Goal: Information Seeking & Learning: Learn about a topic

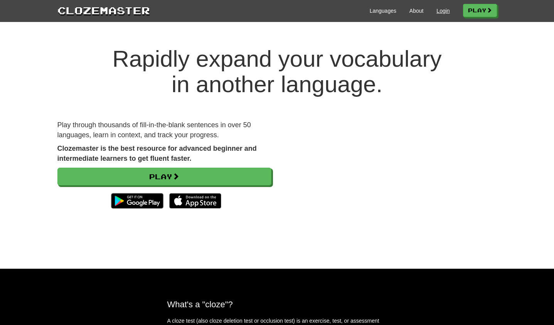
click at [443, 12] on link "Login" at bounding box center [442, 11] width 13 height 8
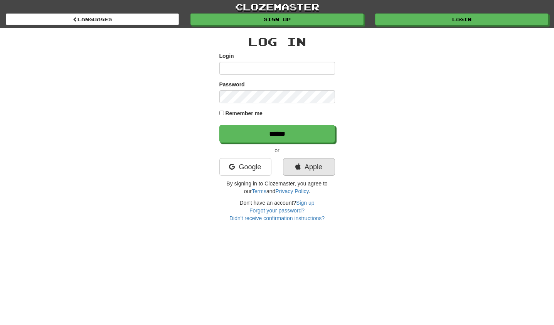
click at [316, 167] on link "Apple" at bounding box center [309, 167] width 52 height 18
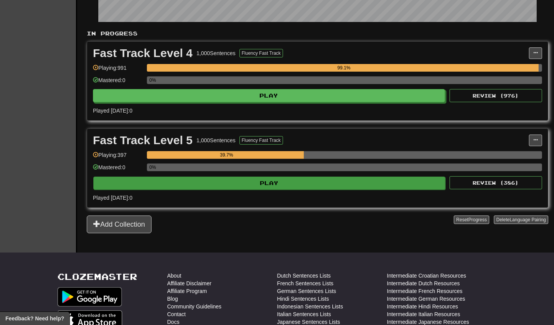
scroll to position [131, 0]
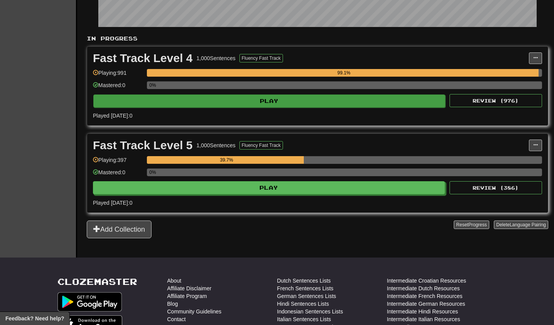
click at [206, 101] on button "Play" at bounding box center [269, 100] width 352 height 13
select select "**"
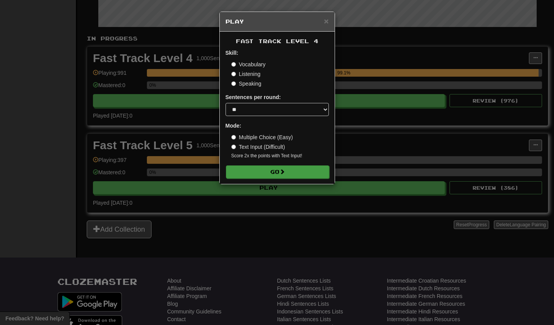
click at [278, 171] on button "Go" at bounding box center [277, 171] width 103 height 13
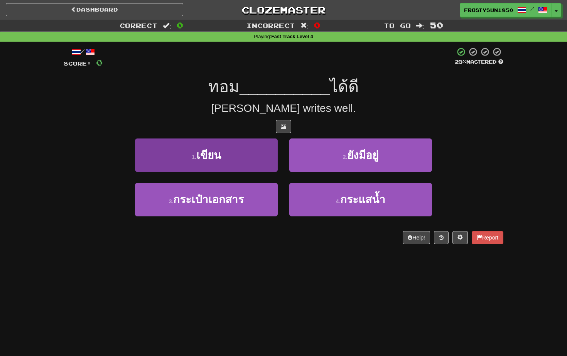
click at [245, 152] on button "1 . เขียน" at bounding box center [206, 155] width 143 height 34
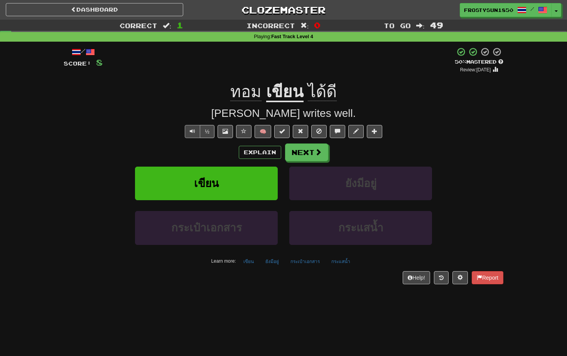
click at [192, 129] on span "Text-to-speech controls" at bounding box center [192, 130] width 5 height 5
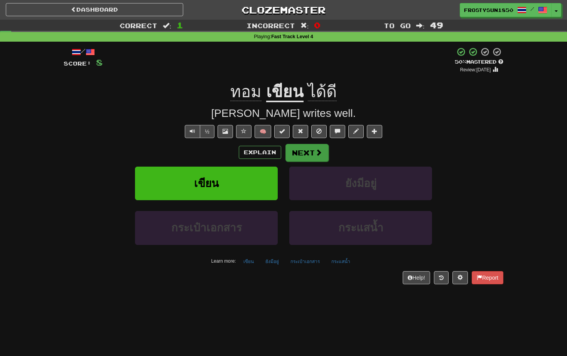
click at [308, 153] on button "Next" at bounding box center [306, 153] width 43 height 18
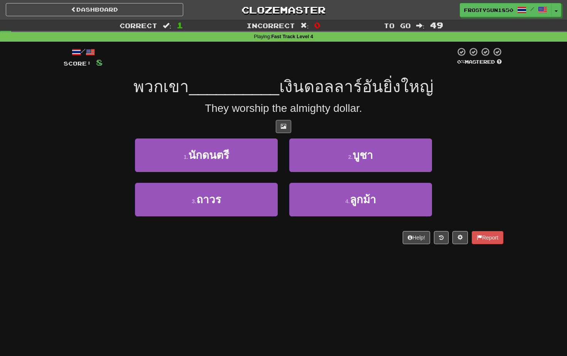
click at [283, 127] on span at bounding box center [283, 125] width 5 height 5
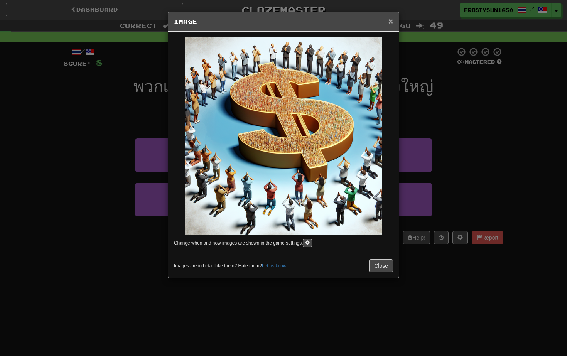
click at [391, 21] on span "×" at bounding box center [390, 21] width 5 height 9
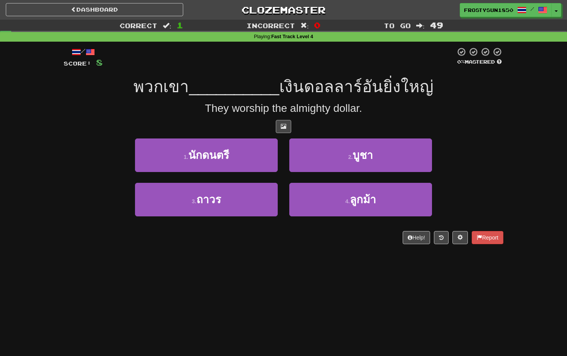
click at [285, 123] on span at bounding box center [283, 125] width 5 height 5
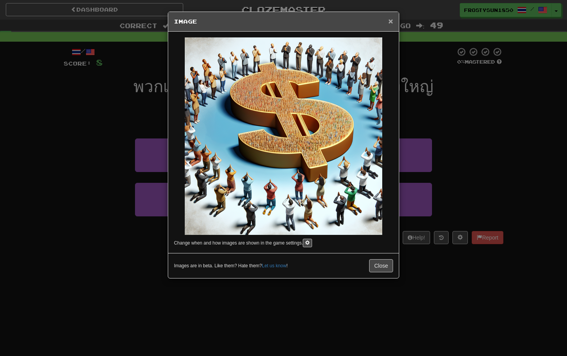
click at [391, 21] on span "×" at bounding box center [390, 21] width 5 height 9
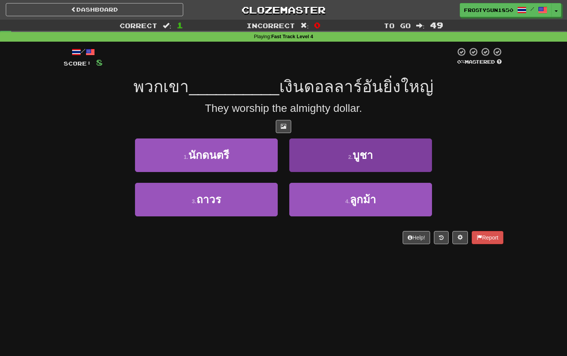
click at [313, 159] on button "2 . บูชา" at bounding box center [360, 155] width 143 height 34
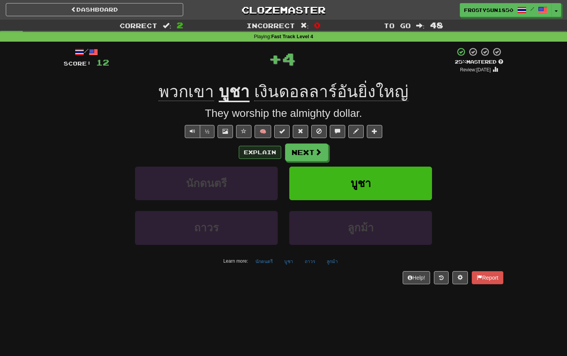
click at [267, 152] on button "Explain" at bounding box center [260, 152] width 42 height 13
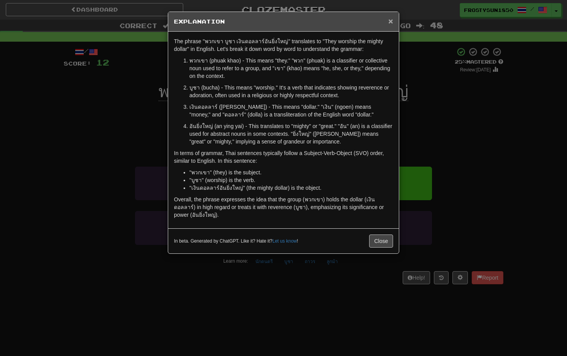
click at [390, 20] on span "×" at bounding box center [390, 21] width 5 height 9
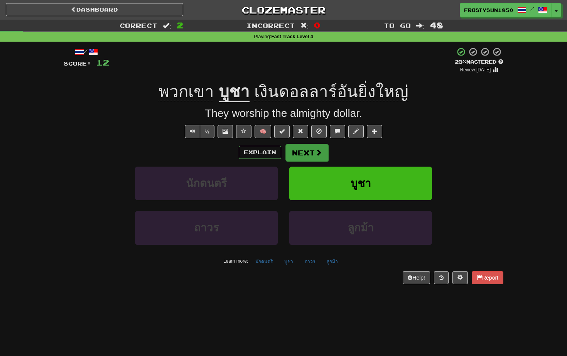
click at [312, 153] on button "Next" at bounding box center [306, 153] width 43 height 18
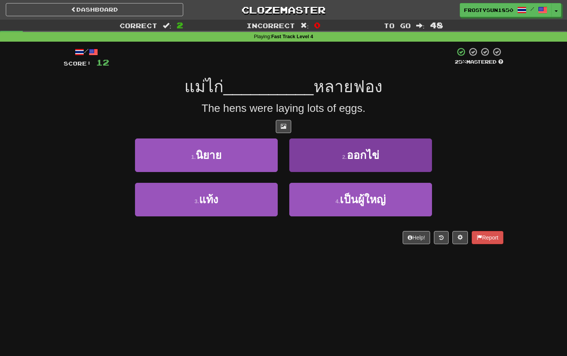
click at [327, 153] on button "2 . ออกไข่" at bounding box center [360, 155] width 143 height 34
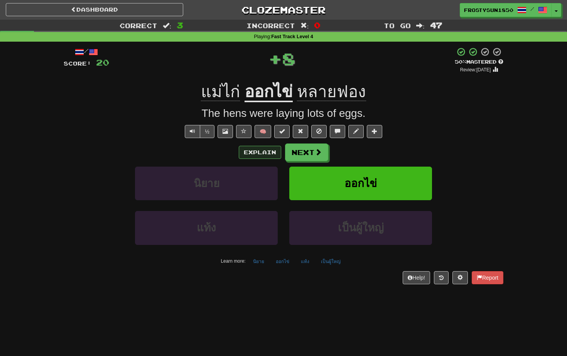
click at [263, 152] on button "Explain" at bounding box center [260, 152] width 42 height 13
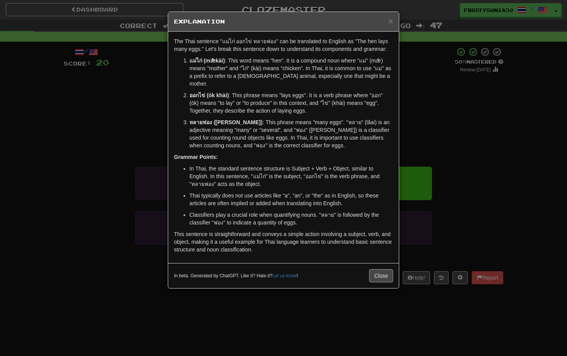
click at [374, 269] on button "Close" at bounding box center [381, 275] width 24 height 13
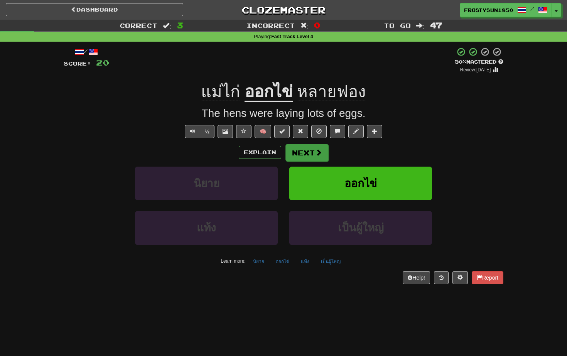
click at [305, 152] on button "Next" at bounding box center [306, 153] width 43 height 18
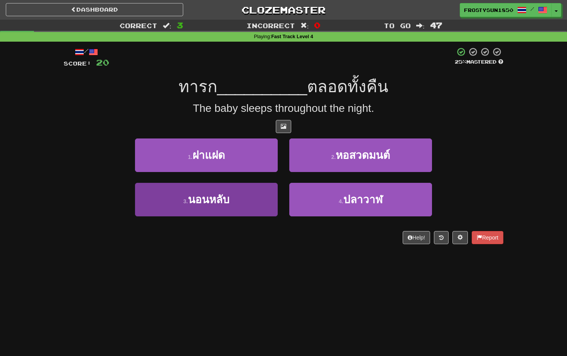
click at [148, 197] on button "3 . นอนหลับ" at bounding box center [206, 200] width 143 height 34
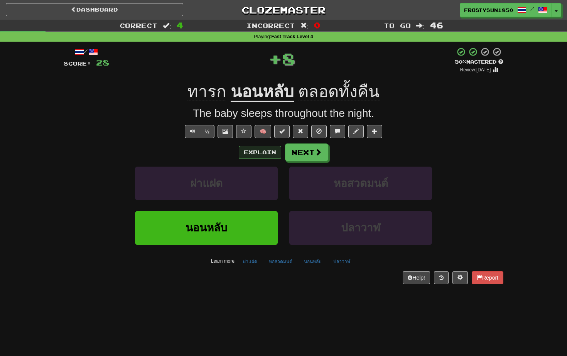
click at [259, 152] on button "Explain" at bounding box center [260, 152] width 42 height 13
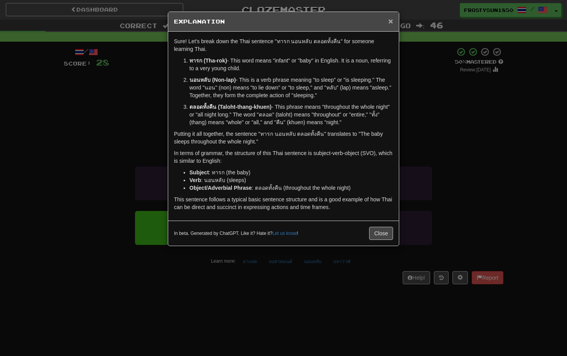
click at [389, 22] on span "×" at bounding box center [390, 21] width 5 height 9
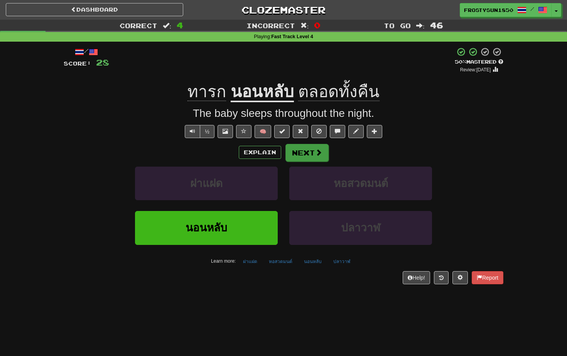
click at [313, 155] on button "Next" at bounding box center [306, 153] width 43 height 18
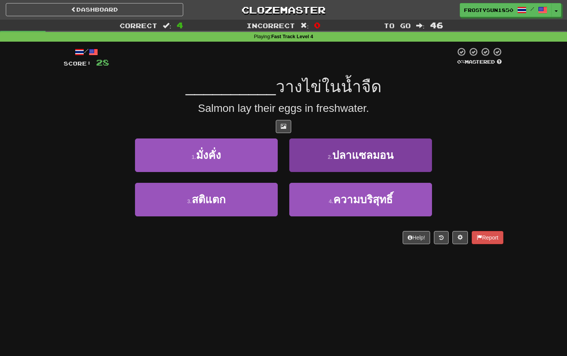
click at [329, 158] on small "2 ." at bounding box center [330, 157] width 5 height 6
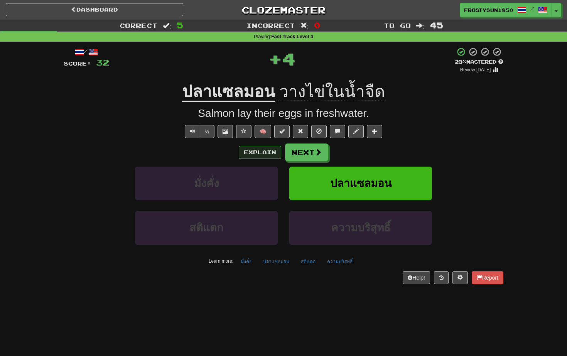
click at [258, 152] on button "Explain" at bounding box center [260, 152] width 42 height 13
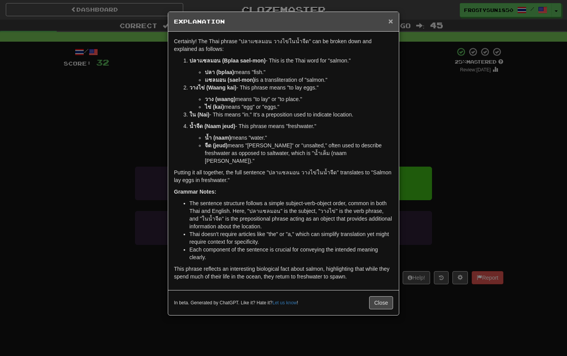
click at [391, 21] on span "×" at bounding box center [390, 21] width 5 height 9
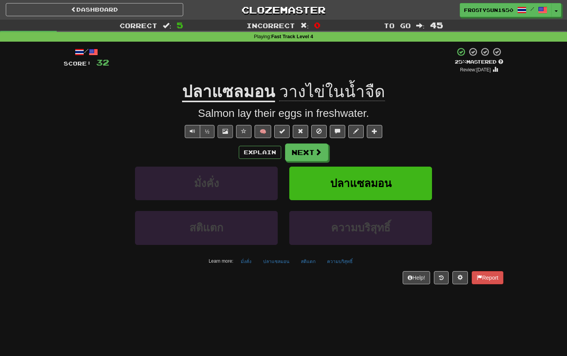
click at [226, 132] on span at bounding box center [224, 130] width 5 height 5
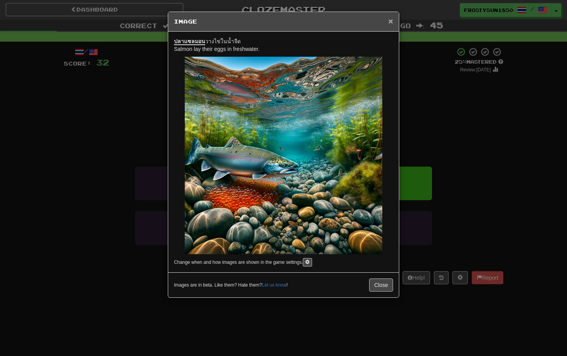
click at [389, 22] on span "×" at bounding box center [390, 21] width 5 height 9
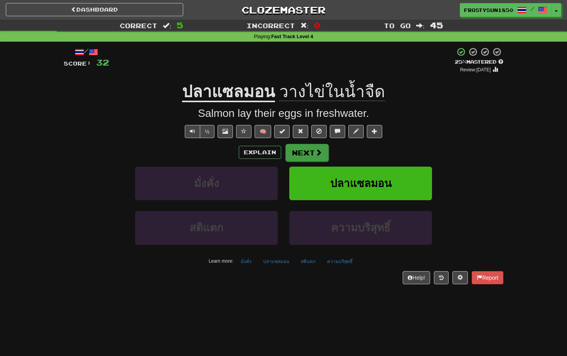
click at [310, 152] on button "Next" at bounding box center [306, 153] width 43 height 18
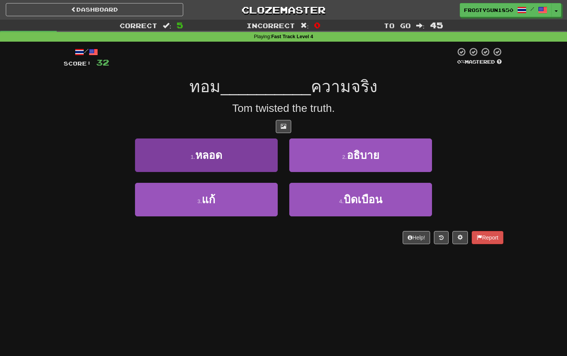
click at [246, 154] on button "1 . หลอด" at bounding box center [206, 155] width 143 height 34
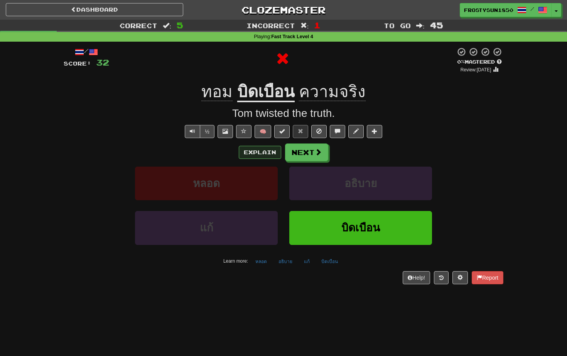
click at [261, 154] on button "Explain" at bounding box center [260, 152] width 42 height 13
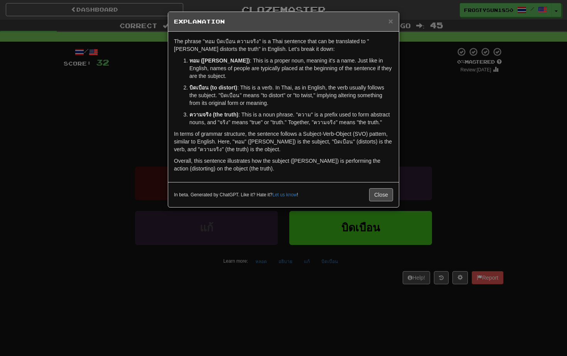
click at [384, 194] on button "Close" at bounding box center [381, 194] width 24 height 13
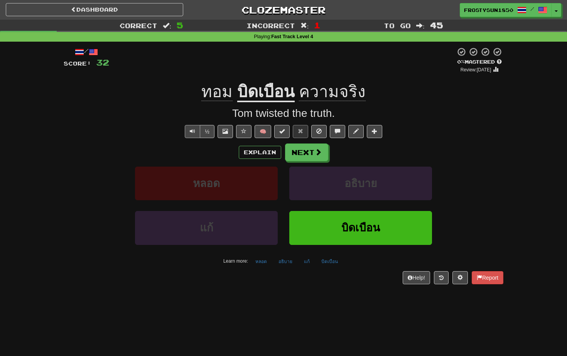
click at [190, 128] on span "Text-to-speech controls" at bounding box center [192, 130] width 5 height 5
click at [309, 150] on button "Next" at bounding box center [306, 153] width 43 height 18
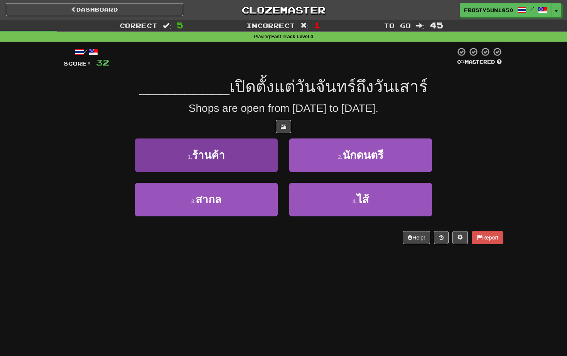
click at [246, 154] on button "1 . ร้านค้า" at bounding box center [206, 155] width 143 height 34
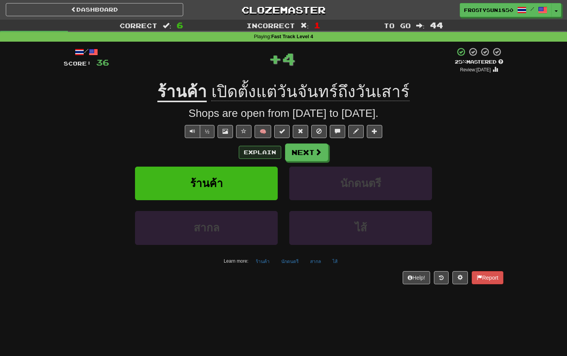
click at [254, 152] on button "Explain" at bounding box center [260, 152] width 42 height 13
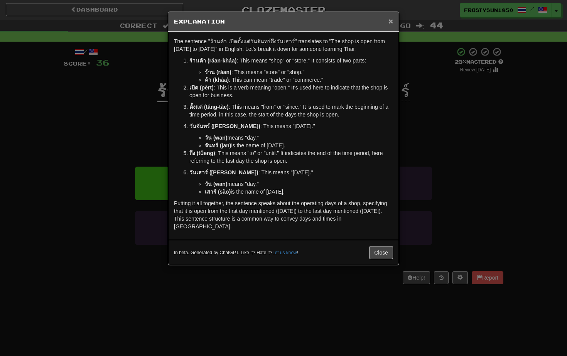
click at [391, 22] on span "×" at bounding box center [390, 21] width 5 height 9
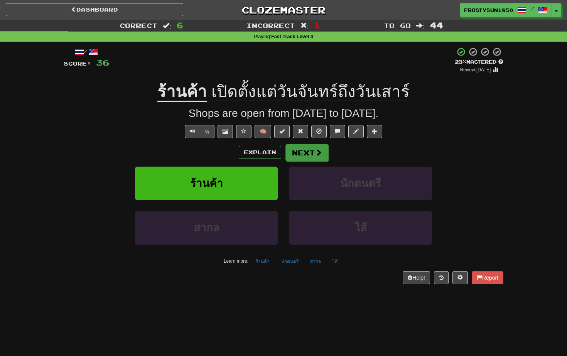
click at [302, 156] on button "Next" at bounding box center [306, 153] width 43 height 18
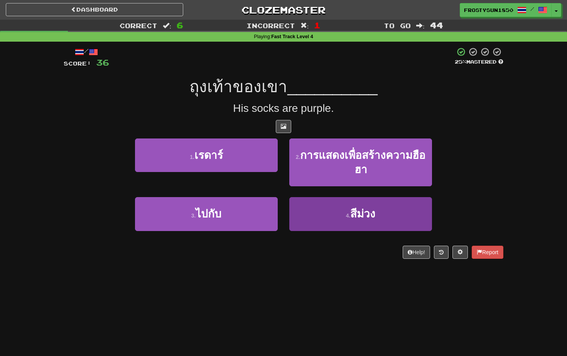
click at [325, 206] on button "4 . สีม่วง" at bounding box center [360, 214] width 143 height 34
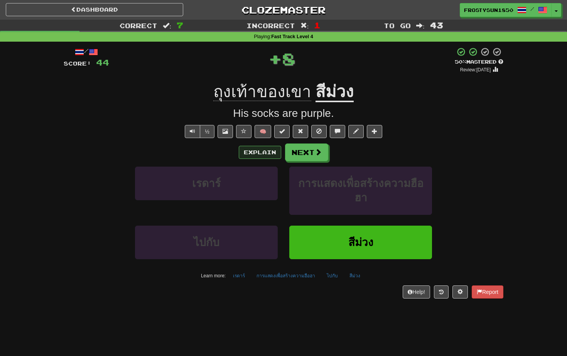
click at [258, 154] on button "Explain" at bounding box center [260, 152] width 42 height 13
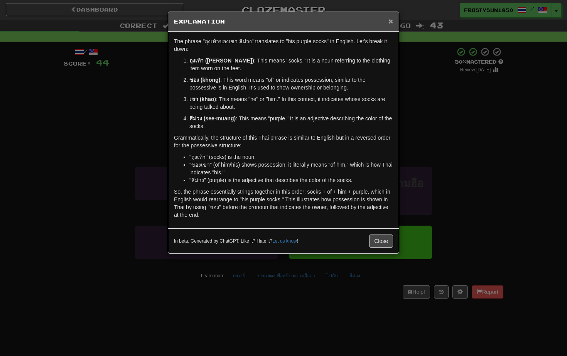
click at [390, 21] on span "×" at bounding box center [390, 21] width 5 height 9
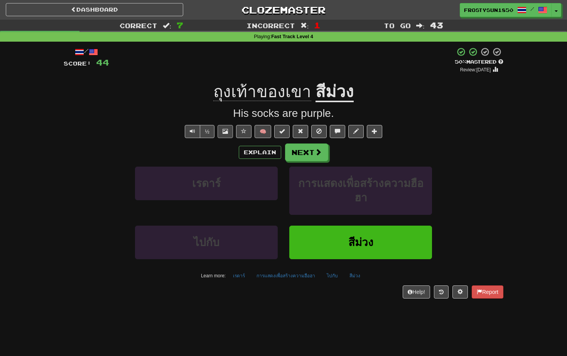
click at [225, 133] on button at bounding box center [224, 131] width 15 height 13
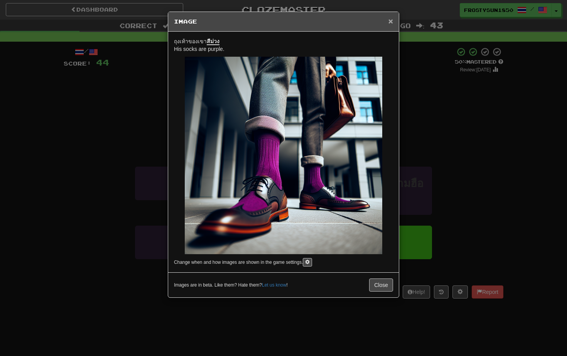
click at [389, 24] on span "×" at bounding box center [390, 21] width 5 height 9
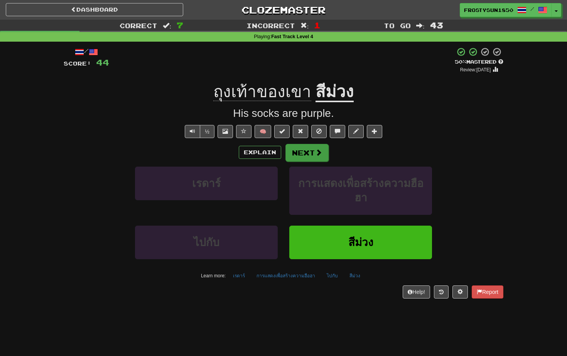
click at [312, 153] on button "Next" at bounding box center [306, 153] width 43 height 18
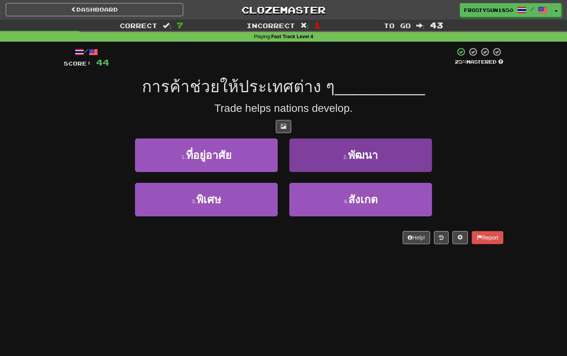
click at [328, 159] on button "2 . พัฒนา" at bounding box center [360, 155] width 143 height 34
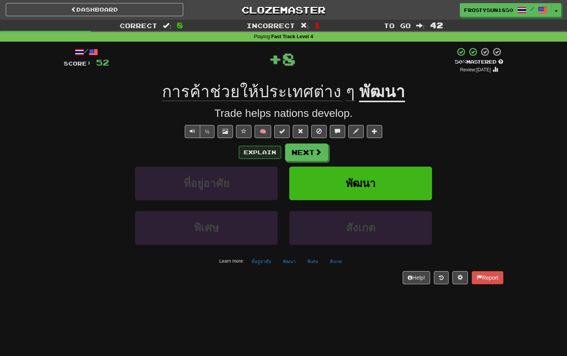
click at [257, 151] on button "Explain" at bounding box center [260, 152] width 42 height 13
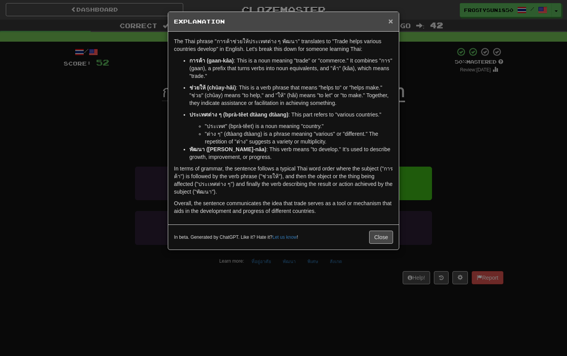
click at [389, 22] on span "×" at bounding box center [390, 21] width 5 height 9
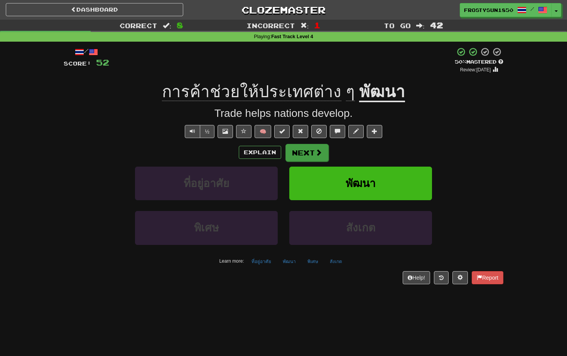
click at [308, 153] on button "Next" at bounding box center [306, 153] width 43 height 18
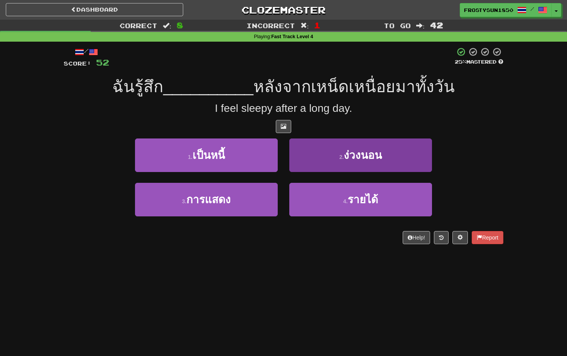
click at [401, 155] on button "2 . ง่วงนอน" at bounding box center [360, 155] width 143 height 34
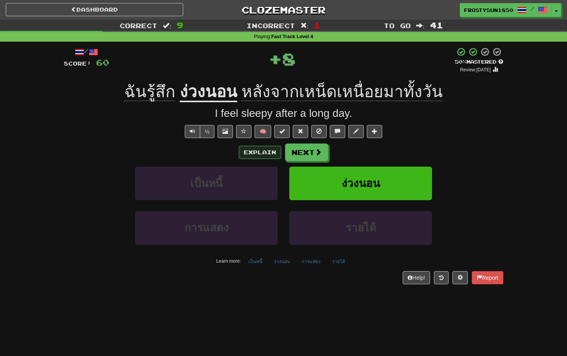
click at [265, 152] on button "Explain" at bounding box center [260, 152] width 42 height 13
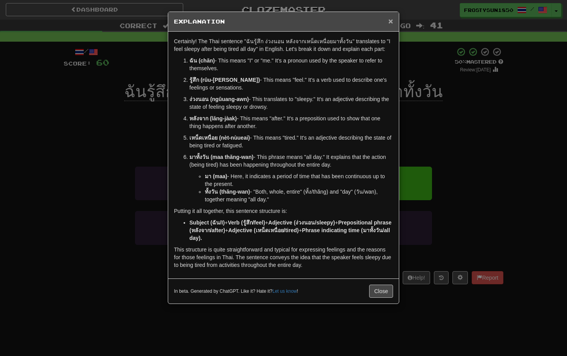
click at [391, 21] on span "×" at bounding box center [390, 21] width 5 height 9
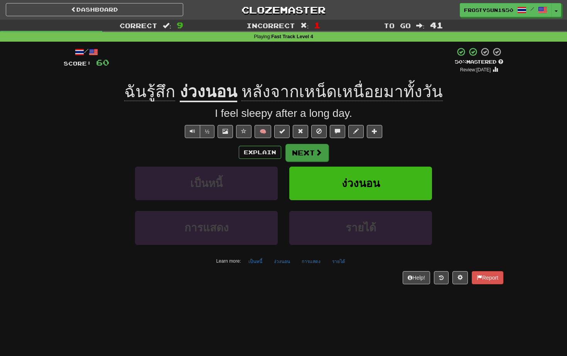
click at [305, 155] on button "Next" at bounding box center [306, 153] width 43 height 18
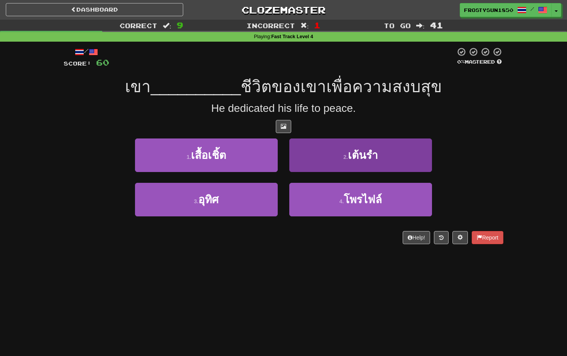
click at [330, 150] on button "2 . เต้นรำ" at bounding box center [360, 155] width 143 height 34
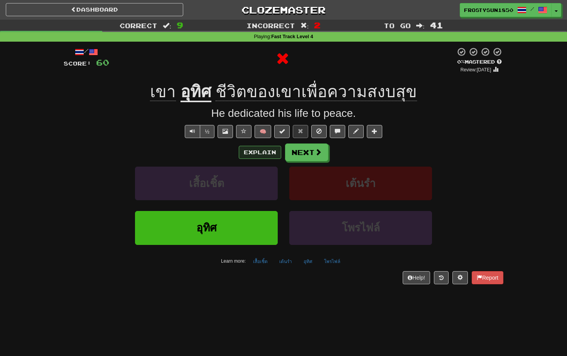
click at [258, 153] on button "Explain" at bounding box center [260, 152] width 42 height 13
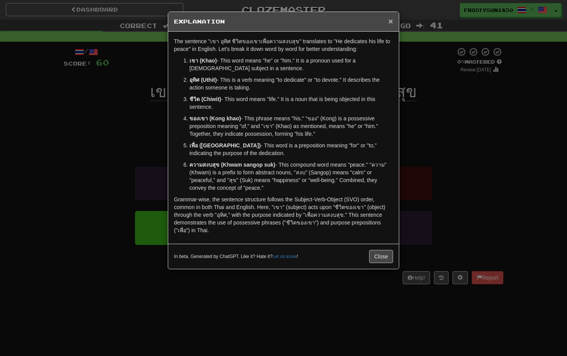
click at [390, 23] on span "×" at bounding box center [390, 21] width 5 height 9
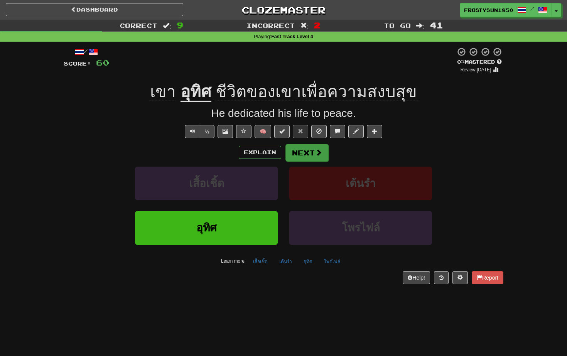
click at [304, 150] on button "Next" at bounding box center [306, 153] width 43 height 18
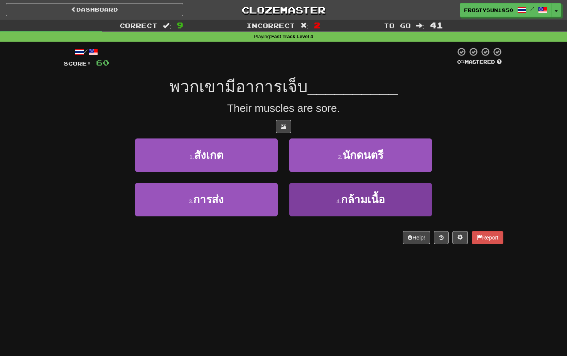
click at [403, 194] on button "4 . กล้ามเนื้อ" at bounding box center [360, 200] width 143 height 34
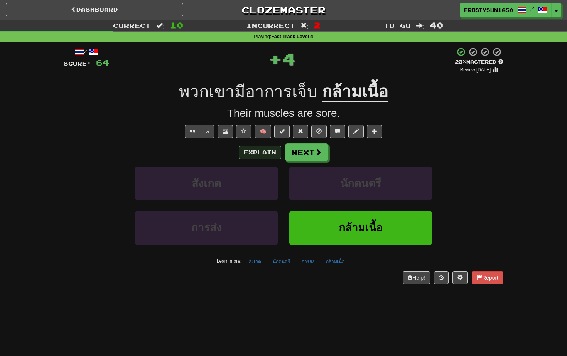
click at [248, 151] on button "Explain" at bounding box center [260, 152] width 42 height 13
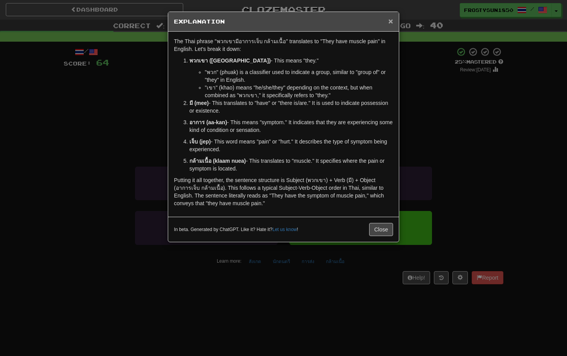
click at [391, 21] on span "×" at bounding box center [390, 21] width 5 height 9
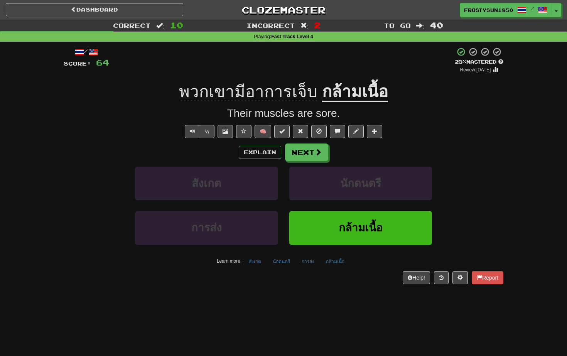
click at [227, 132] on button at bounding box center [224, 131] width 15 height 13
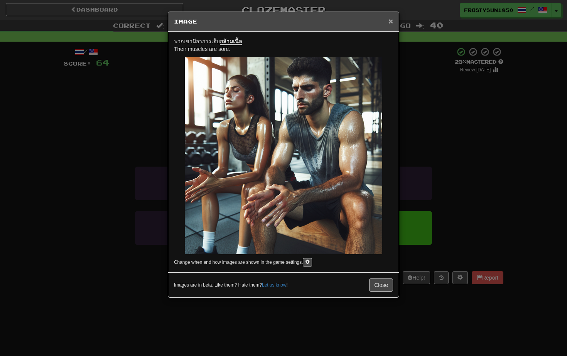
click at [390, 23] on span "×" at bounding box center [390, 21] width 5 height 9
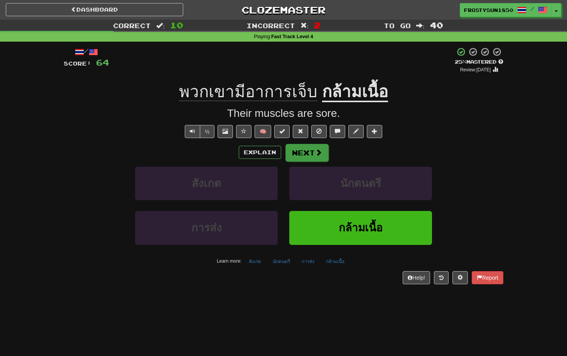
click at [310, 152] on button "Next" at bounding box center [306, 153] width 43 height 18
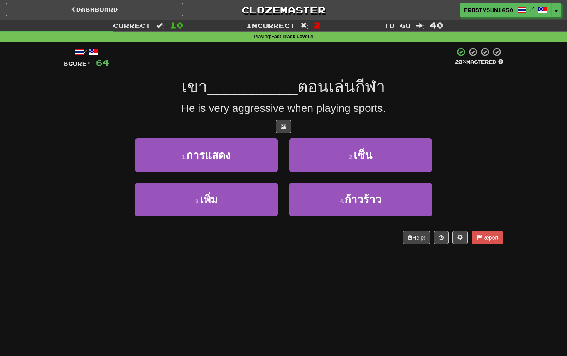
click at [310, 152] on button "2 . เซ็น" at bounding box center [360, 155] width 143 height 34
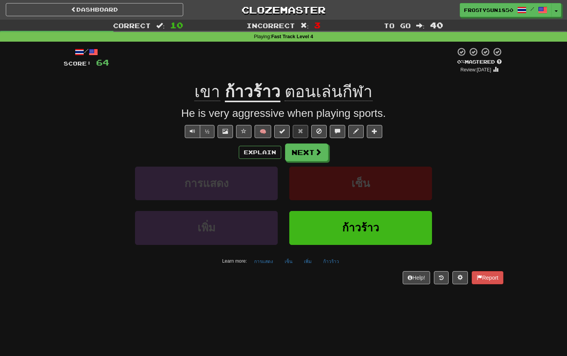
click at [343, 229] on button "ก้าวร้าว" at bounding box center [360, 228] width 143 height 34
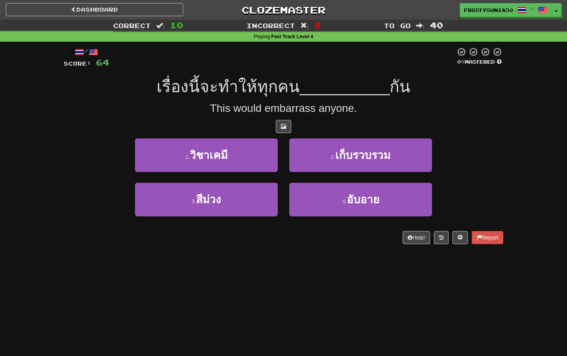
click at [453, 109] on div "This would embarrass anyone." at bounding box center [284, 108] width 440 height 15
click at [470, 95] on div "เรื่องนี้จะทำให้ทุกคน __________ กัน" at bounding box center [284, 86] width 440 height 21
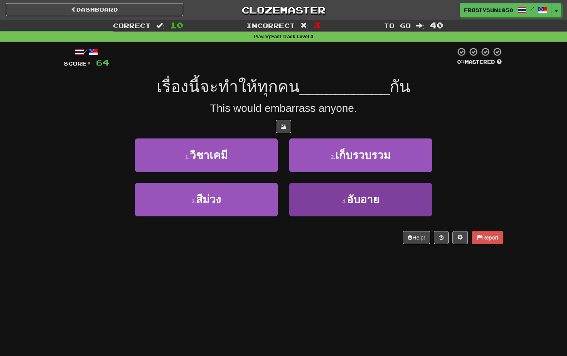
click at [403, 195] on button "4 . อับอาย" at bounding box center [360, 200] width 143 height 34
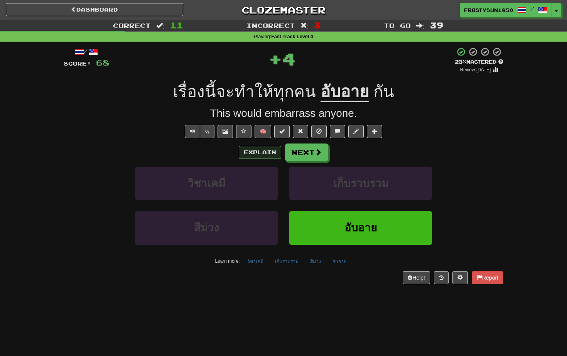
click at [254, 153] on button "Explain" at bounding box center [260, 152] width 42 height 13
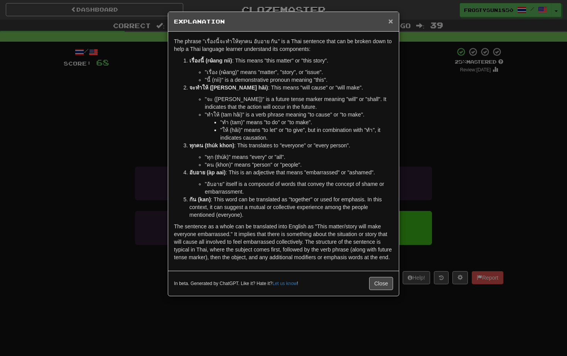
click at [391, 20] on span "×" at bounding box center [390, 21] width 5 height 9
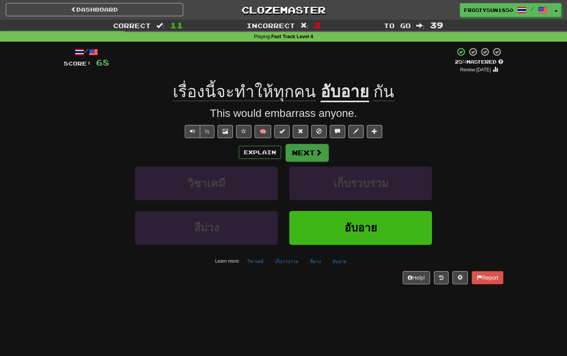
click at [309, 148] on button "Next" at bounding box center [306, 153] width 43 height 18
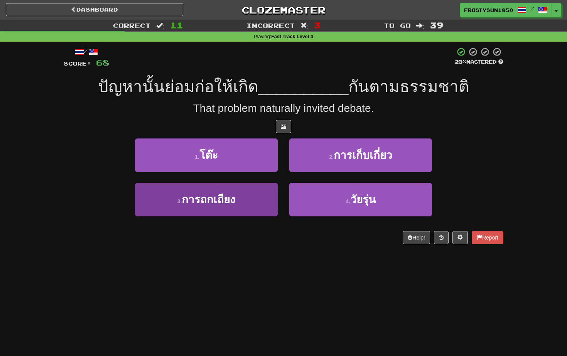
click at [239, 200] on button "3 . การถกเถียง" at bounding box center [206, 200] width 143 height 34
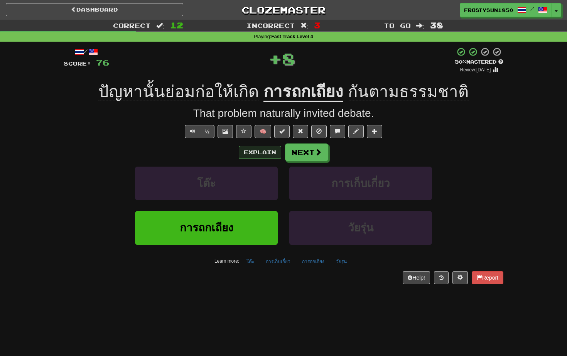
click at [255, 151] on button "Explain" at bounding box center [260, 152] width 42 height 13
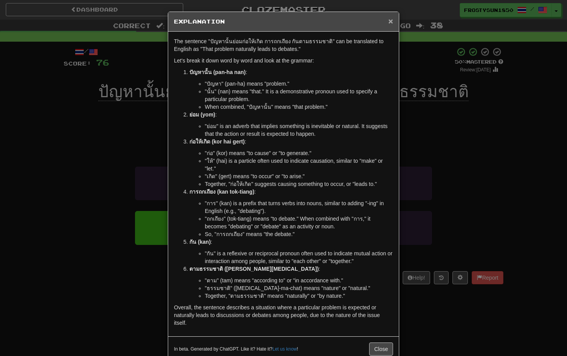
click at [390, 22] on span "×" at bounding box center [390, 21] width 5 height 9
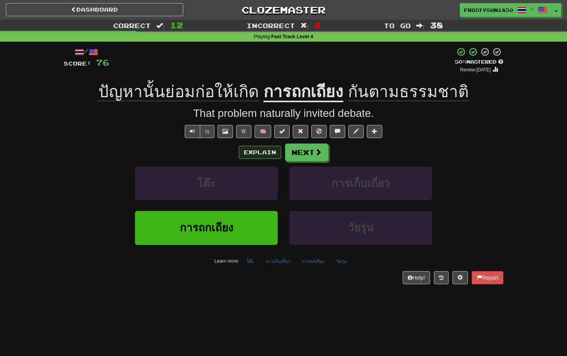
click at [256, 153] on button "Explain" at bounding box center [260, 152] width 42 height 13
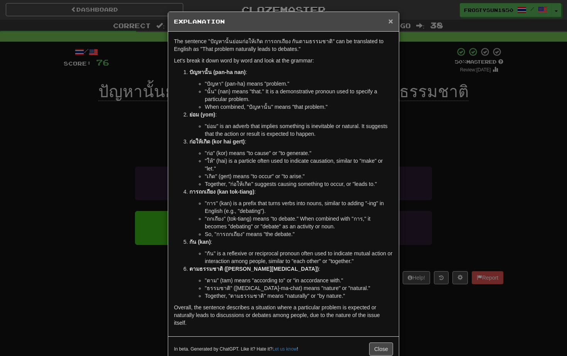
click at [389, 23] on span "×" at bounding box center [390, 21] width 5 height 9
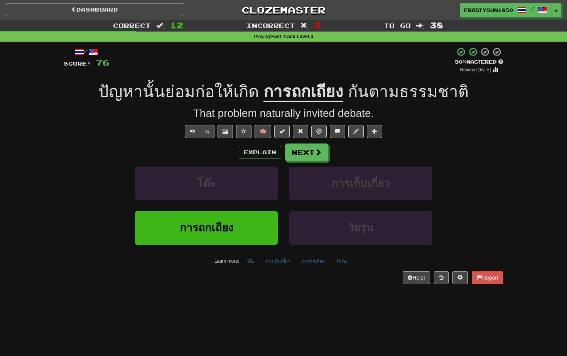
click at [275, 120] on div "That problem naturally invited debate." at bounding box center [284, 113] width 440 height 15
click at [303, 149] on button "Next" at bounding box center [306, 153] width 43 height 18
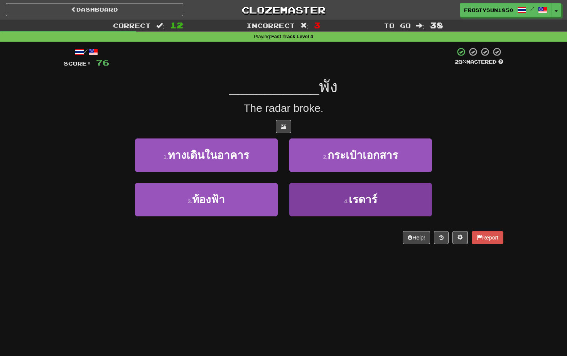
click at [352, 204] on span "เรดาร์" at bounding box center [363, 200] width 29 height 12
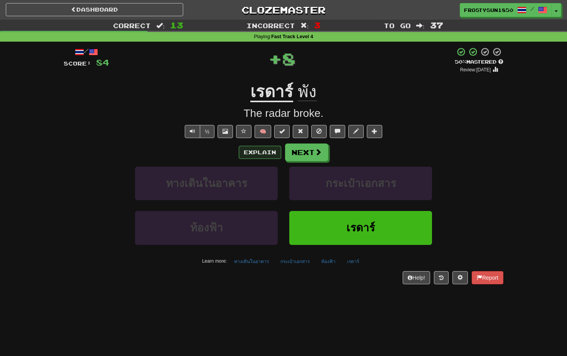
click at [262, 154] on button "Explain" at bounding box center [260, 152] width 42 height 13
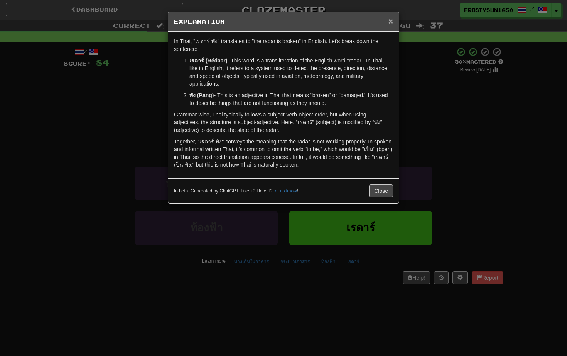
click at [389, 22] on span "×" at bounding box center [390, 21] width 5 height 9
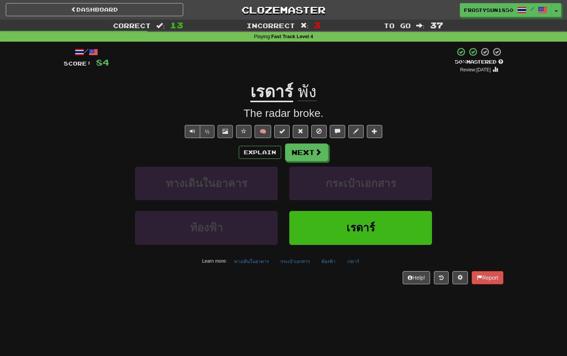
click at [227, 131] on span at bounding box center [224, 130] width 5 height 5
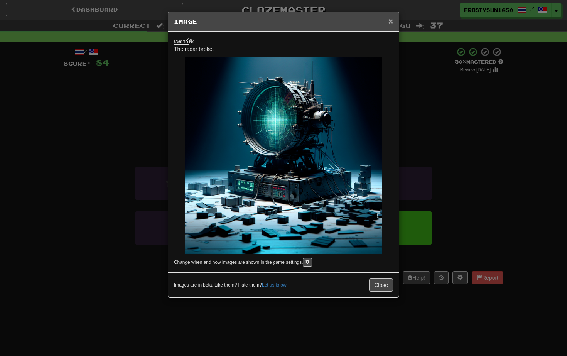
click at [391, 22] on span "×" at bounding box center [390, 21] width 5 height 9
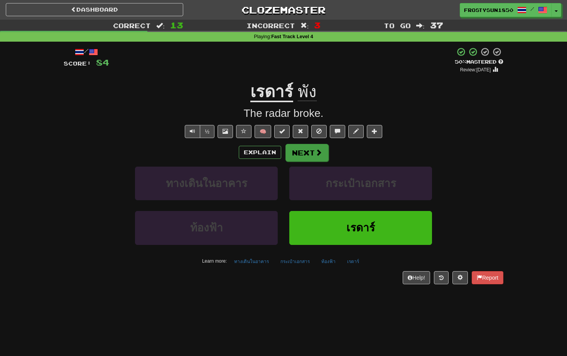
click at [299, 149] on button "Next" at bounding box center [306, 153] width 43 height 18
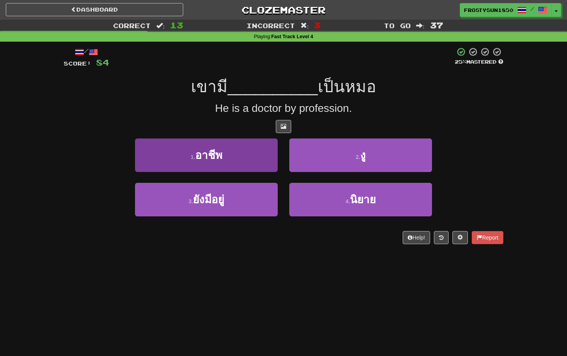
click at [241, 154] on button "1 . อาชีพ" at bounding box center [206, 155] width 143 height 34
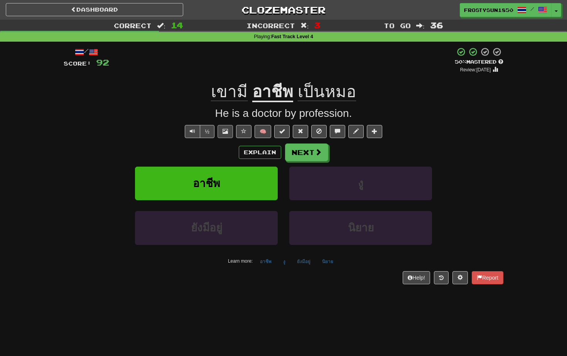
click at [224, 128] on span at bounding box center [224, 130] width 5 height 5
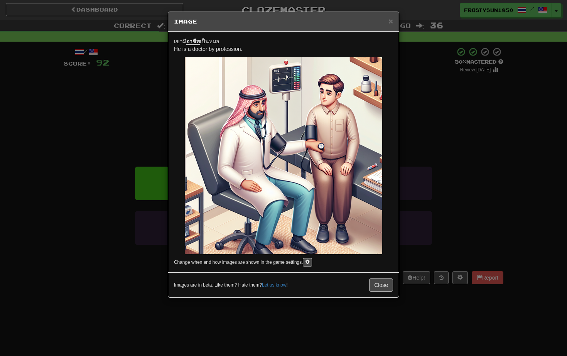
click at [388, 23] on h5 "Image" at bounding box center [283, 22] width 219 height 8
click at [389, 23] on span "×" at bounding box center [390, 21] width 5 height 9
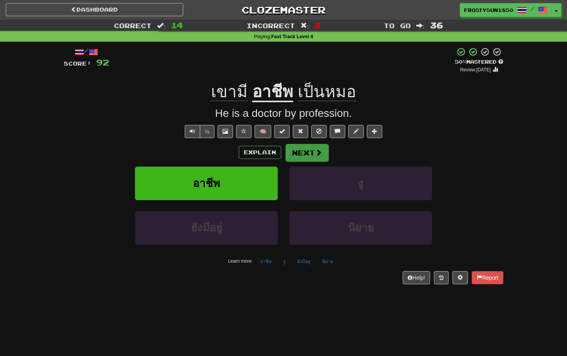
click at [312, 158] on button "Next" at bounding box center [306, 153] width 43 height 18
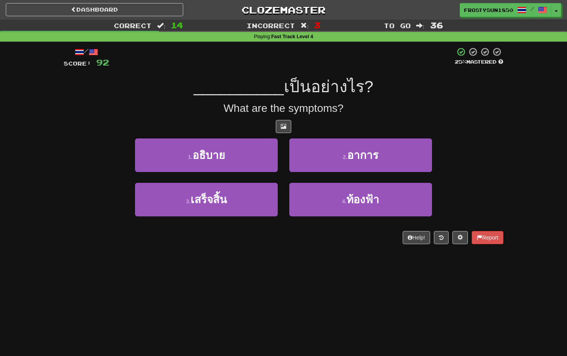
click at [312, 158] on button "2 . อาการ" at bounding box center [360, 155] width 143 height 34
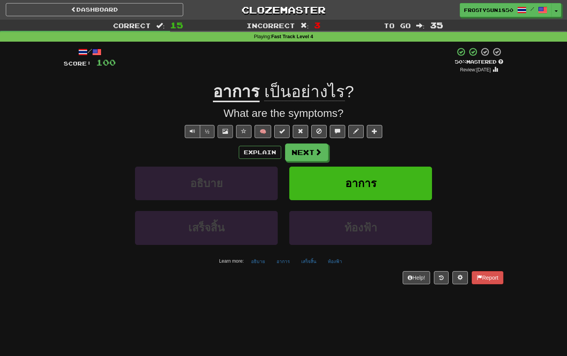
click at [227, 132] on span at bounding box center [224, 130] width 5 height 5
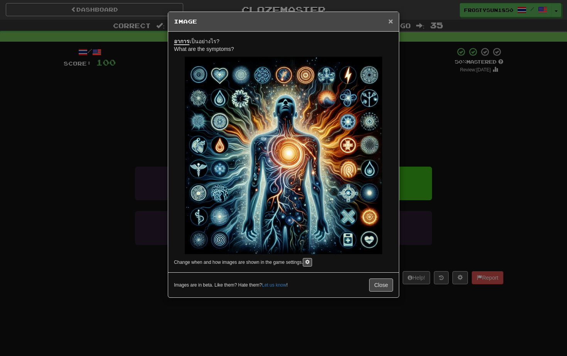
click at [388, 23] on span "×" at bounding box center [390, 21] width 5 height 9
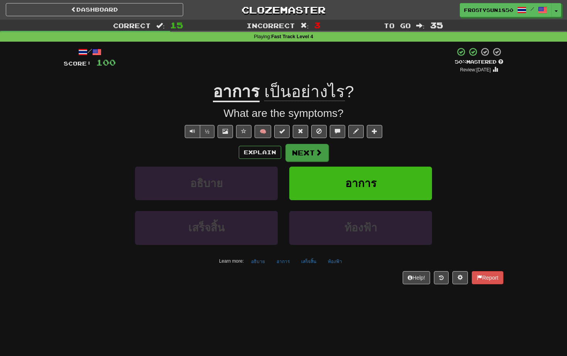
click at [304, 155] on button "Next" at bounding box center [306, 153] width 43 height 18
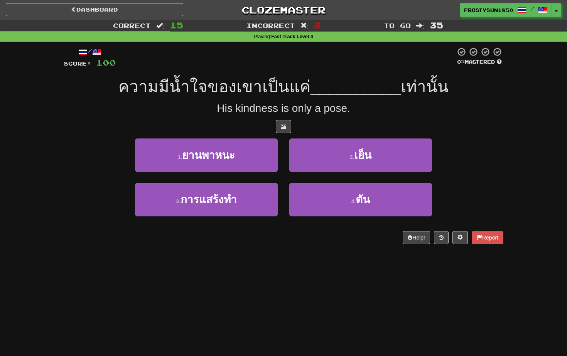
click at [304, 155] on button "2 . เย็น" at bounding box center [360, 155] width 143 height 34
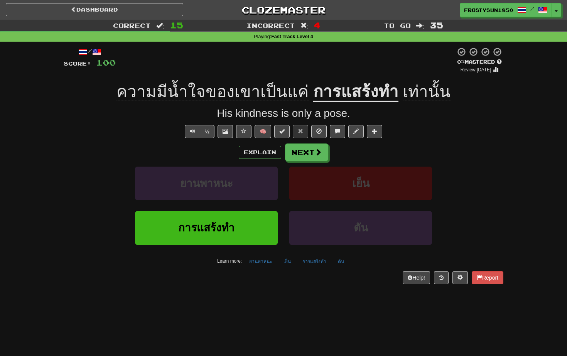
click at [304, 155] on button "Next" at bounding box center [306, 152] width 43 height 18
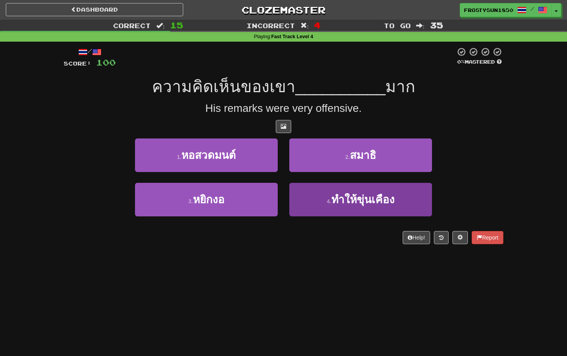
click at [367, 194] on span "ทำให้ขุ่นเคือง" at bounding box center [362, 200] width 63 height 12
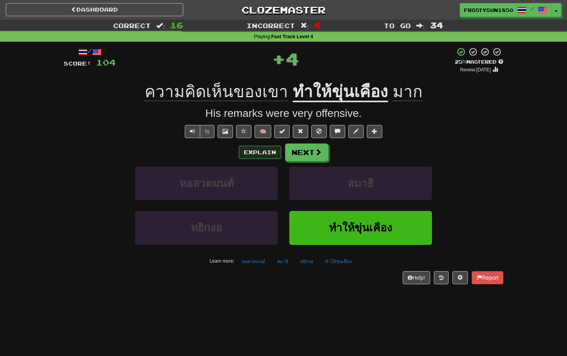
click at [265, 155] on button "Explain" at bounding box center [260, 152] width 42 height 13
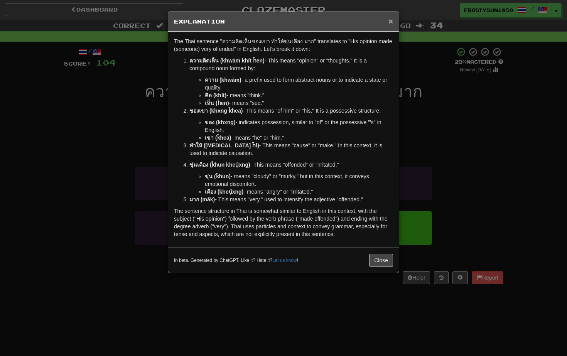
click at [392, 22] on span "×" at bounding box center [390, 21] width 5 height 9
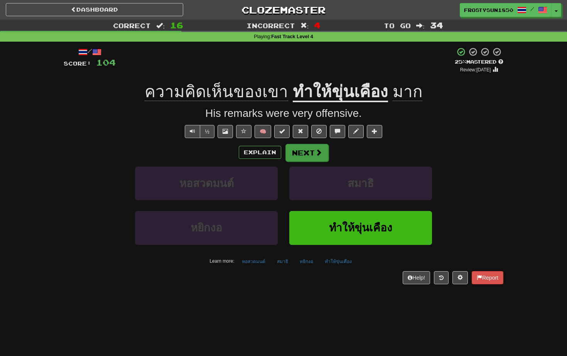
click at [312, 153] on button "Next" at bounding box center [306, 153] width 43 height 18
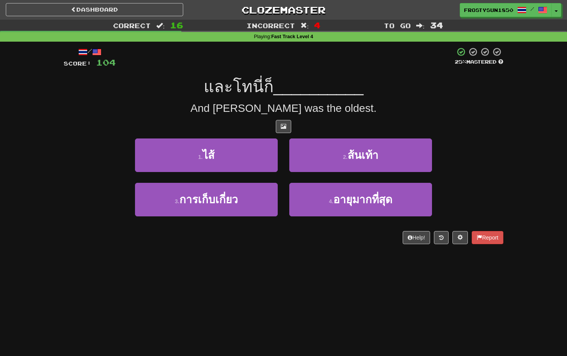
click at [76, 115] on div "/ Score: 104 25 % Mastered และโทนี่ก็ __________ And Tony was the oldest. 1 . ไ…" at bounding box center [284, 145] width 440 height 197
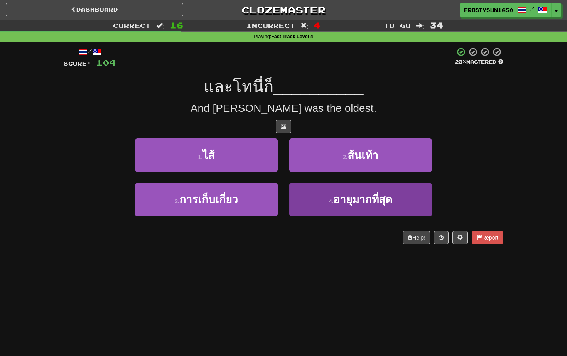
click at [324, 192] on button "4 . อายุมากที่สุด" at bounding box center [360, 200] width 143 height 34
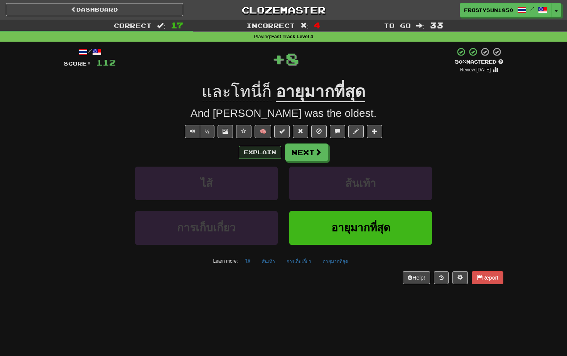
click at [255, 153] on button "Explain" at bounding box center [260, 152] width 42 height 13
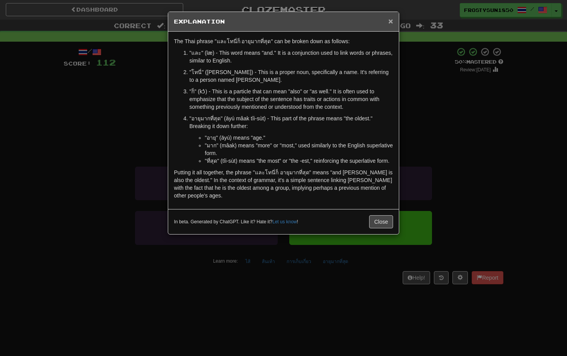
click at [389, 20] on span "×" at bounding box center [390, 21] width 5 height 9
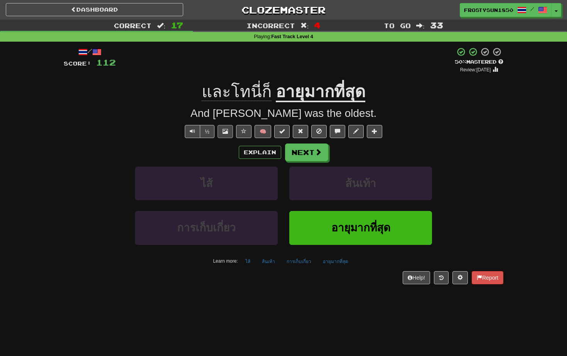
click at [222, 130] on span at bounding box center [224, 130] width 5 height 5
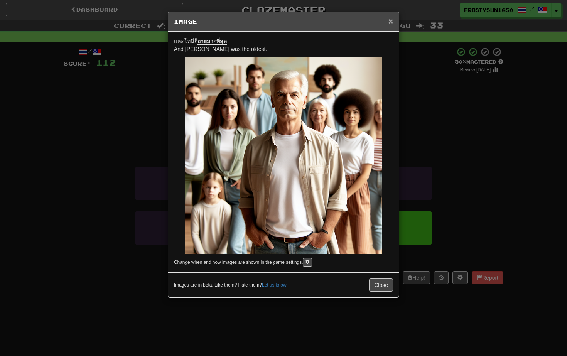
click at [391, 21] on span "×" at bounding box center [390, 21] width 5 height 9
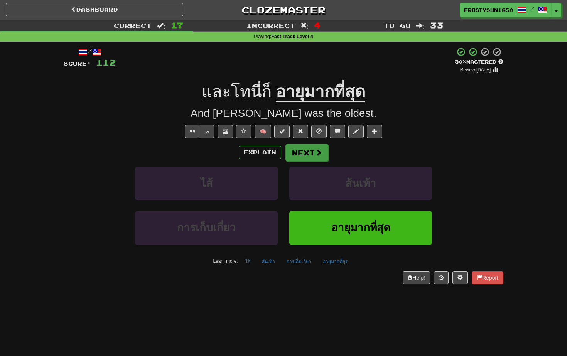
click at [311, 155] on button "Next" at bounding box center [306, 153] width 43 height 18
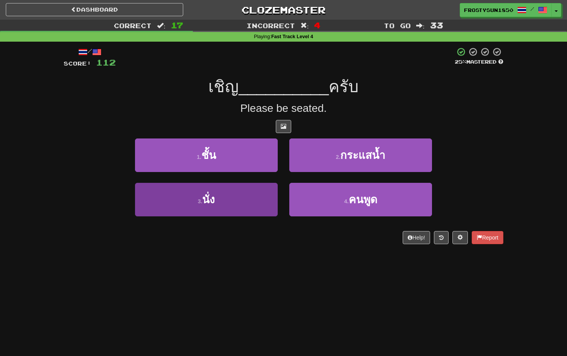
click at [253, 196] on button "3 . นั่ง" at bounding box center [206, 200] width 143 height 34
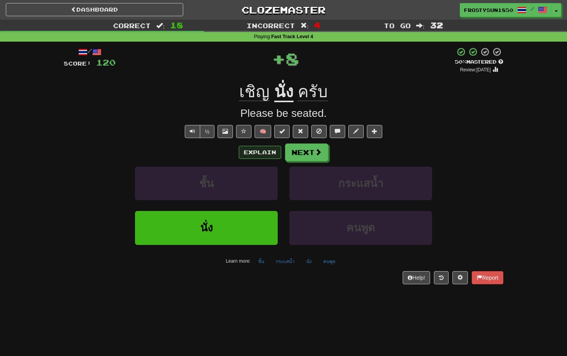
click at [261, 150] on button "Explain" at bounding box center [260, 152] width 42 height 13
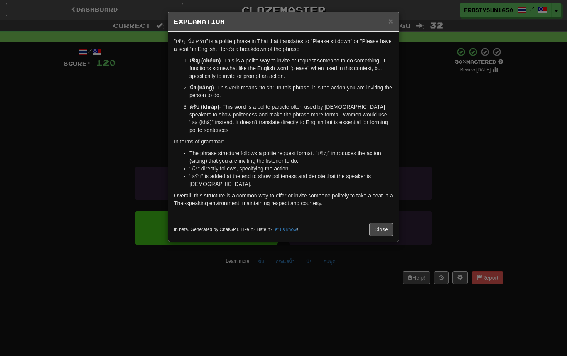
click at [385, 223] on button "Close" at bounding box center [381, 229] width 24 height 13
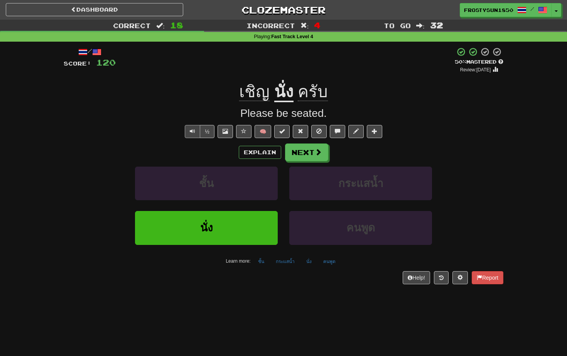
click at [194, 130] on span "Text-to-speech controls" at bounding box center [192, 130] width 5 height 5
click at [225, 131] on span at bounding box center [224, 130] width 5 height 5
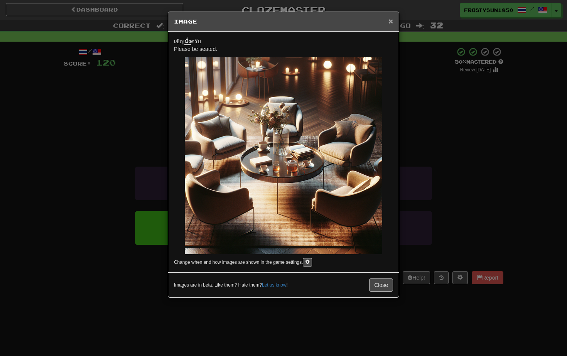
click at [391, 22] on span "×" at bounding box center [390, 21] width 5 height 9
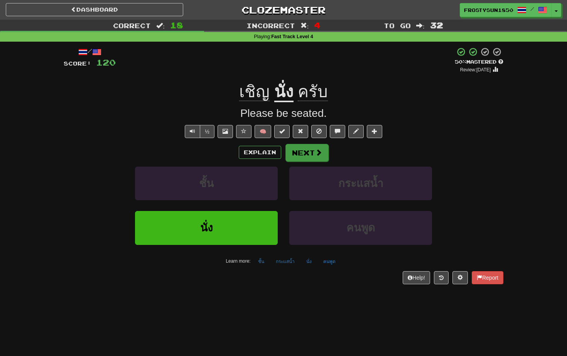
click at [313, 155] on button "Next" at bounding box center [306, 153] width 43 height 18
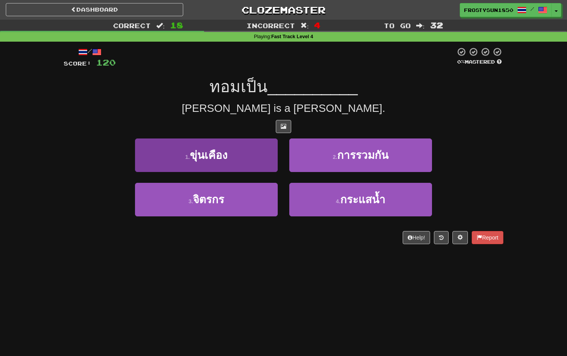
click at [254, 149] on button "1 . ขุ่นเคือง" at bounding box center [206, 155] width 143 height 34
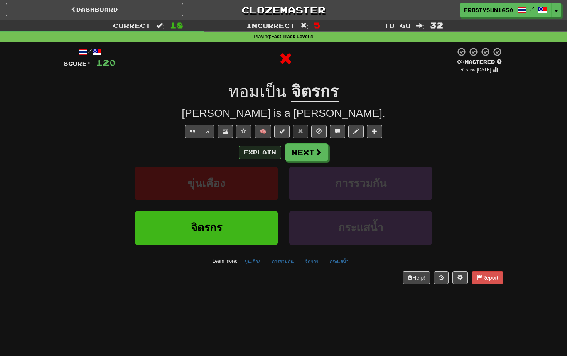
click at [263, 151] on button "Explain" at bounding box center [260, 152] width 42 height 13
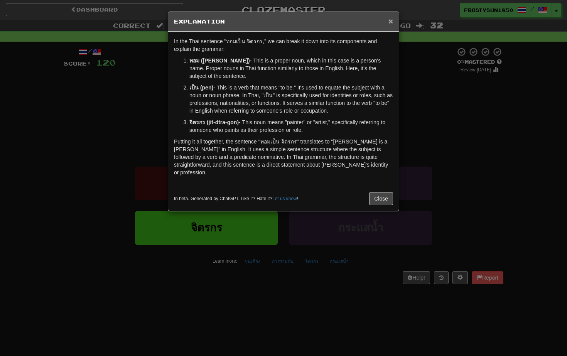
click at [389, 22] on span "×" at bounding box center [390, 21] width 5 height 9
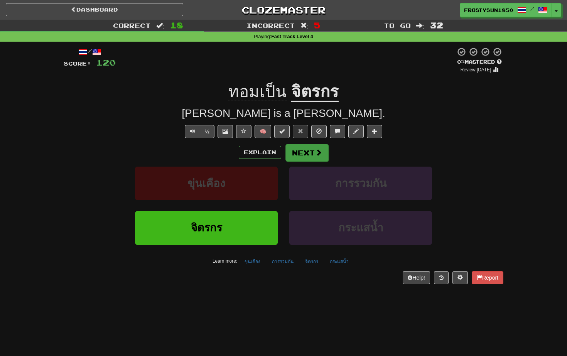
click at [312, 155] on button "Next" at bounding box center [306, 153] width 43 height 18
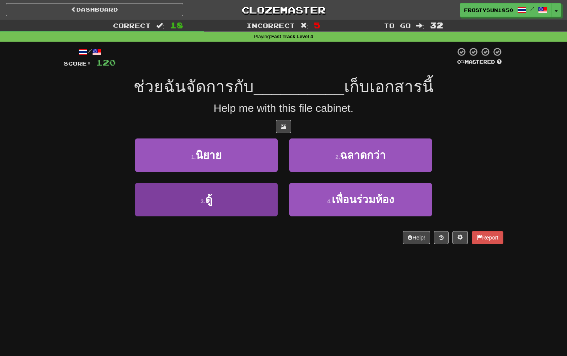
click at [181, 197] on button "3 . ตู้" at bounding box center [206, 200] width 143 height 34
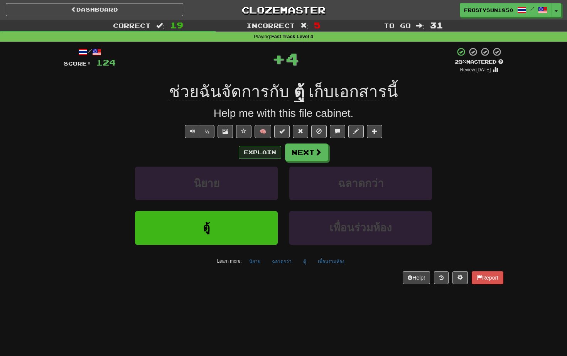
click at [251, 154] on button "Explain" at bounding box center [260, 152] width 42 height 13
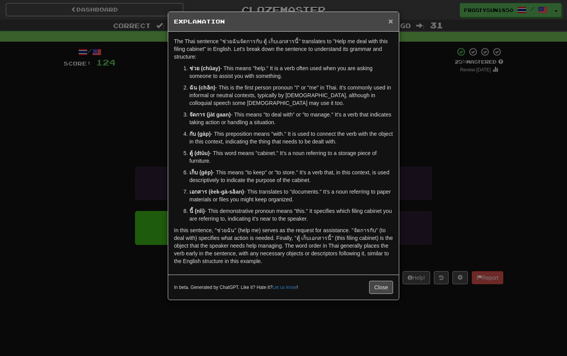
click at [388, 22] on span "×" at bounding box center [390, 21] width 5 height 9
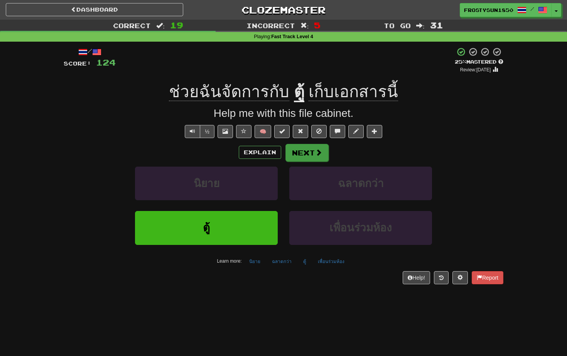
click at [307, 149] on button "Next" at bounding box center [306, 153] width 43 height 18
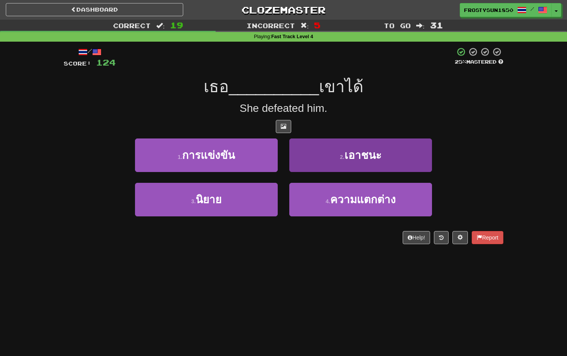
click at [301, 152] on button "2 . เอาชนะ" at bounding box center [360, 155] width 143 height 34
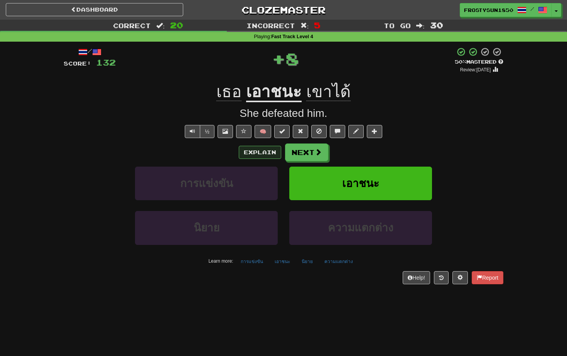
click at [251, 156] on button "Explain" at bounding box center [260, 152] width 42 height 13
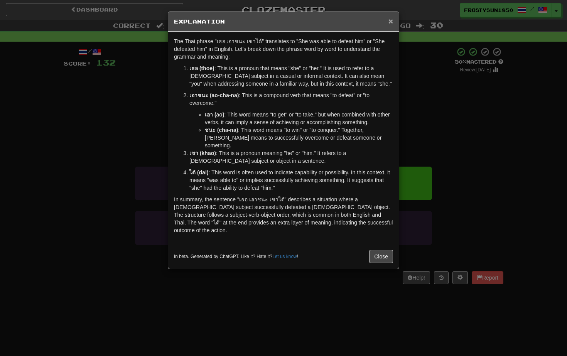
click at [389, 22] on span "×" at bounding box center [390, 21] width 5 height 9
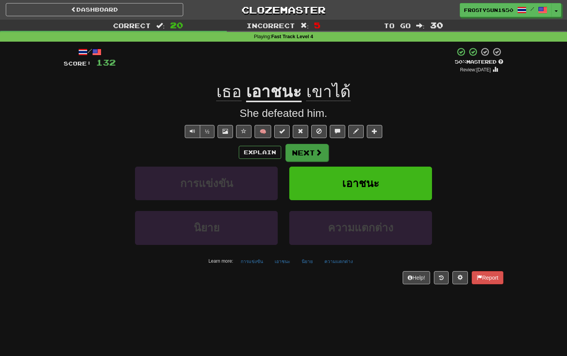
click at [309, 153] on button "Next" at bounding box center [306, 153] width 43 height 18
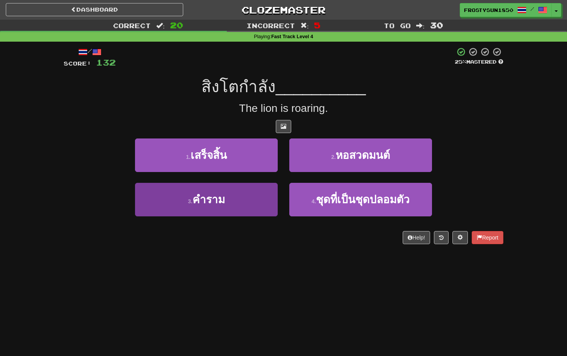
click at [244, 202] on button "3 . คำราม" at bounding box center [206, 200] width 143 height 34
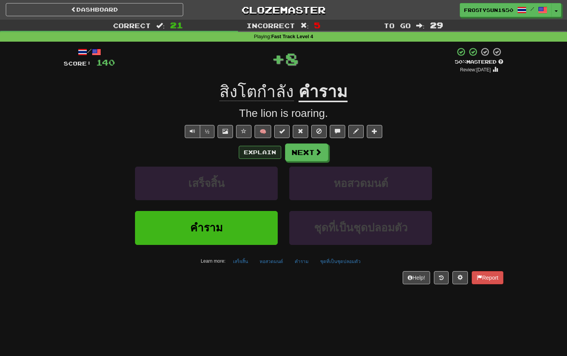
click at [266, 154] on button "Explain" at bounding box center [260, 152] width 42 height 13
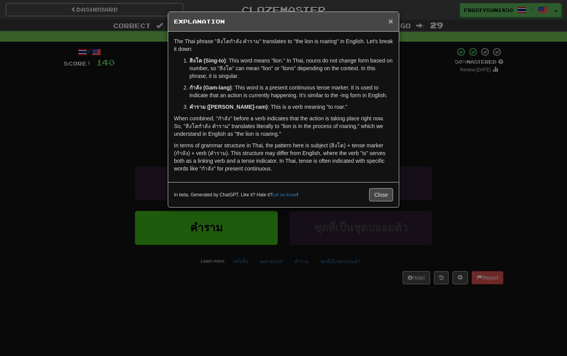
click at [389, 20] on span "×" at bounding box center [390, 21] width 5 height 9
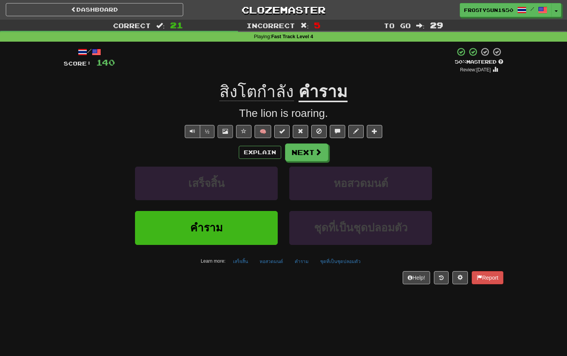
click at [223, 130] on span at bounding box center [224, 130] width 5 height 5
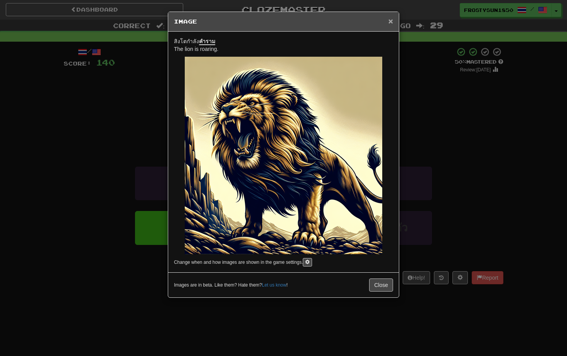
click at [390, 22] on span "×" at bounding box center [390, 21] width 5 height 9
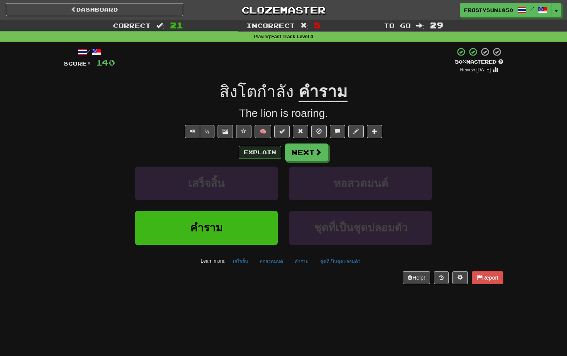
click at [249, 152] on button "Explain" at bounding box center [260, 152] width 42 height 13
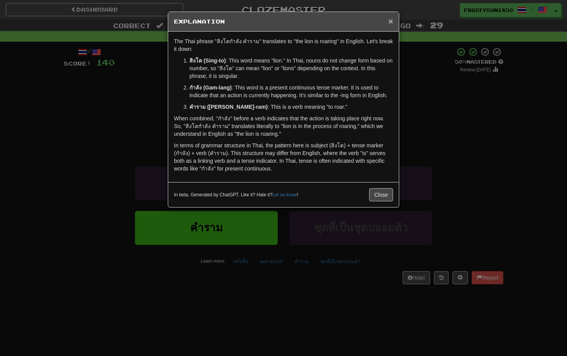
click at [389, 22] on span "×" at bounding box center [390, 21] width 5 height 9
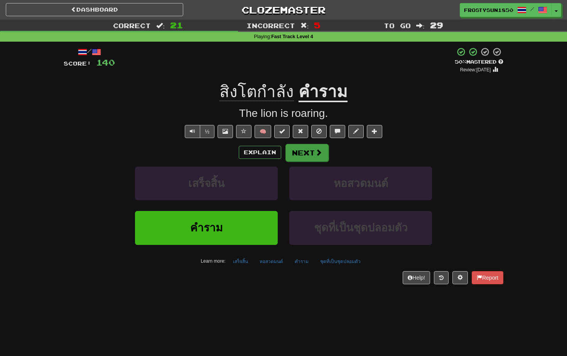
click at [304, 151] on button "Next" at bounding box center [306, 153] width 43 height 18
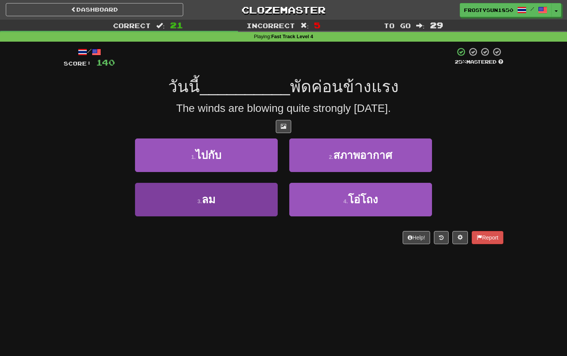
click at [250, 199] on button "3 . ลม" at bounding box center [206, 200] width 143 height 34
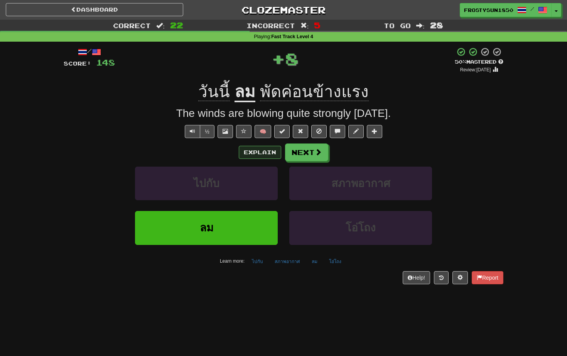
click at [261, 148] on button "Explain" at bounding box center [260, 152] width 42 height 13
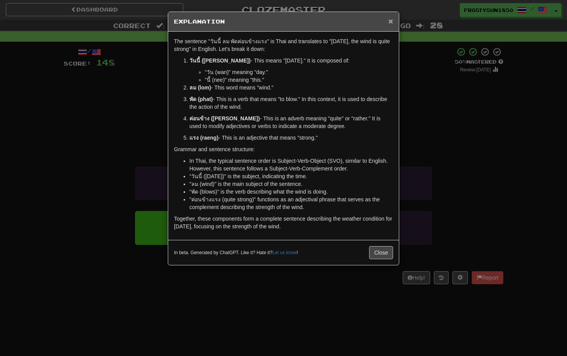
click at [391, 22] on span "×" at bounding box center [390, 21] width 5 height 9
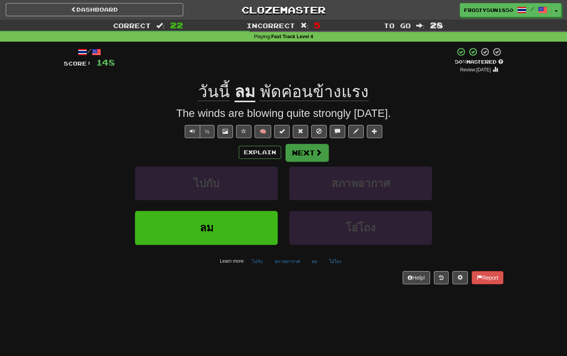
click at [303, 154] on button "Next" at bounding box center [306, 153] width 43 height 18
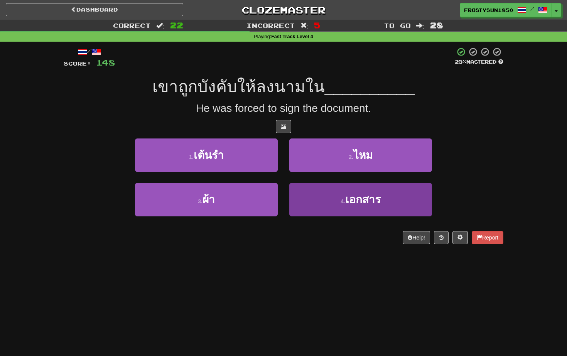
click at [333, 201] on button "4 . เอกสาร" at bounding box center [360, 200] width 143 height 34
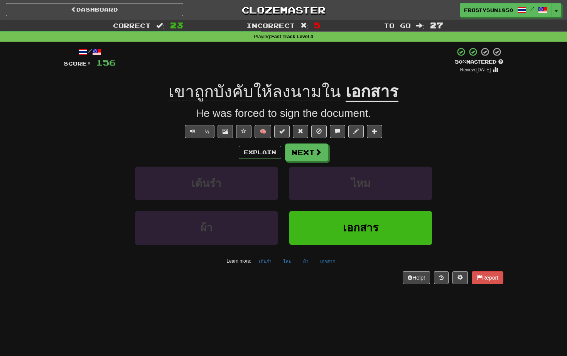
click at [226, 132] on span at bounding box center [224, 130] width 5 height 5
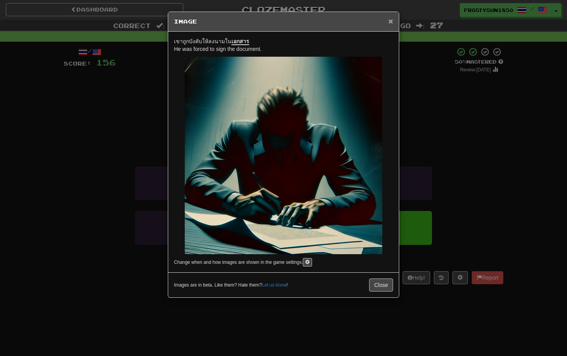
click at [390, 22] on span "×" at bounding box center [390, 21] width 5 height 9
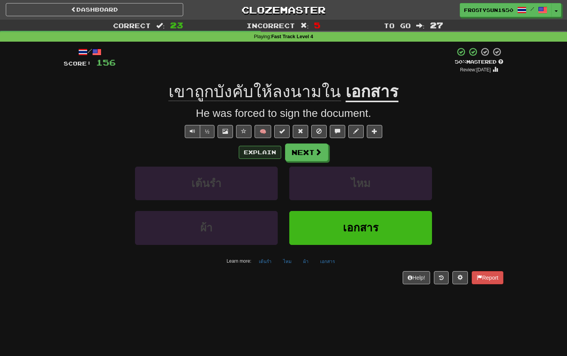
click at [253, 153] on button "Explain" at bounding box center [260, 152] width 42 height 13
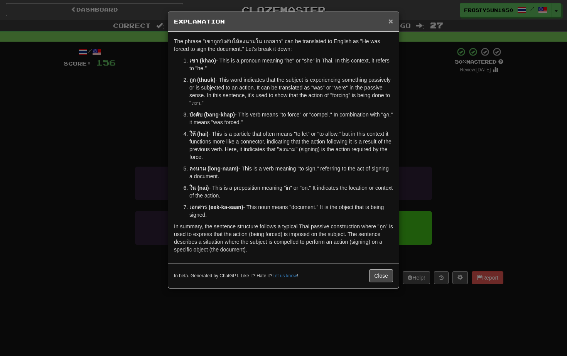
click at [390, 22] on span "×" at bounding box center [390, 21] width 5 height 9
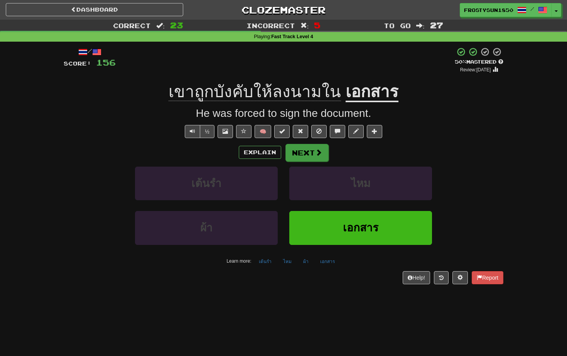
click at [300, 152] on button "Next" at bounding box center [306, 153] width 43 height 18
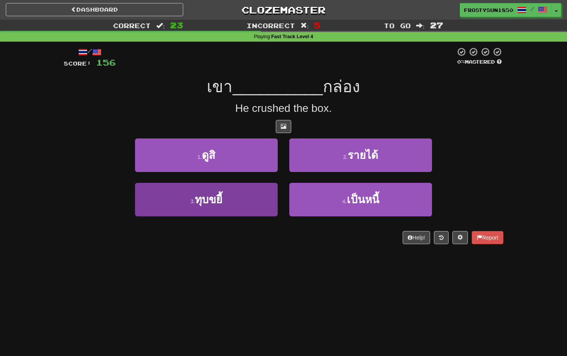
click at [252, 193] on button "3 . ทุบขยี้" at bounding box center [206, 200] width 143 height 34
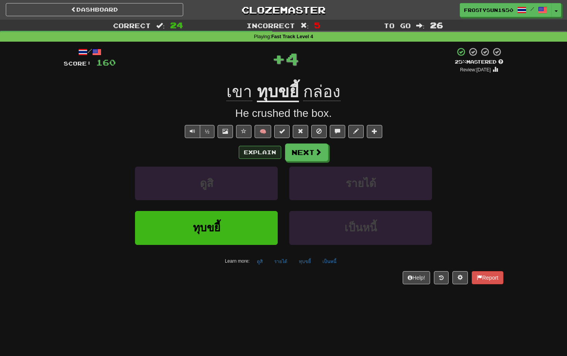
click at [258, 152] on button "Explain" at bounding box center [260, 152] width 42 height 13
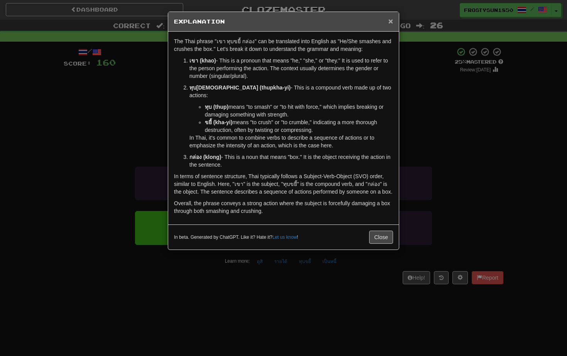
click at [391, 20] on span "×" at bounding box center [390, 21] width 5 height 9
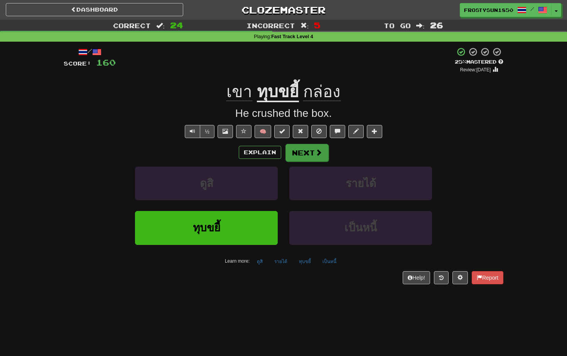
click at [307, 150] on button "Next" at bounding box center [306, 153] width 43 height 18
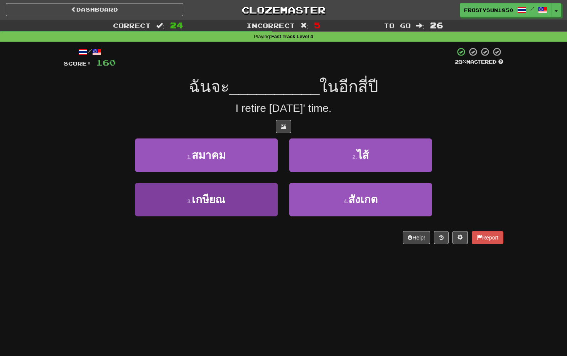
click at [247, 201] on button "3 . เกษียณ" at bounding box center [206, 200] width 143 height 34
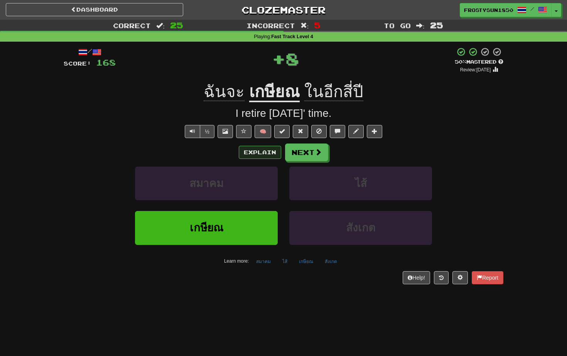
click at [261, 152] on button "Explain" at bounding box center [260, 152] width 42 height 13
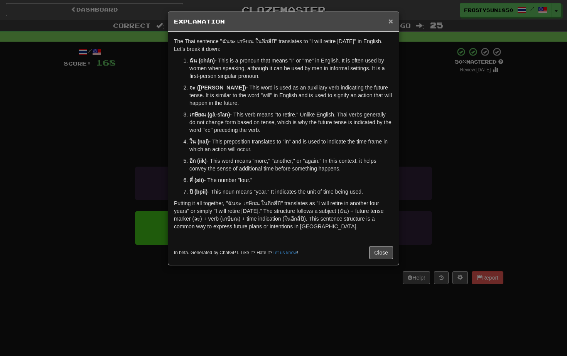
click at [392, 21] on span "×" at bounding box center [390, 21] width 5 height 9
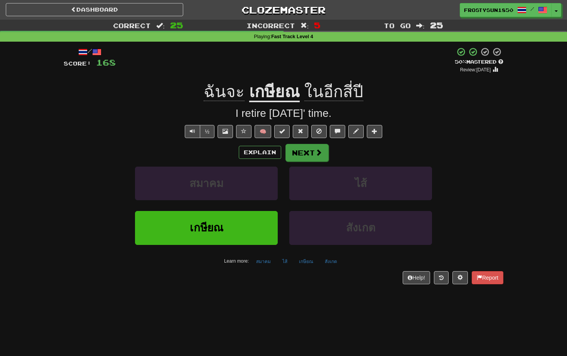
click at [302, 158] on button "Next" at bounding box center [306, 153] width 43 height 18
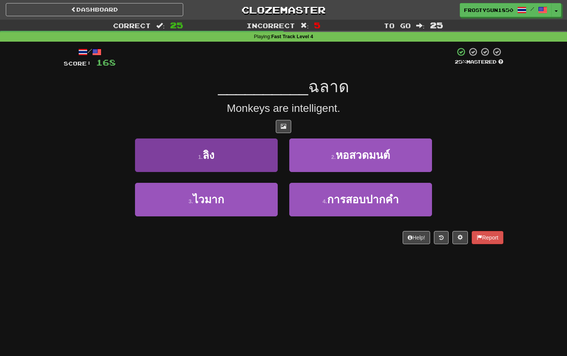
click at [196, 162] on button "1 . ลิง" at bounding box center [206, 155] width 143 height 34
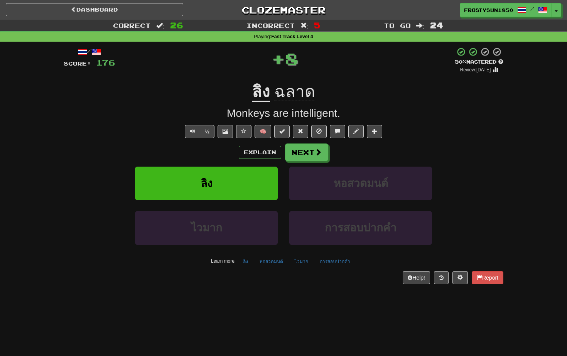
click at [223, 132] on span at bounding box center [224, 130] width 5 height 5
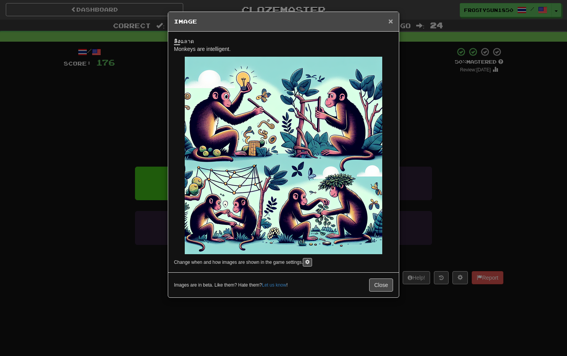
click at [390, 19] on span "×" at bounding box center [390, 21] width 5 height 9
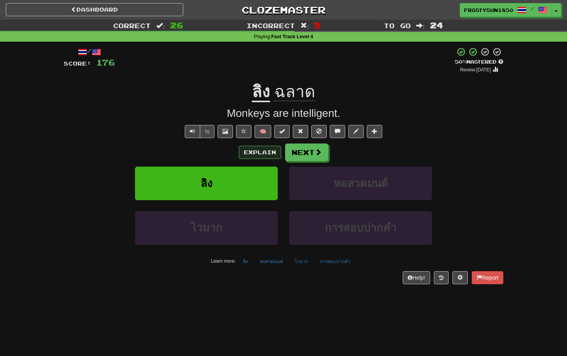
click at [254, 150] on button "Explain" at bounding box center [260, 152] width 42 height 13
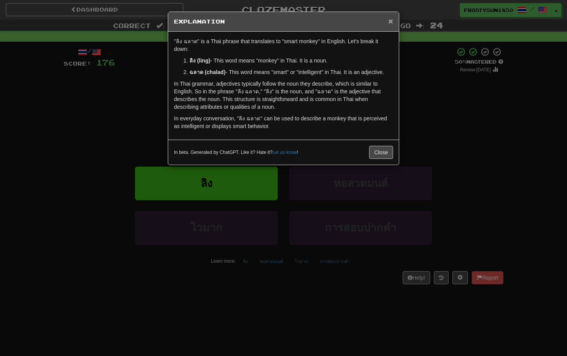
click at [392, 20] on span "×" at bounding box center [390, 21] width 5 height 9
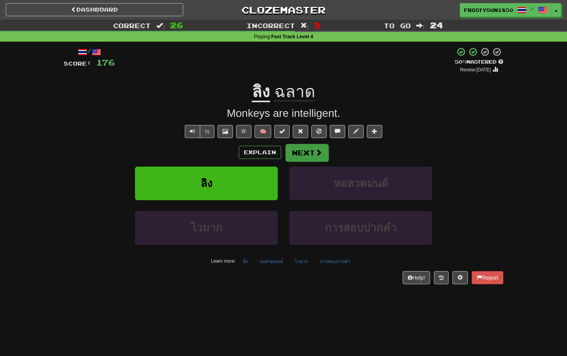
click at [305, 153] on button "Next" at bounding box center [306, 153] width 43 height 18
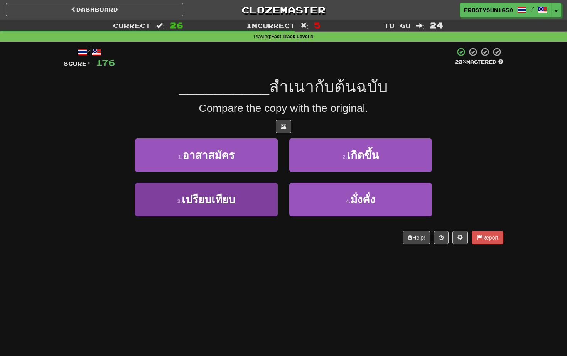
click at [253, 202] on button "3 . เปรียบเทียบ" at bounding box center [206, 200] width 143 height 34
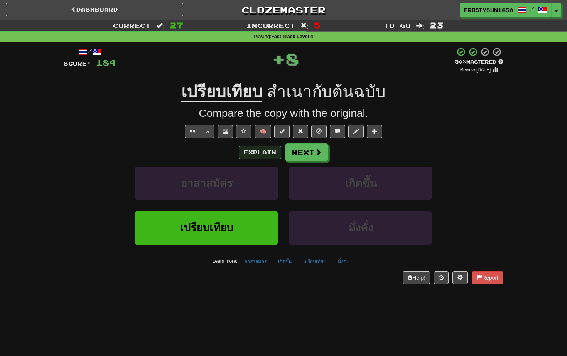
click at [259, 152] on button "Explain" at bounding box center [260, 152] width 42 height 13
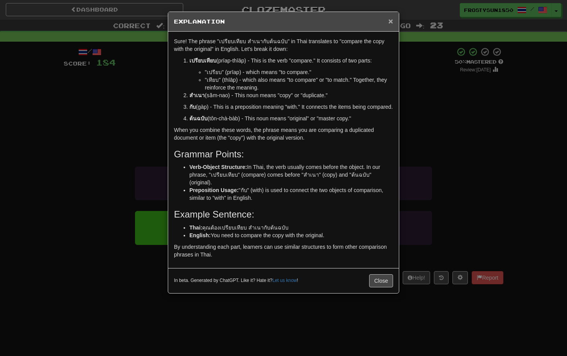
click at [390, 24] on span "×" at bounding box center [390, 21] width 5 height 9
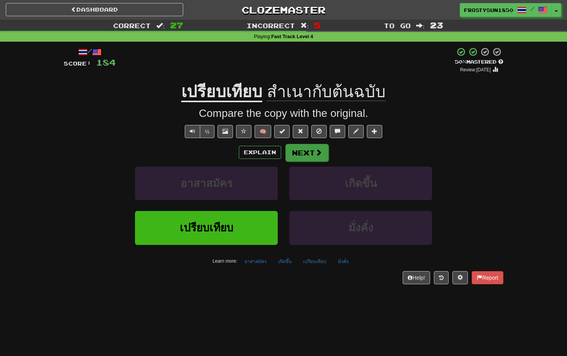
click at [308, 153] on button "Next" at bounding box center [306, 153] width 43 height 18
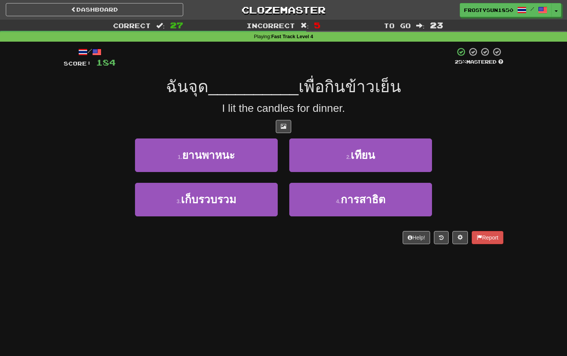
click at [308, 153] on button "2 . เทียน" at bounding box center [360, 155] width 143 height 34
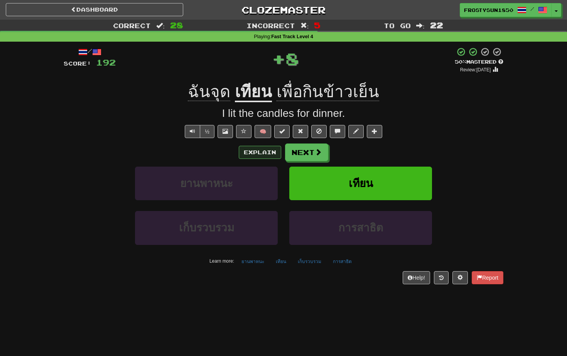
click at [259, 150] on button "Explain" at bounding box center [260, 152] width 42 height 13
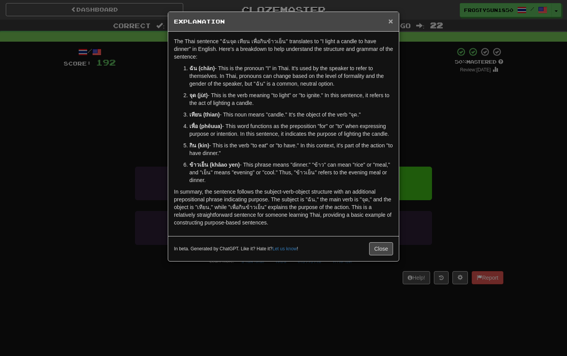
click at [389, 24] on span "×" at bounding box center [390, 21] width 5 height 9
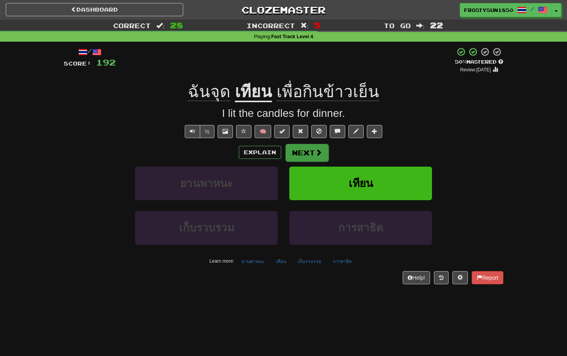
click at [311, 148] on button "Next" at bounding box center [306, 153] width 43 height 18
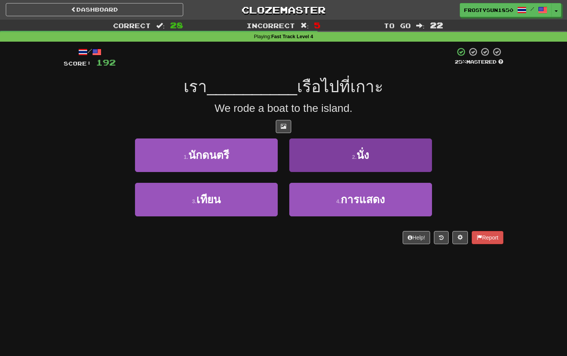
click at [392, 157] on button "2 . นั่ง" at bounding box center [360, 155] width 143 height 34
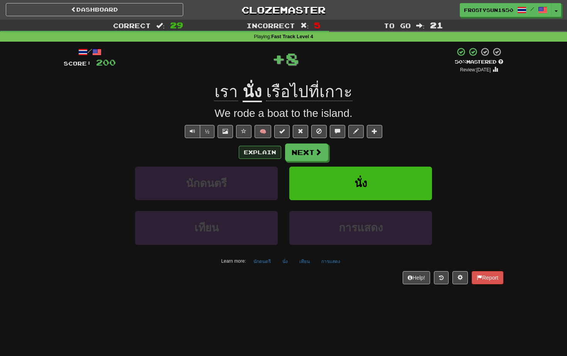
click at [255, 153] on button "Explain" at bounding box center [260, 152] width 42 height 13
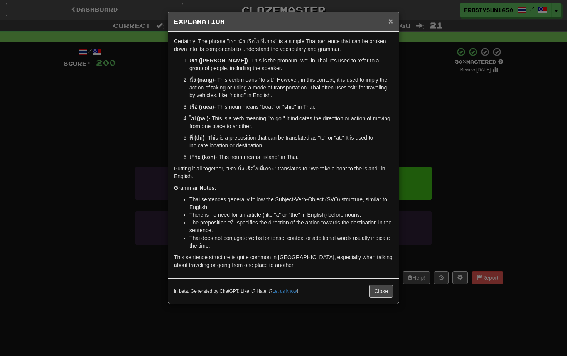
click at [390, 22] on span "×" at bounding box center [390, 21] width 5 height 9
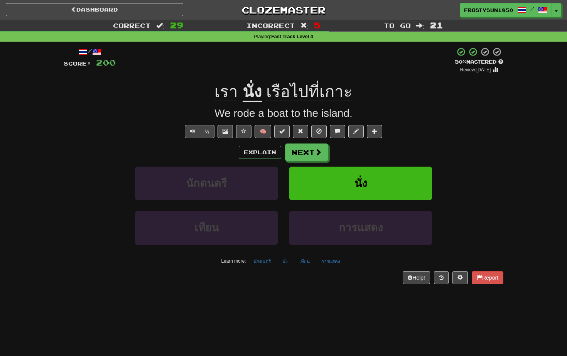
click at [187, 129] on button "Text-to-speech controls" at bounding box center [192, 131] width 15 height 13
click at [268, 152] on button "Explain" at bounding box center [260, 152] width 42 height 13
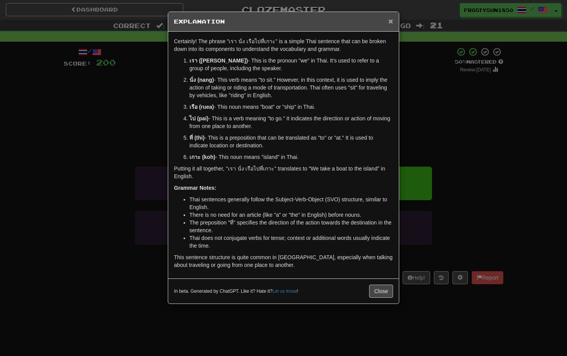
click at [391, 19] on span "×" at bounding box center [390, 21] width 5 height 9
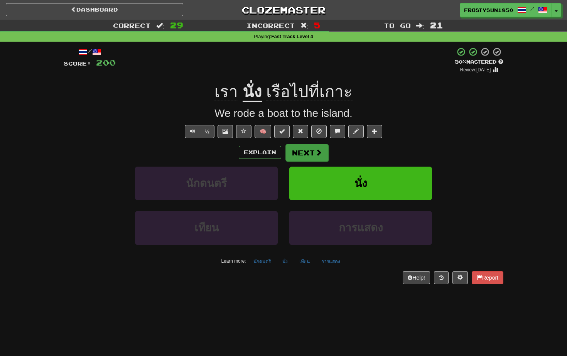
click at [311, 153] on button "Next" at bounding box center [306, 153] width 43 height 18
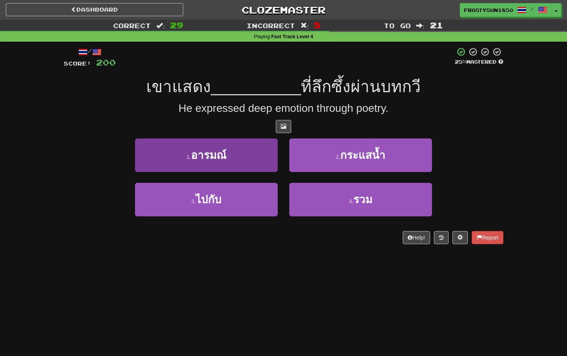
click at [251, 157] on button "1 . อารมณ์" at bounding box center [206, 155] width 143 height 34
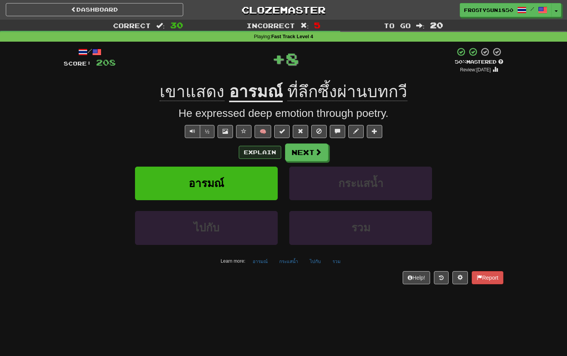
click at [256, 152] on button "Explain" at bounding box center [260, 152] width 42 height 13
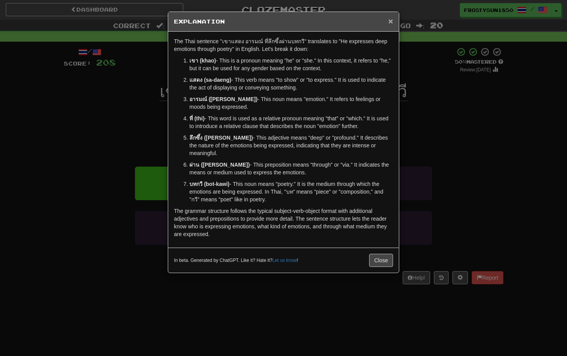
click at [390, 21] on span "×" at bounding box center [390, 21] width 5 height 9
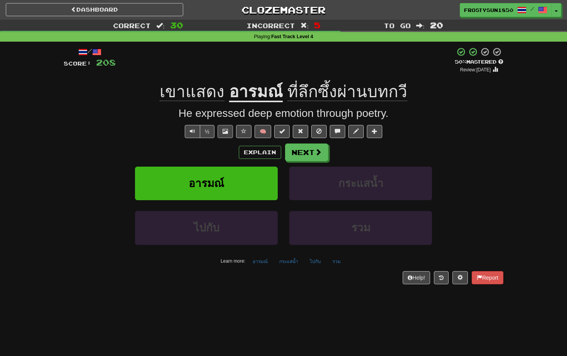
click at [222, 130] on span at bounding box center [224, 130] width 5 height 5
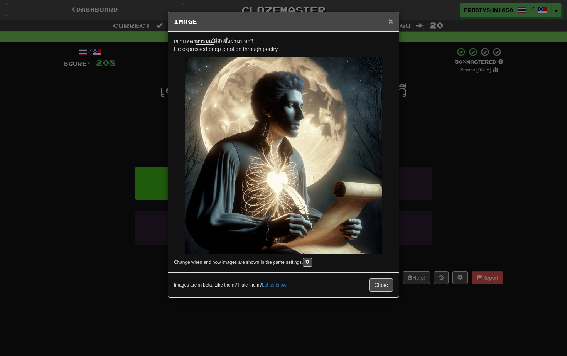
click at [389, 24] on span "×" at bounding box center [390, 21] width 5 height 9
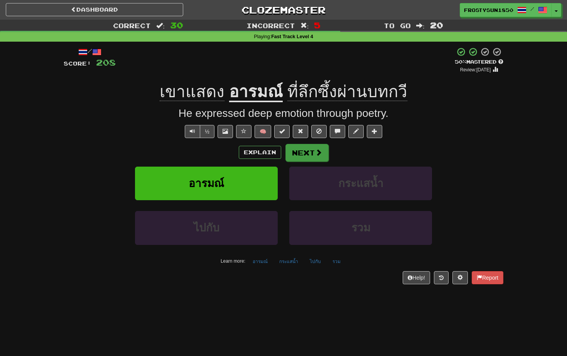
click at [313, 154] on button "Next" at bounding box center [306, 153] width 43 height 18
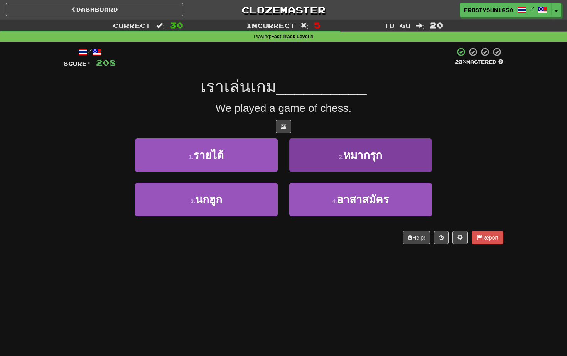
click at [326, 151] on button "2 . หมากรุก" at bounding box center [360, 155] width 143 height 34
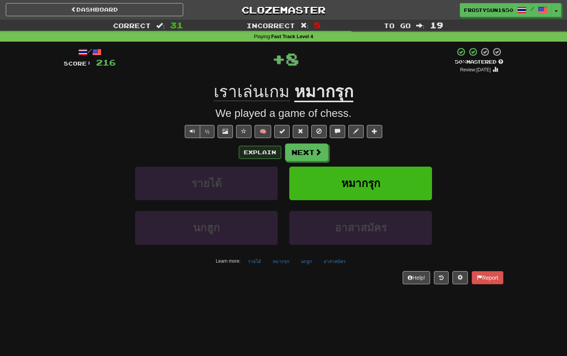
click at [263, 153] on button "Explain" at bounding box center [260, 152] width 42 height 13
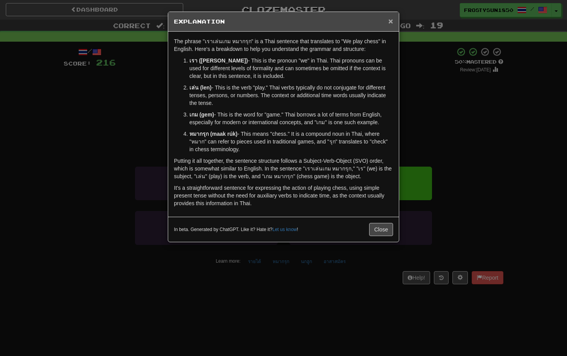
click at [390, 24] on span "×" at bounding box center [390, 21] width 5 height 9
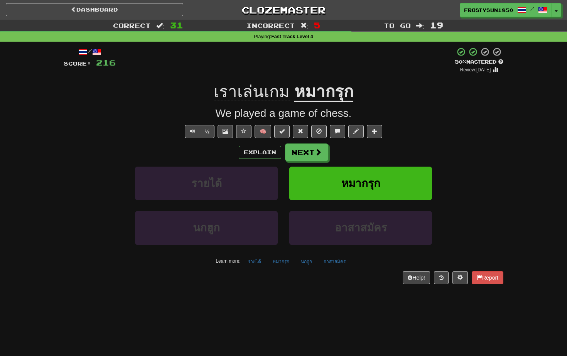
click at [224, 129] on span at bounding box center [224, 130] width 5 height 5
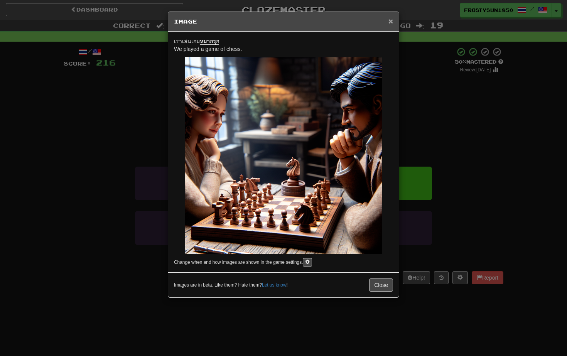
click at [391, 22] on span "×" at bounding box center [390, 21] width 5 height 9
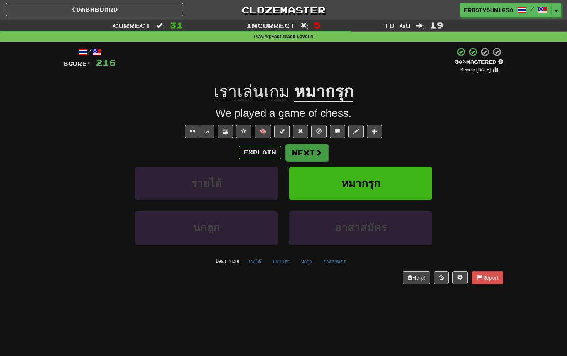
click at [313, 150] on button "Next" at bounding box center [306, 153] width 43 height 18
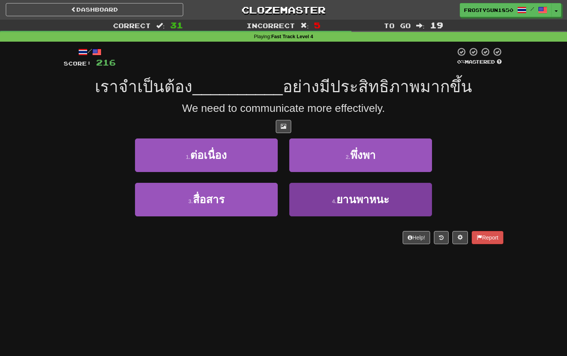
click at [344, 195] on span "ยานพาหนะ" at bounding box center [362, 200] width 53 height 12
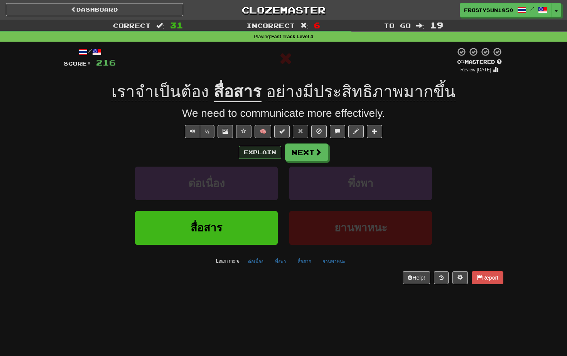
click at [263, 153] on button "Explain" at bounding box center [260, 152] width 42 height 13
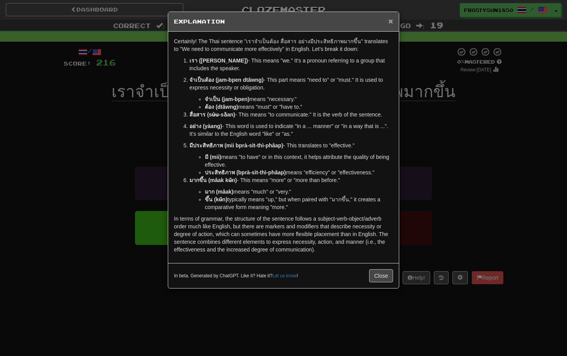
click at [391, 25] on span "×" at bounding box center [390, 21] width 5 height 9
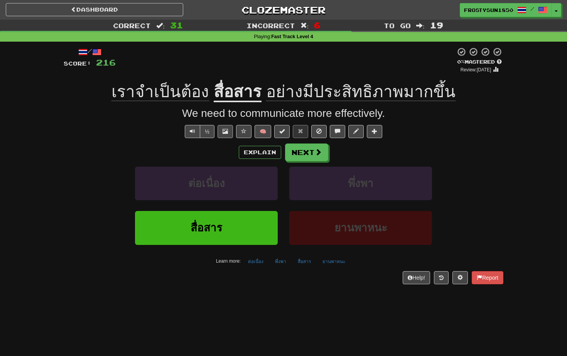
click at [230, 130] on button at bounding box center [224, 131] width 15 height 13
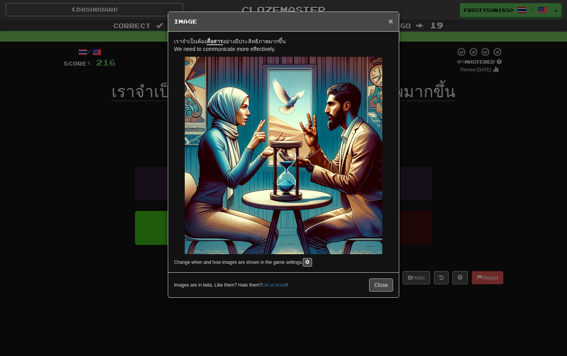
click at [390, 22] on span "×" at bounding box center [390, 21] width 5 height 9
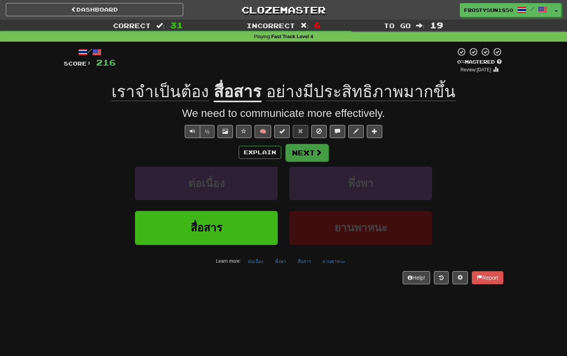
click at [308, 150] on button "Next" at bounding box center [306, 153] width 43 height 18
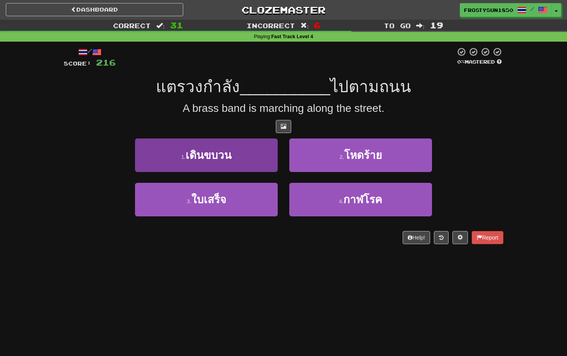
click at [242, 158] on button "1 . เดินขบวน" at bounding box center [206, 155] width 143 height 34
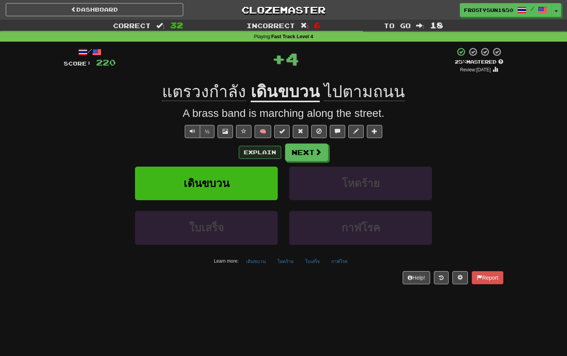
click at [261, 155] on button "Explain" at bounding box center [260, 152] width 42 height 13
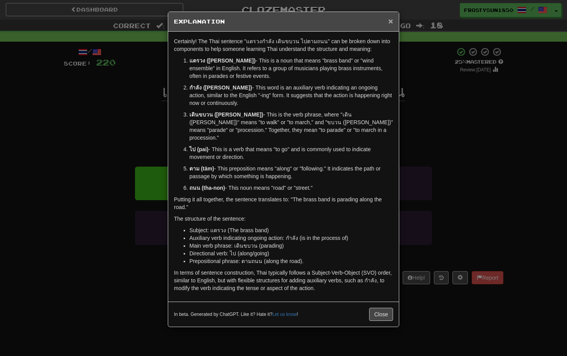
click at [390, 22] on span "×" at bounding box center [390, 21] width 5 height 9
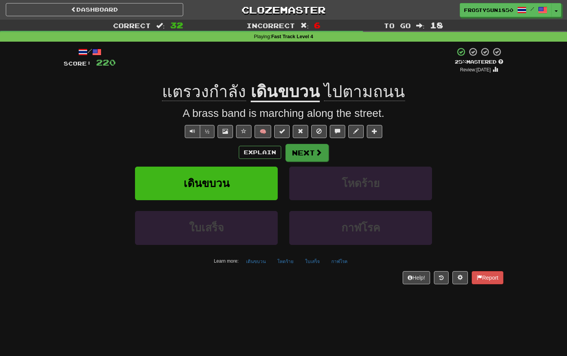
click at [304, 154] on button "Next" at bounding box center [306, 153] width 43 height 18
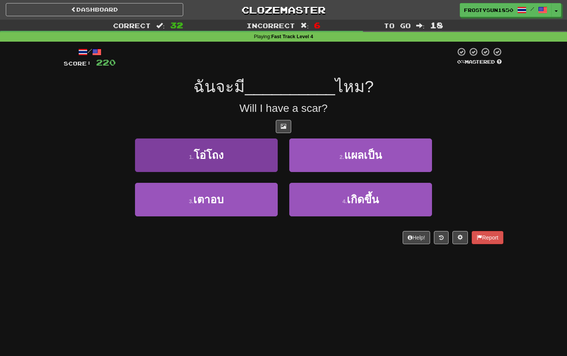
click at [254, 161] on button "1 . โอ่โถง" at bounding box center [206, 155] width 143 height 34
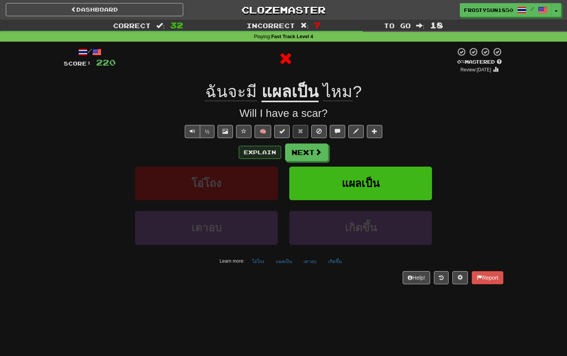
click at [263, 154] on button "Explain" at bounding box center [260, 152] width 42 height 13
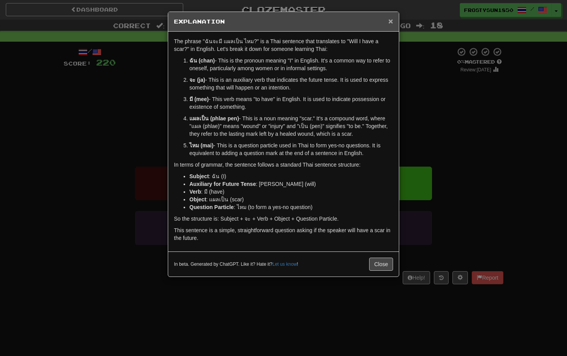
click at [391, 21] on span "×" at bounding box center [390, 21] width 5 height 9
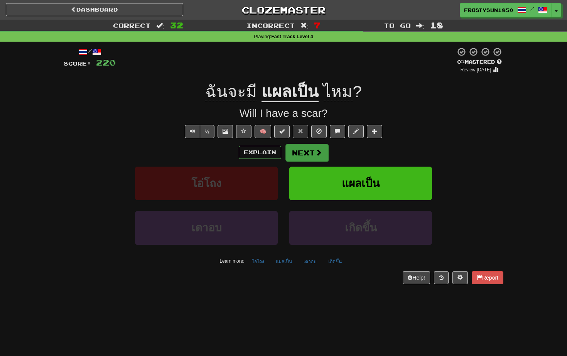
click at [312, 147] on button "Next" at bounding box center [306, 153] width 43 height 18
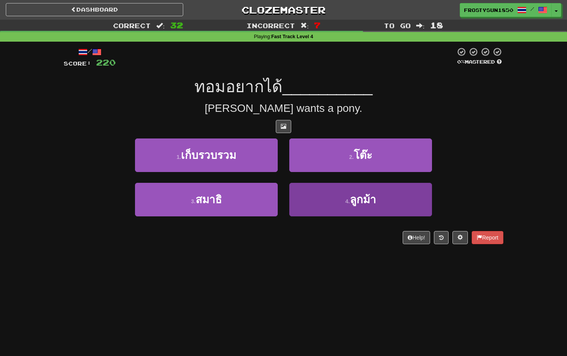
click at [351, 207] on button "4 . ลูกม้า" at bounding box center [360, 200] width 143 height 34
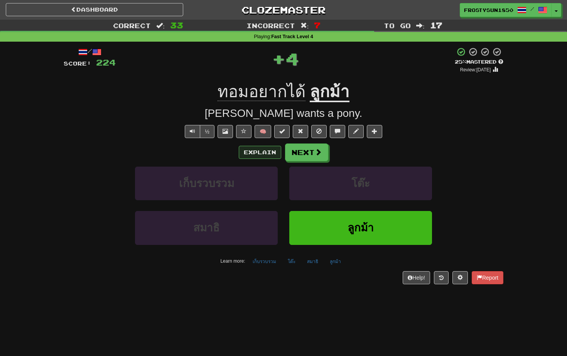
click at [254, 153] on button "Explain" at bounding box center [260, 152] width 42 height 13
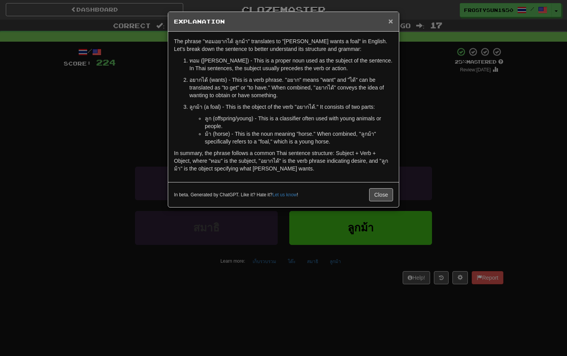
click at [392, 22] on span "×" at bounding box center [390, 21] width 5 height 9
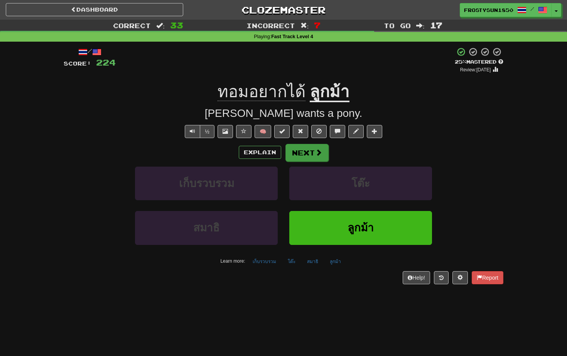
click at [315, 151] on span at bounding box center [318, 152] width 7 height 7
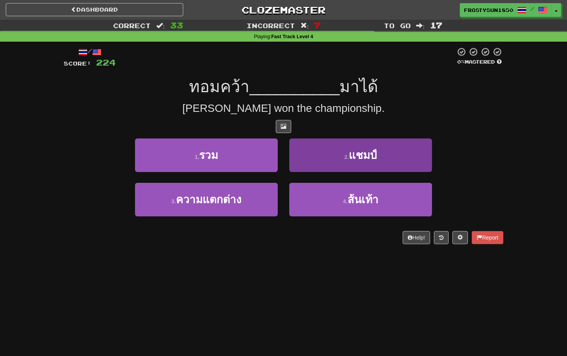
click at [334, 155] on button "2 . แชมป์" at bounding box center [360, 155] width 143 height 34
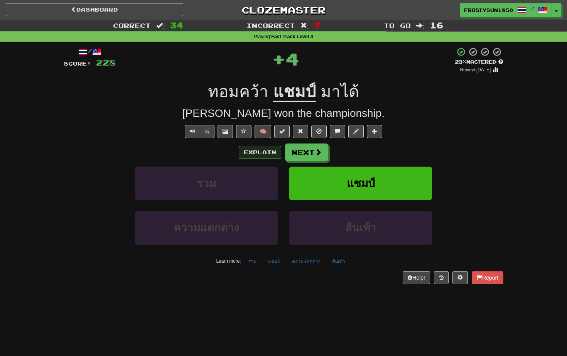
click at [265, 151] on button "Explain" at bounding box center [260, 152] width 42 height 13
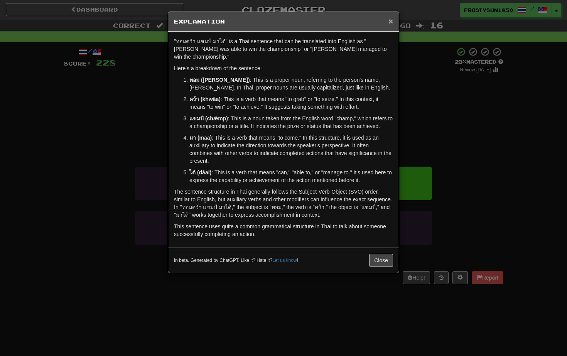
click at [390, 21] on span "×" at bounding box center [390, 21] width 5 height 9
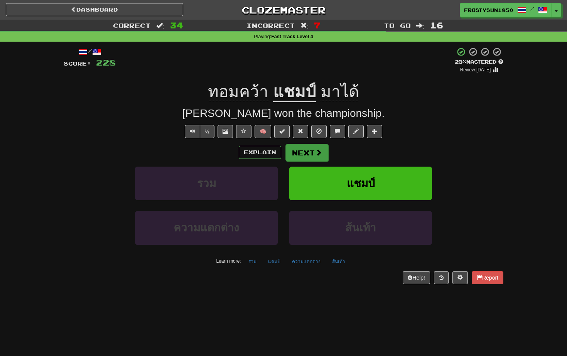
click at [313, 153] on button "Next" at bounding box center [306, 153] width 43 height 18
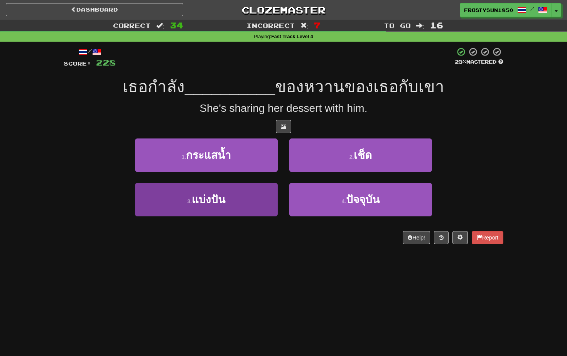
click at [236, 196] on button "3 . แบ่งปัน" at bounding box center [206, 200] width 143 height 34
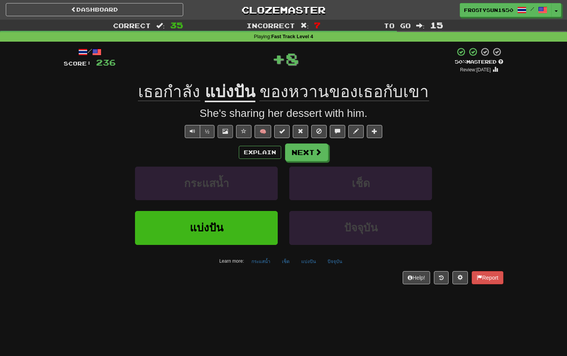
click at [224, 130] on span at bounding box center [224, 130] width 5 height 5
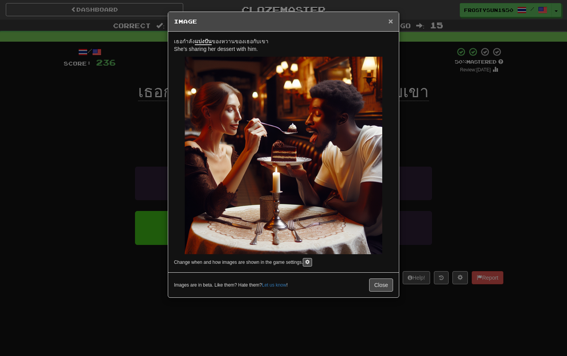
click at [392, 22] on span "×" at bounding box center [390, 21] width 5 height 9
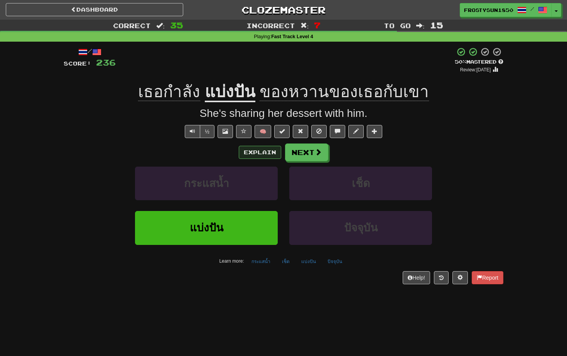
click at [260, 153] on button "Explain" at bounding box center [260, 152] width 42 height 13
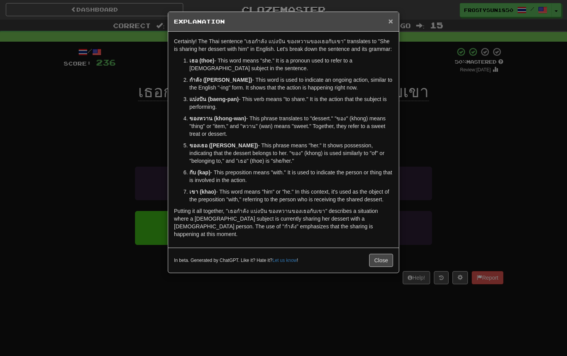
click at [389, 21] on span "×" at bounding box center [390, 21] width 5 height 9
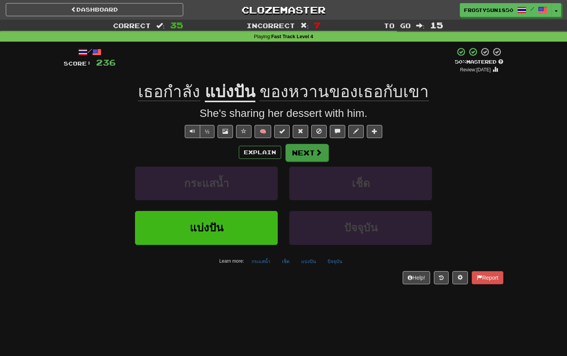
click at [302, 157] on button "Next" at bounding box center [306, 153] width 43 height 18
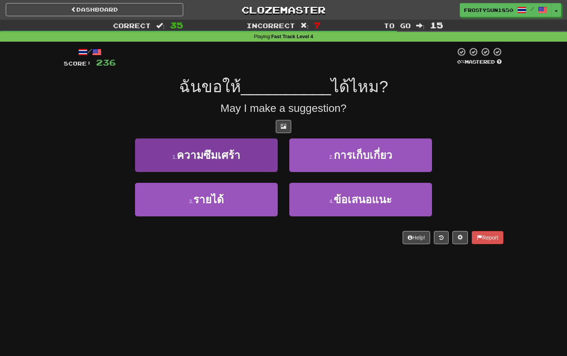
click at [207, 161] on button "1 . ความซึมเศร้า" at bounding box center [206, 155] width 143 height 34
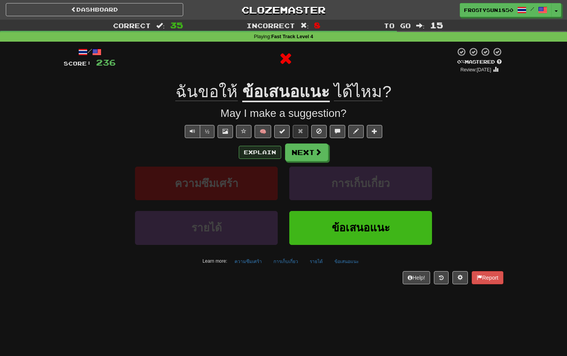
click at [254, 154] on button "Explain" at bounding box center [260, 152] width 42 height 13
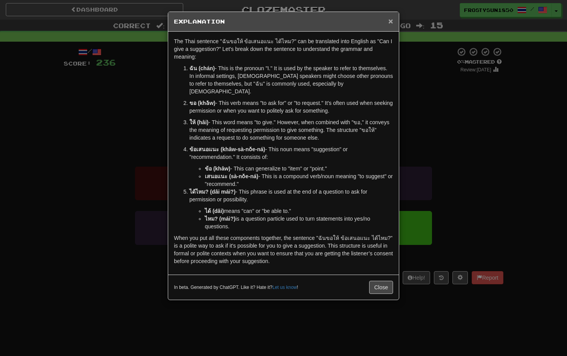
click at [390, 20] on span "×" at bounding box center [390, 21] width 5 height 9
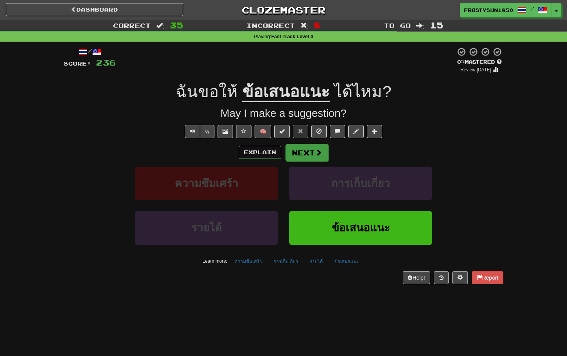
click at [302, 148] on button "Next" at bounding box center [306, 153] width 43 height 18
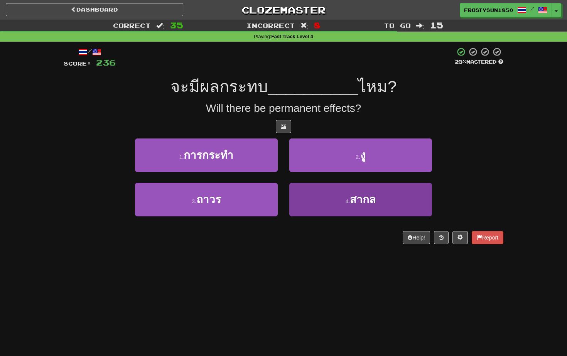
click at [335, 196] on button "4 . สากล" at bounding box center [360, 200] width 143 height 34
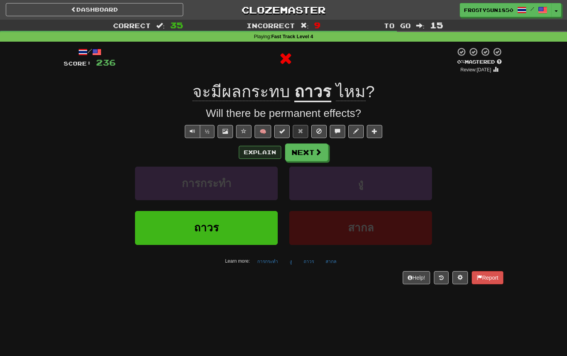
click at [261, 157] on button "Explain" at bounding box center [260, 152] width 42 height 13
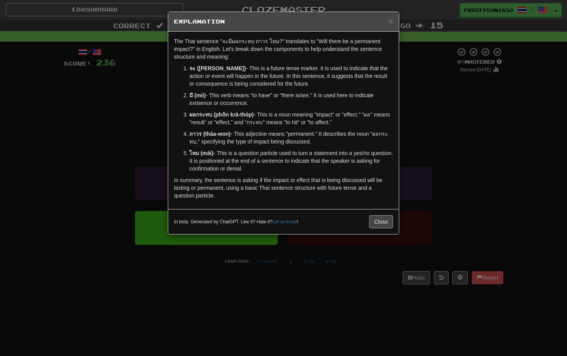
click at [375, 223] on button "Close" at bounding box center [381, 221] width 24 height 13
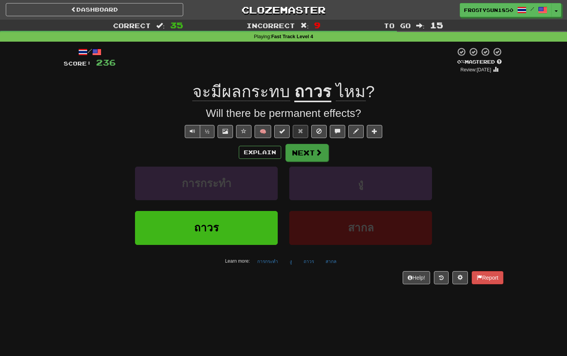
click at [315, 156] on button "Next" at bounding box center [306, 153] width 43 height 18
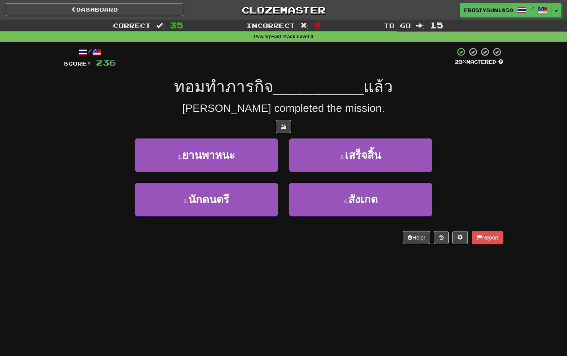
click at [315, 156] on button "2 . เสร็จสิ้น" at bounding box center [360, 155] width 143 height 34
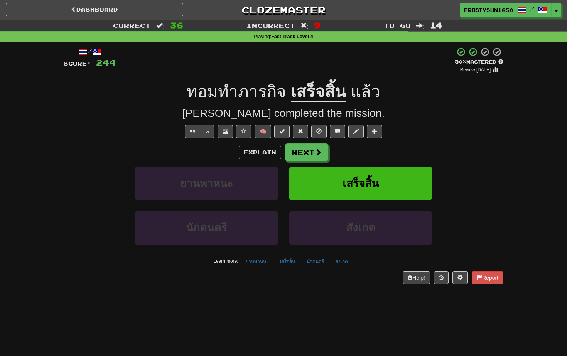
click at [315, 156] on button "Next" at bounding box center [306, 152] width 43 height 18
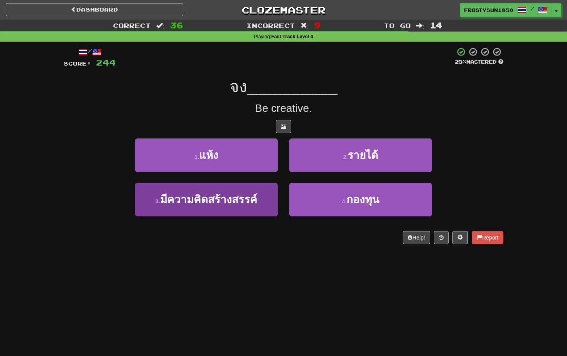
click at [207, 207] on button "3 . มีความคิดสร้างสรรค์" at bounding box center [206, 200] width 143 height 34
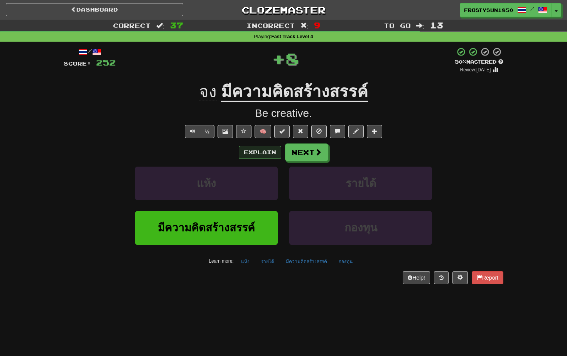
click at [256, 151] on button "Explain" at bounding box center [260, 152] width 42 height 13
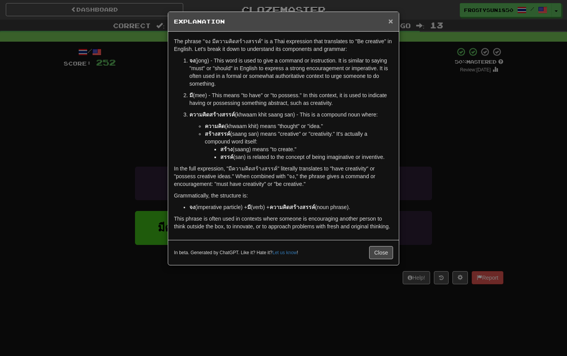
click at [391, 24] on span "×" at bounding box center [390, 21] width 5 height 9
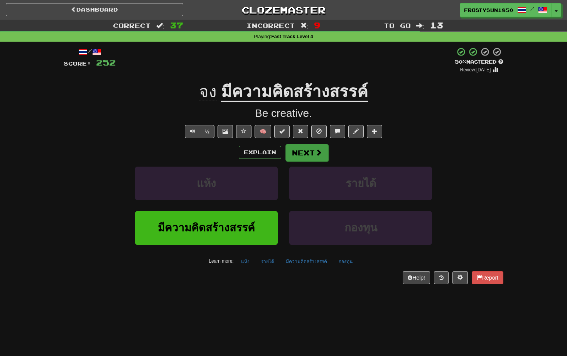
click at [300, 150] on button "Next" at bounding box center [306, 153] width 43 height 18
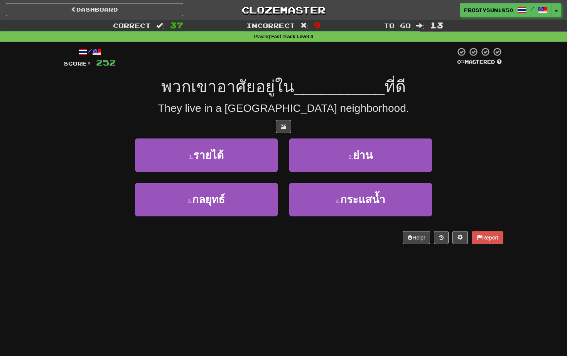
click at [300, 150] on button "2 . ย่าน" at bounding box center [360, 155] width 143 height 34
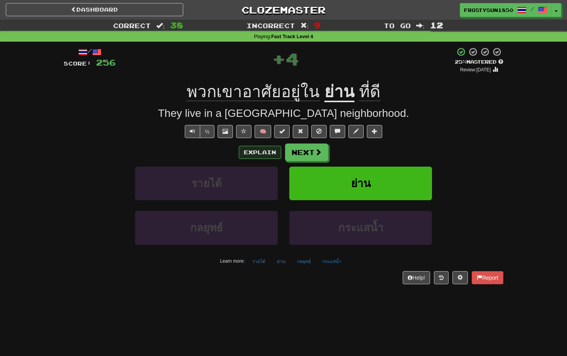
click at [263, 152] on button "Explain" at bounding box center [260, 152] width 42 height 13
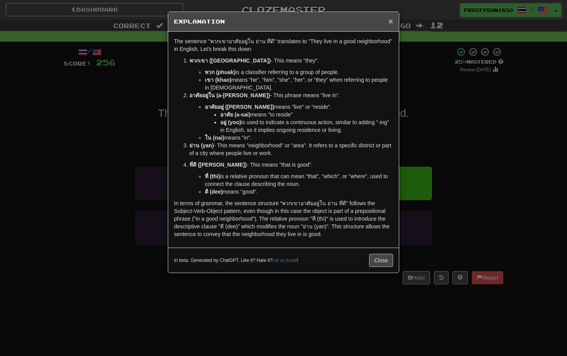
click at [391, 20] on span "×" at bounding box center [390, 21] width 5 height 9
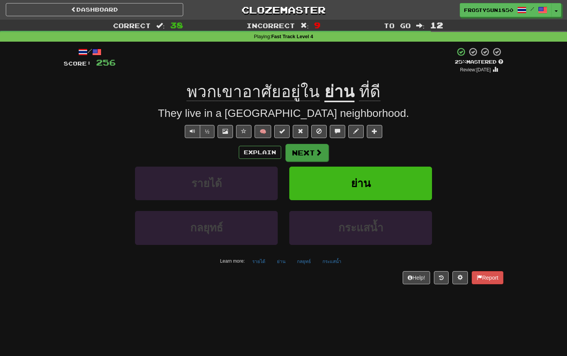
click at [304, 150] on button "Next" at bounding box center [306, 153] width 43 height 18
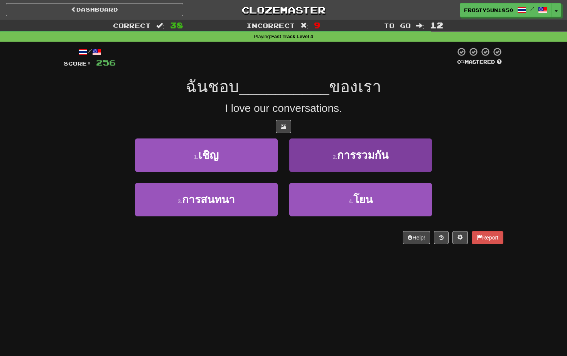
click at [354, 153] on span "การรวมกัน" at bounding box center [362, 155] width 51 height 12
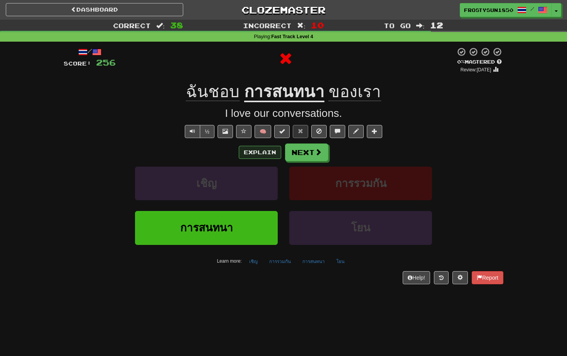
click at [261, 149] on button "Explain" at bounding box center [260, 152] width 42 height 13
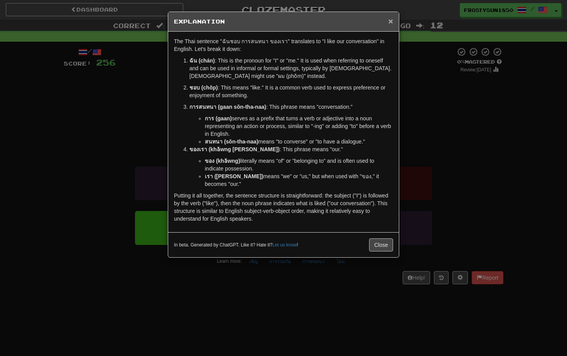
click at [389, 21] on span "×" at bounding box center [390, 21] width 5 height 9
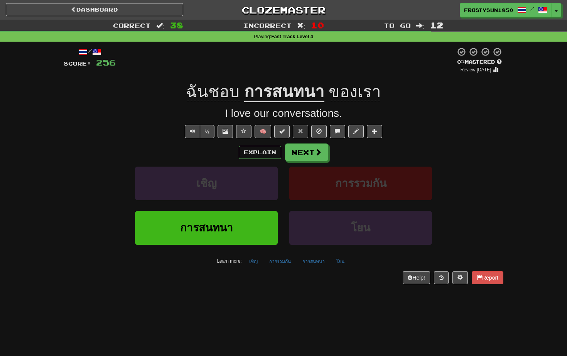
click at [284, 95] on u "การสนทนา" at bounding box center [284, 93] width 80 height 20
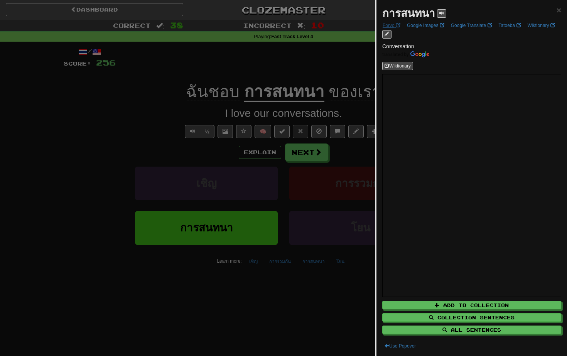
click at [394, 26] on link "Forvo" at bounding box center [391, 25] width 22 height 8
click at [554, 11] on span "×" at bounding box center [558, 9] width 5 height 9
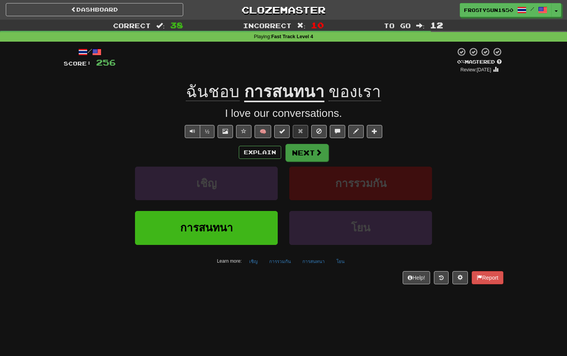
click at [304, 150] on button "Next" at bounding box center [306, 153] width 43 height 18
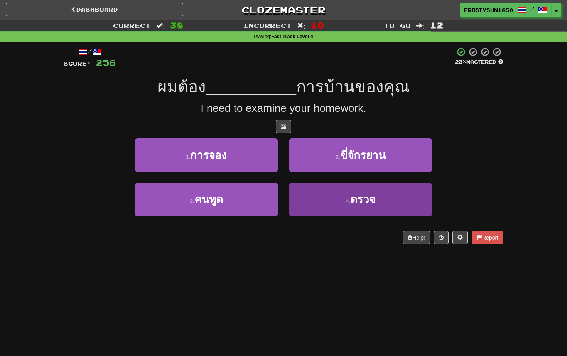
click at [339, 200] on button "4 . ตรวจ" at bounding box center [360, 200] width 143 height 34
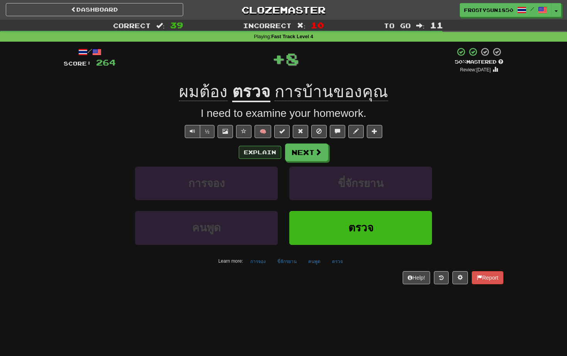
click at [266, 153] on button "Explain" at bounding box center [260, 152] width 42 height 13
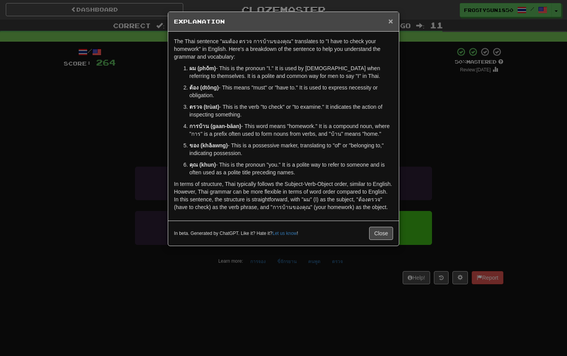
click at [389, 20] on span "×" at bounding box center [390, 21] width 5 height 9
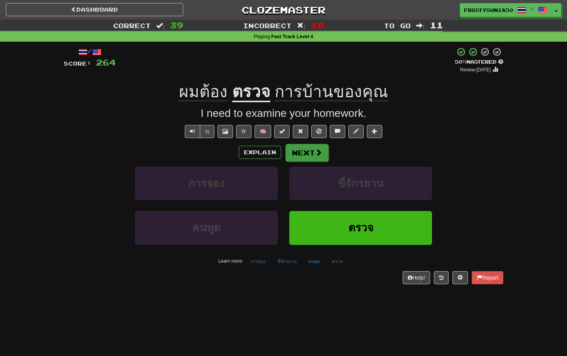
click at [305, 149] on button "Next" at bounding box center [306, 153] width 43 height 18
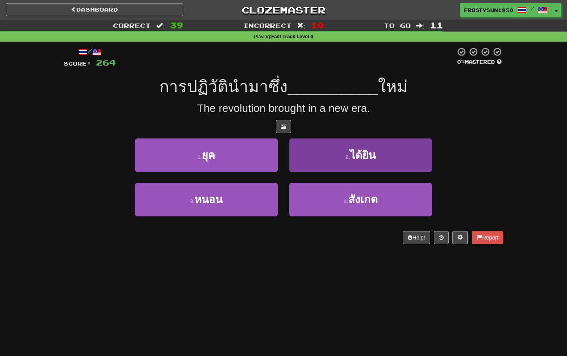
click at [372, 161] on button "2 . ได้ยิน" at bounding box center [360, 155] width 143 height 34
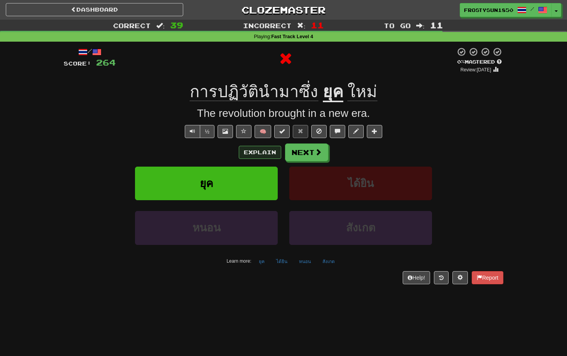
click at [262, 153] on button "Explain" at bounding box center [260, 152] width 42 height 13
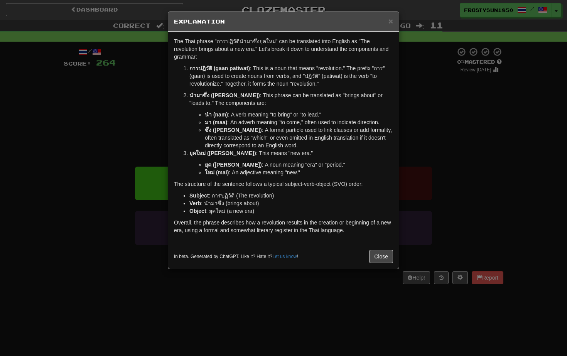
click at [346, 165] on li "ยุค (yuk) : A noun meaning "era" or "period."" at bounding box center [299, 165] width 188 height 8
click at [391, 23] on span "×" at bounding box center [390, 21] width 5 height 9
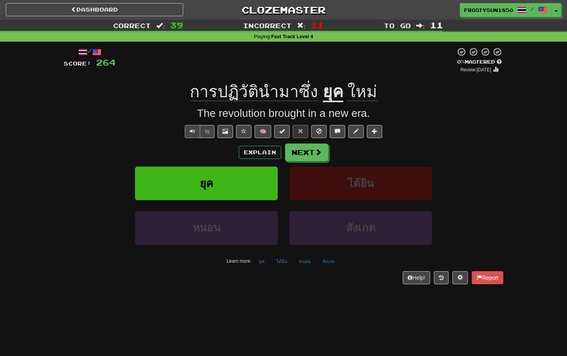
click at [192, 132] on span "Text-to-speech controls" at bounding box center [192, 130] width 5 height 5
click at [217, 98] on span "การปฏิวัตินำมาซึ่ง" at bounding box center [254, 92] width 128 height 19
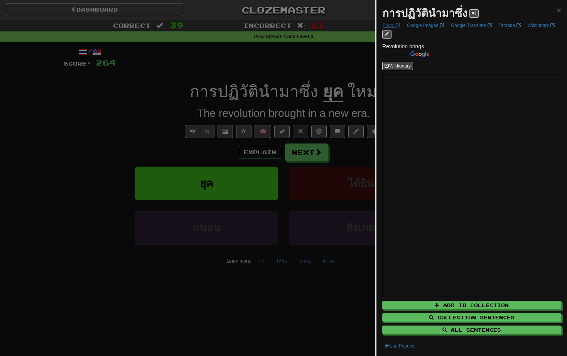
click at [392, 26] on link "Forvo" at bounding box center [391, 25] width 22 height 8
click at [554, 9] on span "×" at bounding box center [558, 9] width 5 height 9
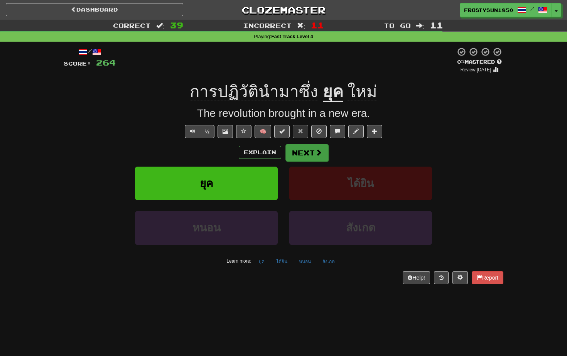
click at [312, 152] on button "Next" at bounding box center [306, 153] width 43 height 18
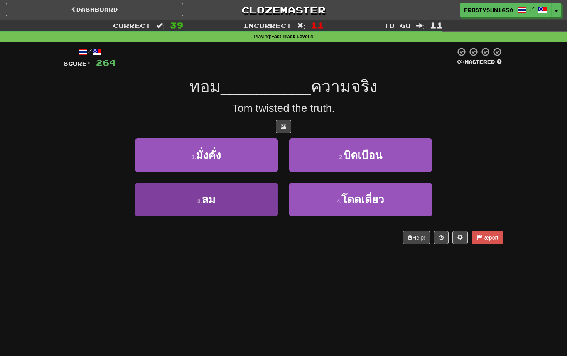
click at [236, 198] on button "3 . ลม" at bounding box center [206, 200] width 143 height 34
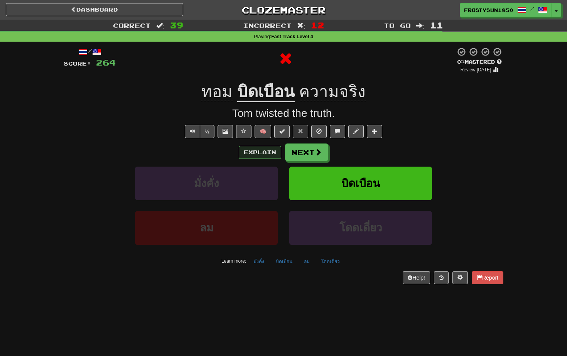
click at [262, 151] on button "Explain" at bounding box center [260, 152] width 42 height 13
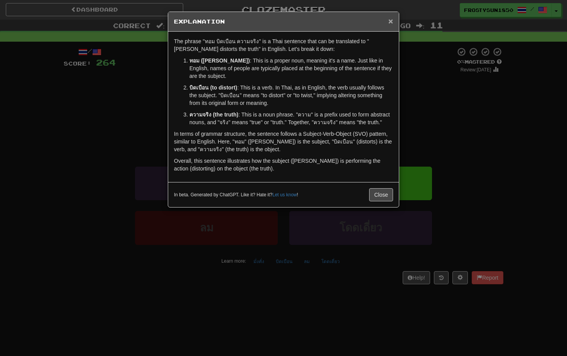
click at [389, 21] on span "×" at bounding box center [390, 21] width 5 height 9
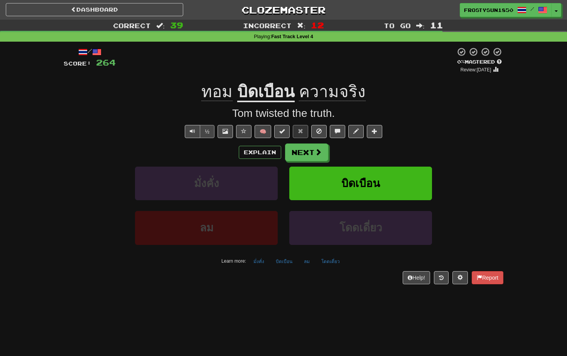
click at [204, 129] on button "½" at bounding box center [207, 131] width 15 height 13
click at [304, 151] on button "Next" at bounding box center [306, 153] width 43 height 18
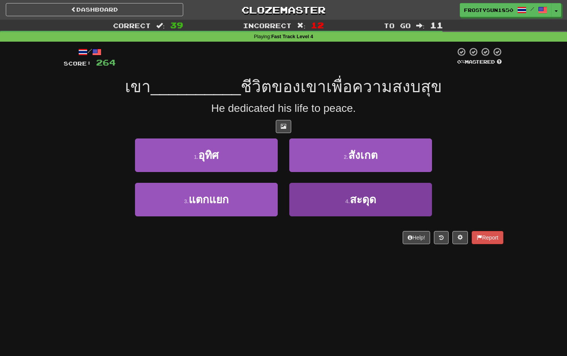
click at [333, 202] on button "4 . สะดุด" at bounding box center [360, 200] width 143 height 34
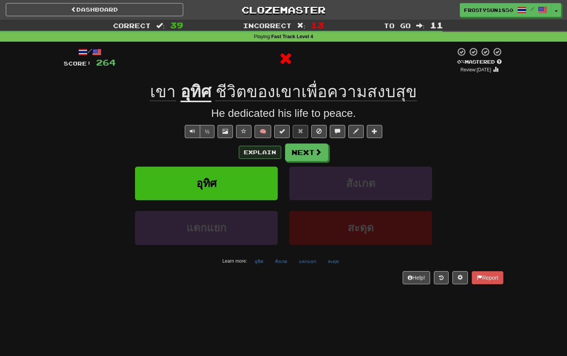
click at [263, 155] on button "Explain" at bounding box center [260, 152] width 42 height 13
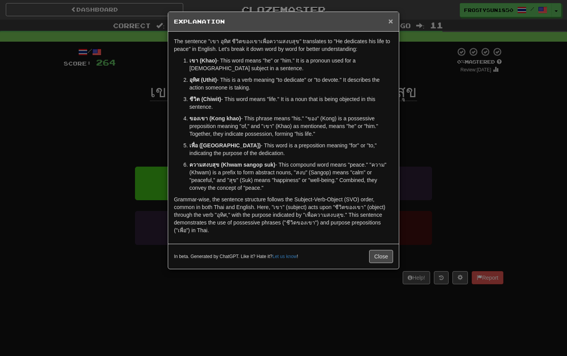
click at [390, 21] on span "×" at bounding box center [390, 21] width 5 height 9
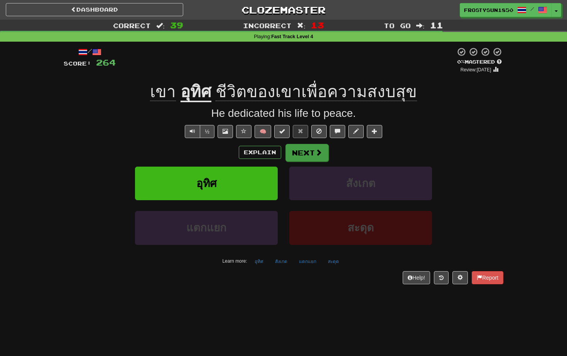
click at [315, 155] on span at bounding box center [318, 152] width 7 height 7
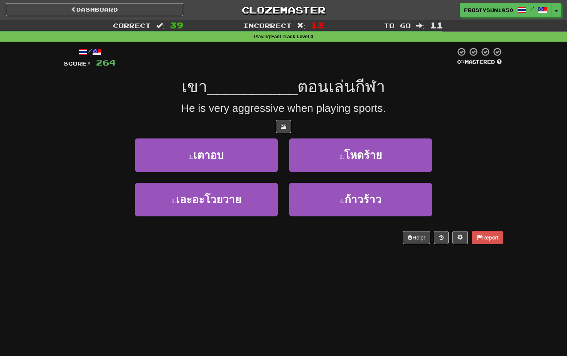
click at [315, 155] on button "2 . โหดร้าย" at bounding box center [360, 155] width 143 height 34
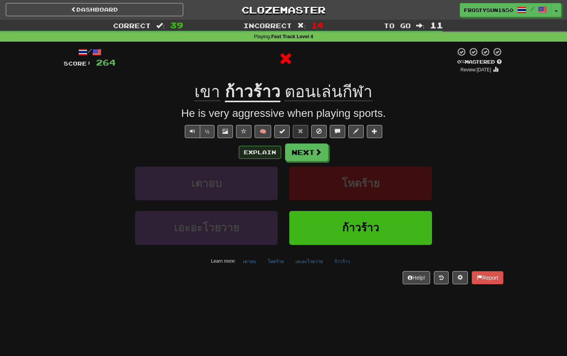
click at [264, 156] on button "Explain" at bounding box center [260, 152] width 42 height 13
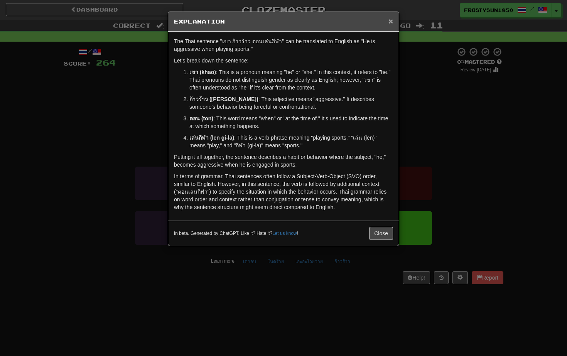
click at [391, 22] on span "×" at bounding box center [390, 21] width 5 height 9
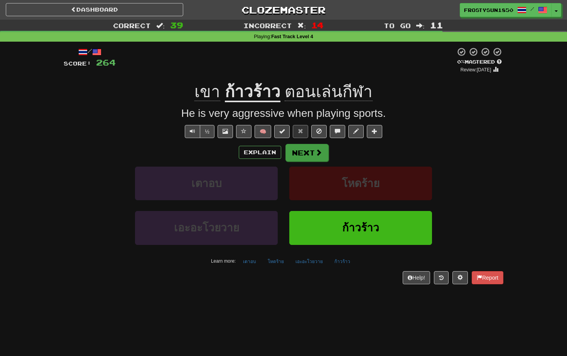
click at [308, 152] on button "Next" at bounding box center [306, 153] width 43 height 18
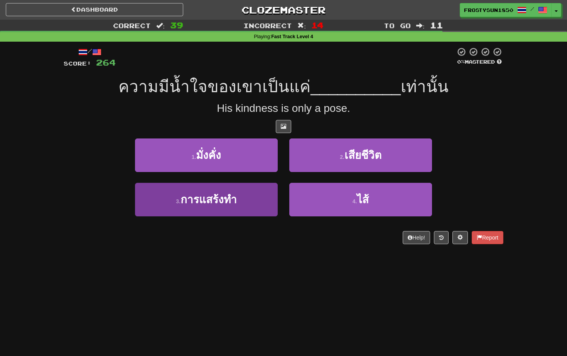
click at [246, 193] on button "3 . การแสร้งทำ" at bounding box center [206, 200] width 143 height 34
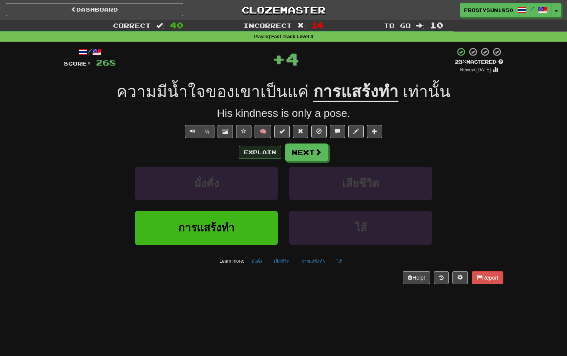
click at [259, 151] on button "Explain" at bounding box center [260, 152] width 42 height 13
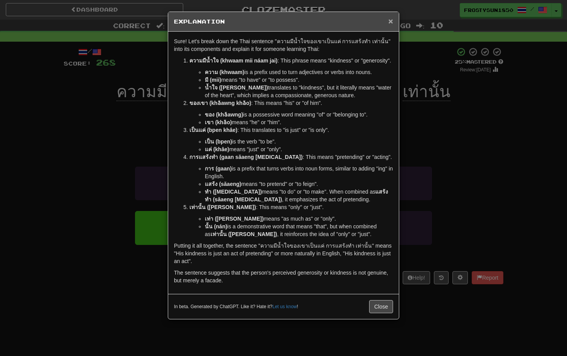
click at [389, 23] on span "×" at bounding box center [390, 21] width 5 height 9
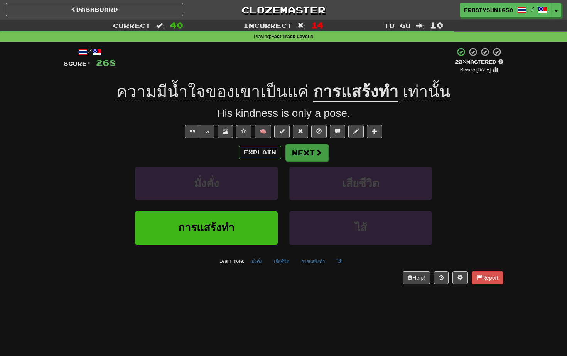
click at [307, 158] on button "Next" at bounding box center [306, 153] width 43 height 18
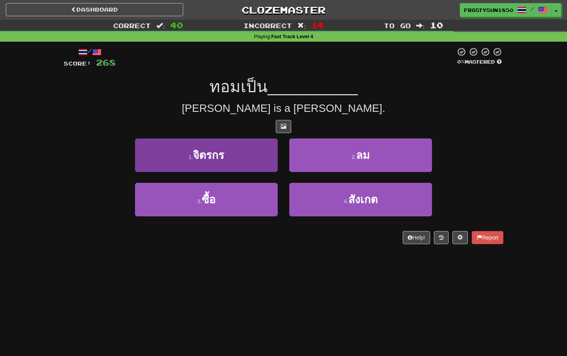
click at [249, 159] on button "1 . จิตรกร" at bounding box center [206, 155] width 143 height 34
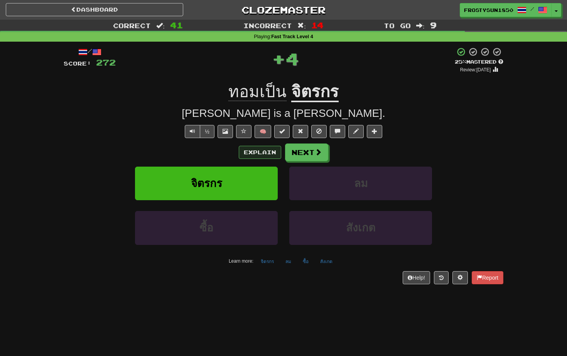
click at [258, 152] on button "Explain" at bounding box center [260, 152] width 42 height 13
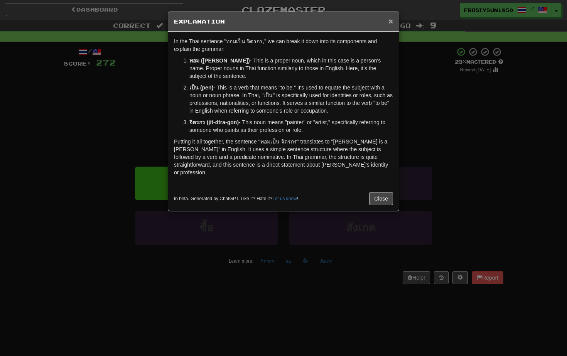
click at [391, 21] on span "×" at bounding box center [390, 21] width 5 height 9
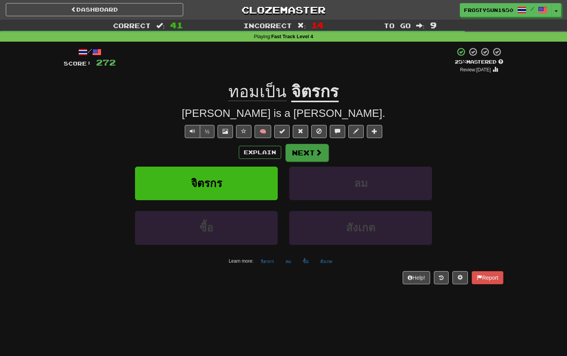
click at [311, 154] on button "Next" at bounding box center [306, 153] width 43 height 18
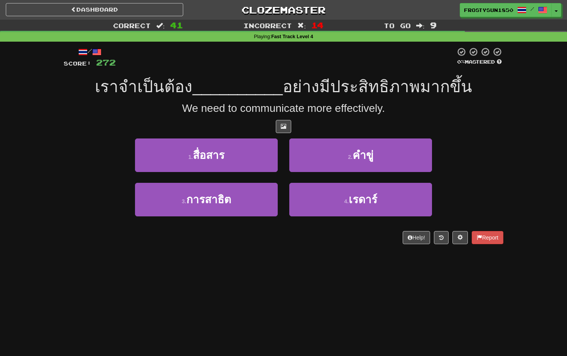
click at [490, 130] on div at bounding box center [284, 126] width 440 height 13
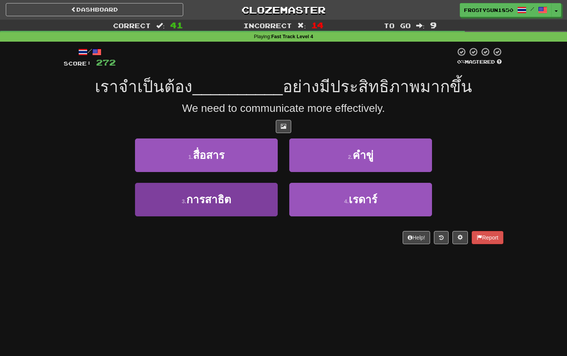
click at [248, 200] on button "3 . การสาธิต" at bounding box center [206, 200] width 143 height 34
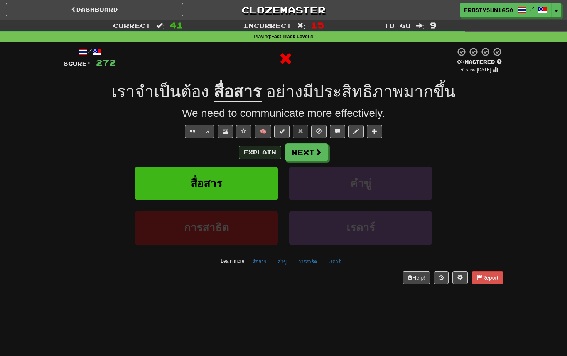
click at [260, 152] on button "Explain" at bounding box center [260, 152] width 42 height 13
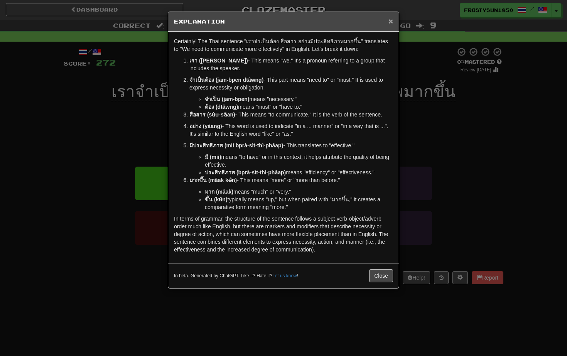
click at [389, 22] on span "×" at bounding box center [390, 21] width 5 height 9
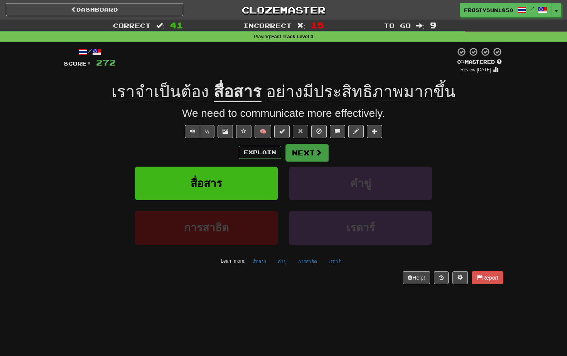
click at [297, 158] on button "Next" at bounding box center [306, 153] width 43 height 18
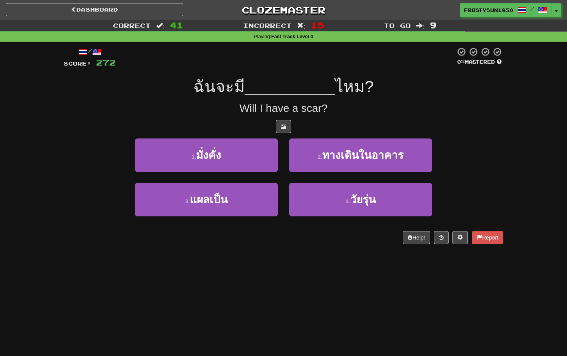
click at [168, 116] on div "/ Score: 272 0 % Mastered ฉันจะมี __________ ไหม? Will I have a scar? 1 . มั่งค…" at bounding box center [284, 145] width 440 height 197
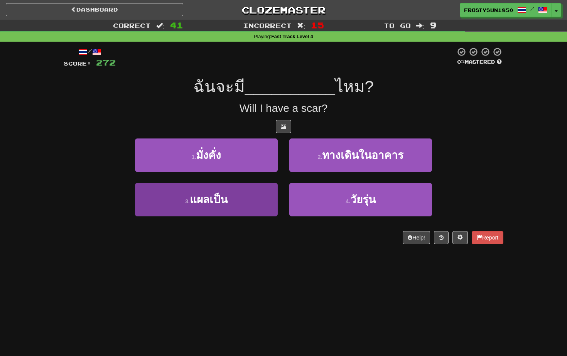
click at [247, 194] on button "3 . แผลเป็น" at bounding box center [206, 200] width 143 height 34
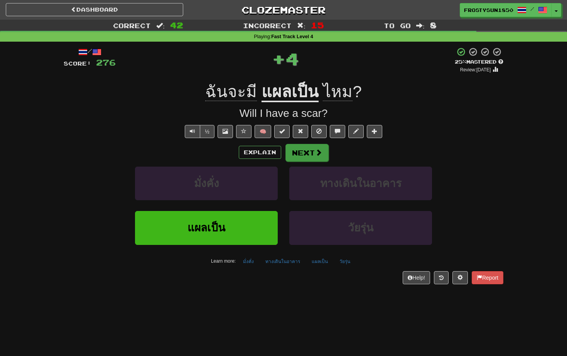
click at [301, 154] on button "Next" at bounding box center [306, 153] width 43 height 18
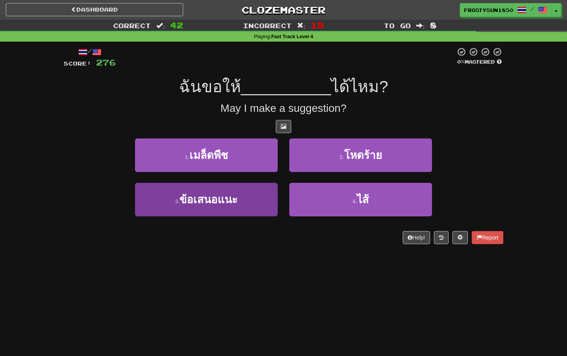
click at [248, 198] on button "3 . ข้อเสนอแนะ" at bounding box center [206, 200] width 143 height 34
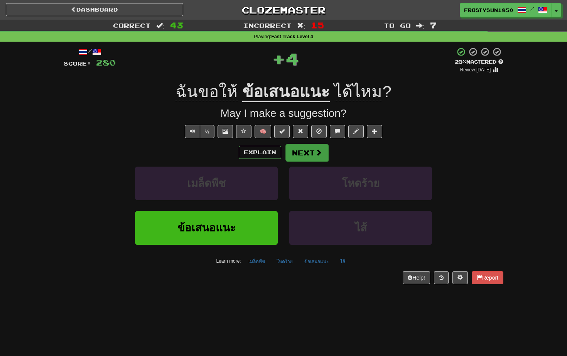
click at [300, 150] on button "Next" at bounding box center [306, 153] width 43 height 18
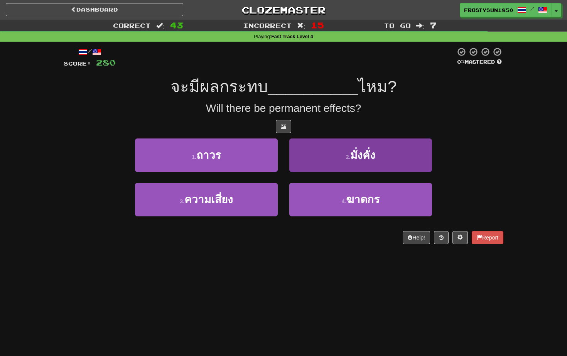
click at [338, 140] on button "2 . มั่งคั่ง" at bounding box center [360, 155] width 143 height 34
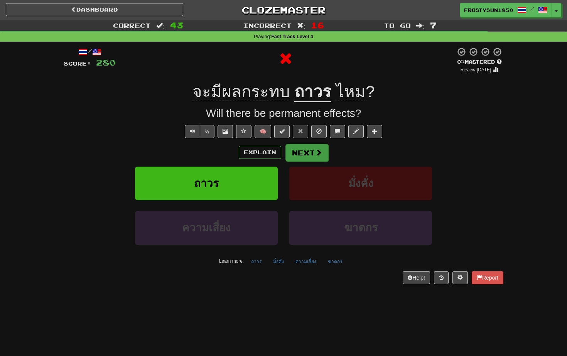
click at [302, 154] on button "Next" at bounding box center [306, 153] width 43 height 18
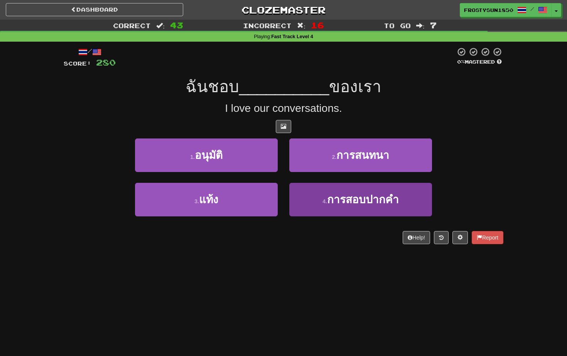
click at [399, 204] on button "4 . การสอบปากคำ" at bounding box center [360, 200] width 143 height 34
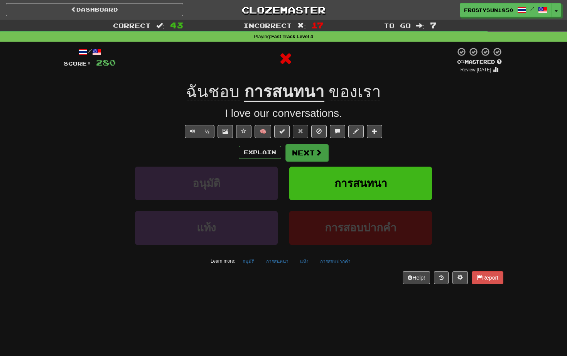
click at [304, 152] on button "Next" at bounding box center [306, 153] width 43 height 18
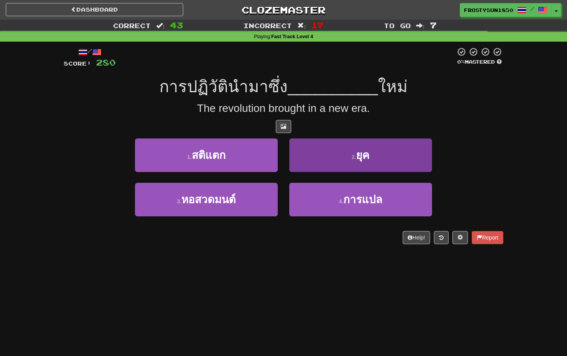
click at [385, 162] on button "2 . ยุค" at bounding box center [360, 155] width 143 height 34
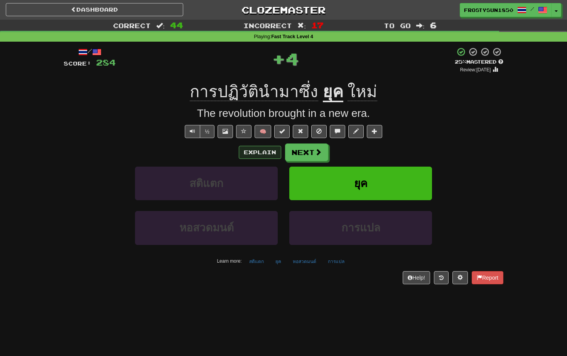
click at [254, 154] on button "Explain" at bounding box center [260, 152] width 42 height 13
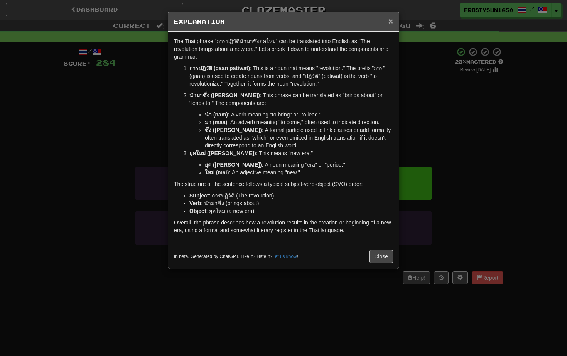
click at [391, 24] on span "×" at bounding box center [390, 21] width 5 height 9
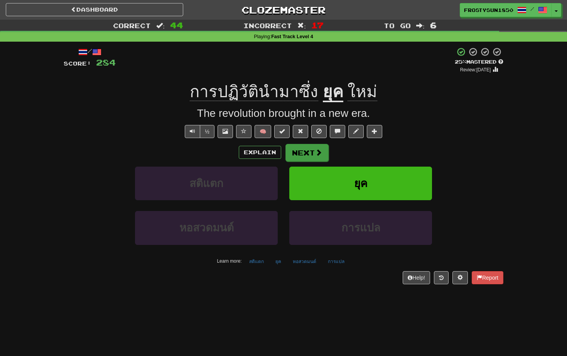
click at [304, 154] on button "Next" at bounding box center [306, 153] width 43 height 18
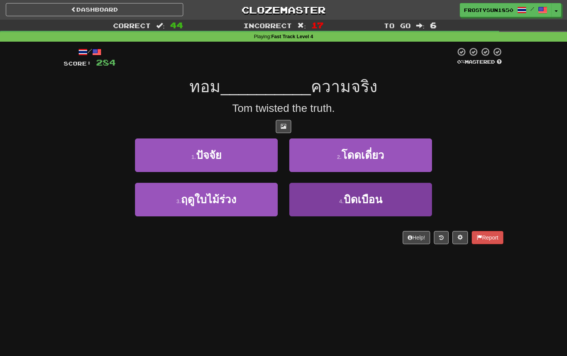
click at [396, 196] on button "4 . บิดเบือน" at bounding box center [360, 200] width 143 height 34
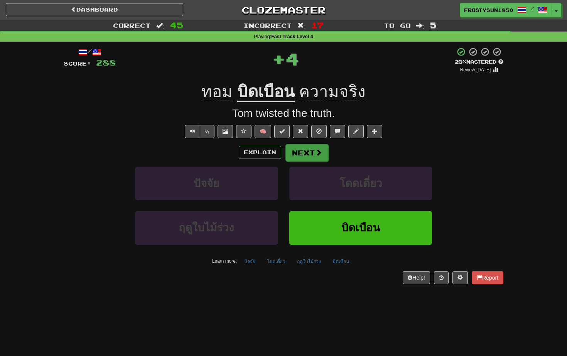
click at [313, 152] on button "Next" at bounding box center [306, 153] width 43 height 18
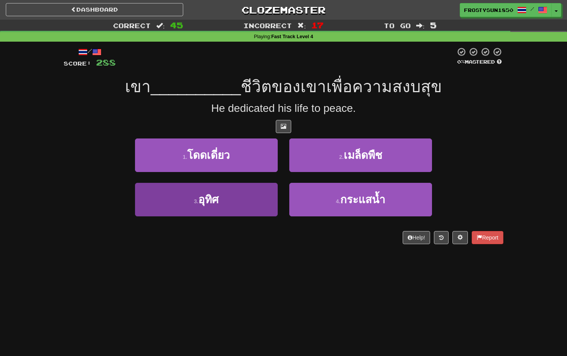
click at [222, 199] on button "3 . อุทิศ" at bounding box center [206, 200] width 143 height 34
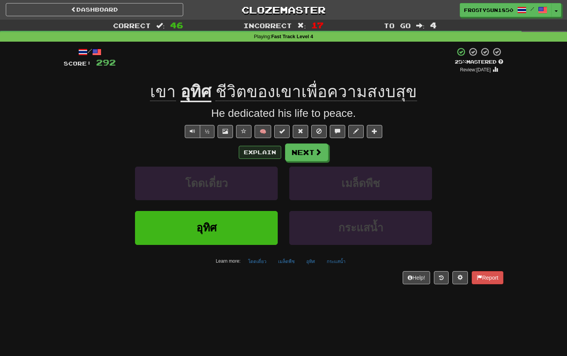
click at [256, 150] on button "Explain" at bounding box center [260, 152] width 42 height 13
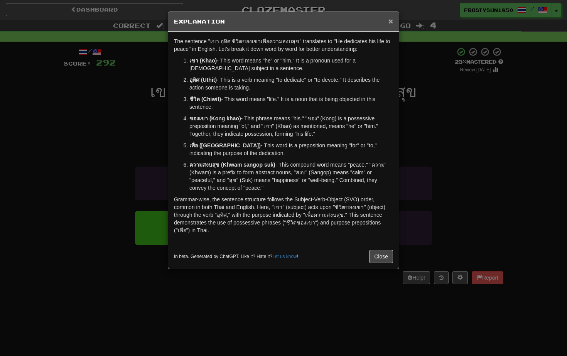
click at [388, 23] on span "×" at bounding box center [390, 21] width 5 height 9
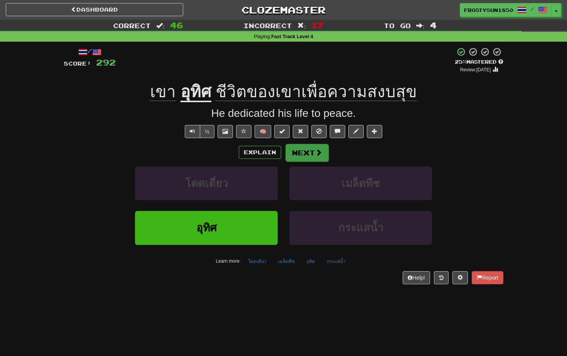
click at [307, 149] on button "Next" at bounding box center [306, 153] width 43 height 18
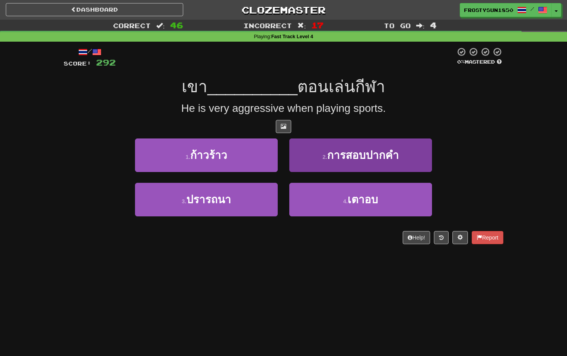
click at [343, 147] on button "2 . การสอบปากคำ" at bounding box center [360, 155] width 143 height 34
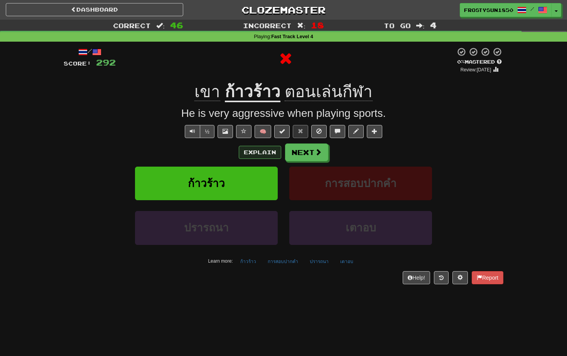
click at [263, 157] on button "Explain" at bounding box center [260, 152] width 42 height 13
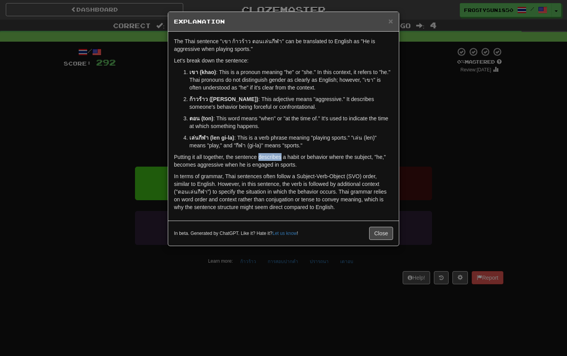
click at [479, 141] on div "× Explanation The Thai sentence "เขา ก้าวร้าว ตอนเล่นกีฬา" can be translated to…" at bounding box center [283, 178] width 567 height 356
click at [383, 234] on button "Close" at bounding box center [381, 233] width 24 height 13
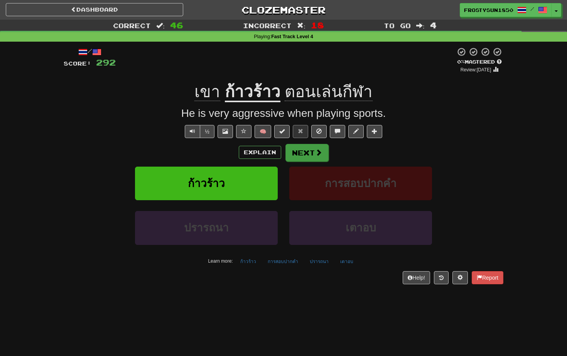
click at [304, 148] on button "Next" at bounding box center [306, 153] width 43 height 18
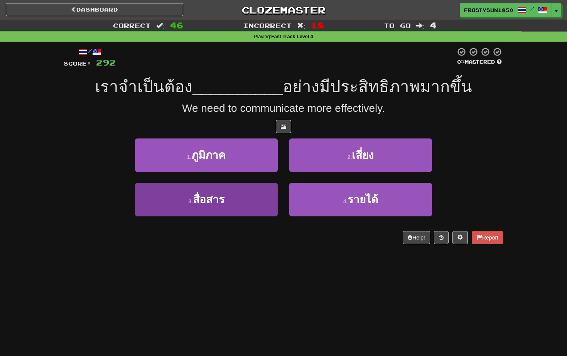
click at [238, 202] on button "3 . สื่อสาร" at bounding box center [206, 200] width 143 height 34
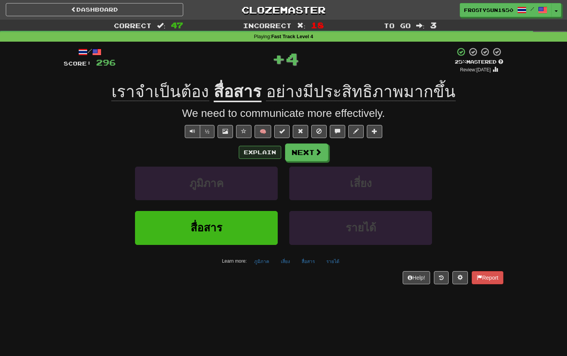
click at [258, 153] on button "Explain" at bounding box center [260, 152] width 42 height 13
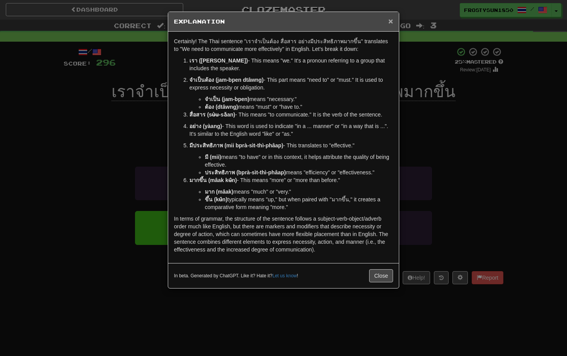
click at [390, 24] on span "×" at bounding box center [390, 21] width 5 height 9
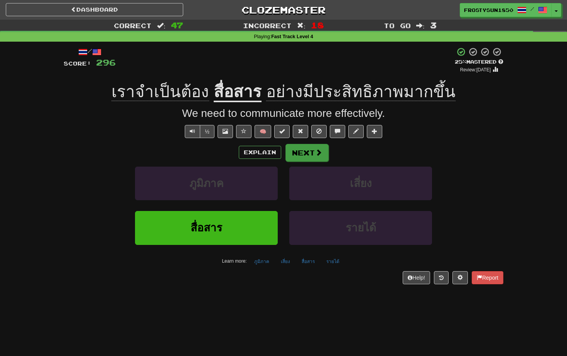
click at [298, 152] on button "Next" at bounding box center [306, 153] width 43 height 18
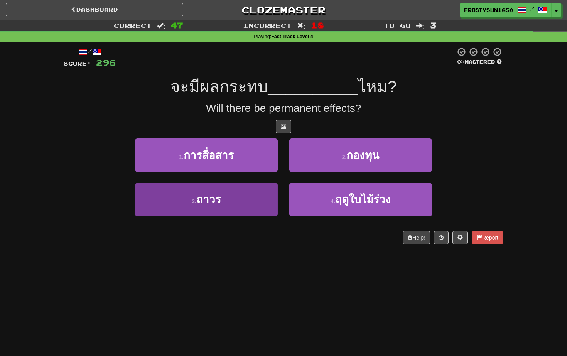
click at [226, 213] on button "3 . ถาวร" at bounding box center [206, 200] width 143 height 34
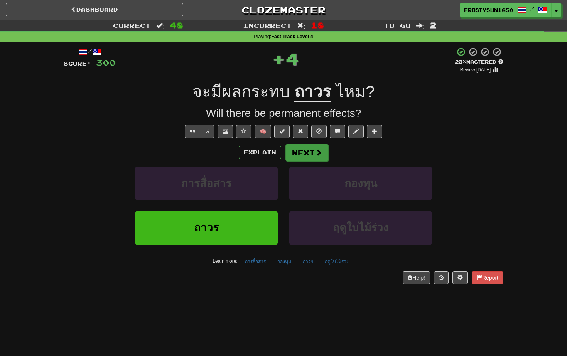
click at [307, 151] on button "Next" at bounding box center [306, 153] width 43 height 18
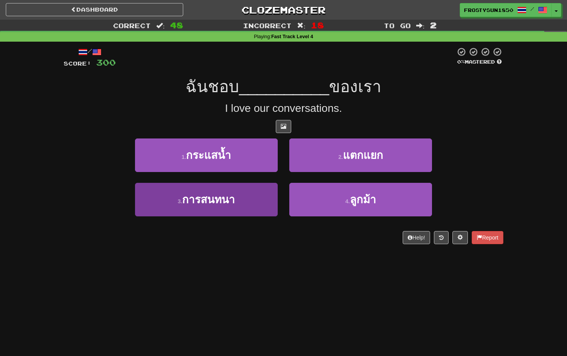
click at [251, 200] on button "3 . การสนทนา" at bounding box center [206, 200] width 143 height 34
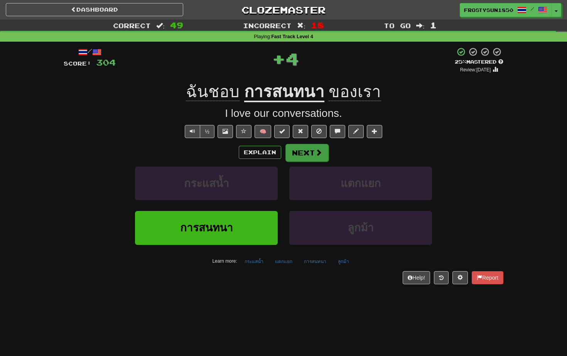
click at [306, 154] on button "Next" at bounding box center [306, 153] width 43 height 18
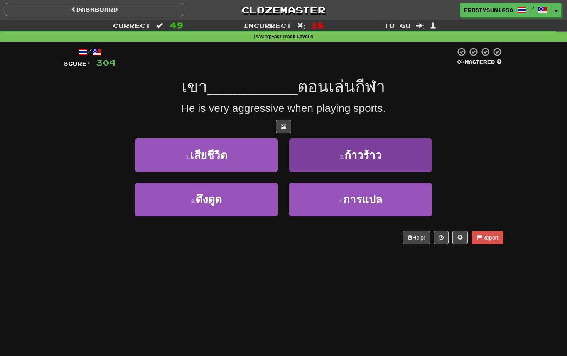
click at [314, 153] on button "2 . ก้าวร้าว" at bounding box center [360, 155] width 143 height 34
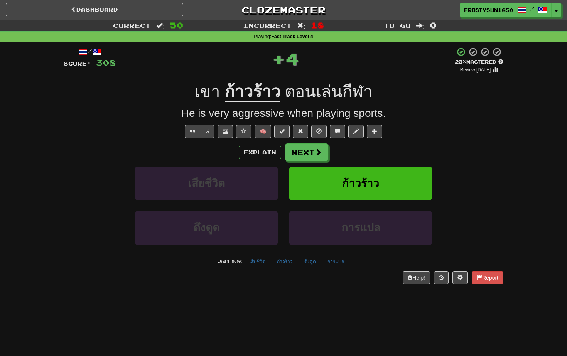
click at [315, 153] on span at bounding box center [318, 151] width 7 height 7
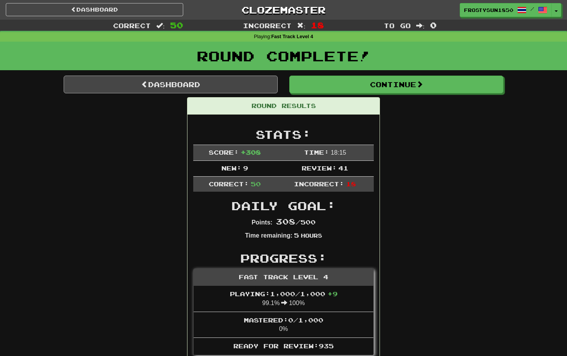
click at [153, 86] on link "Dashboard" at bounding box center [171, 85] width 214 height 18
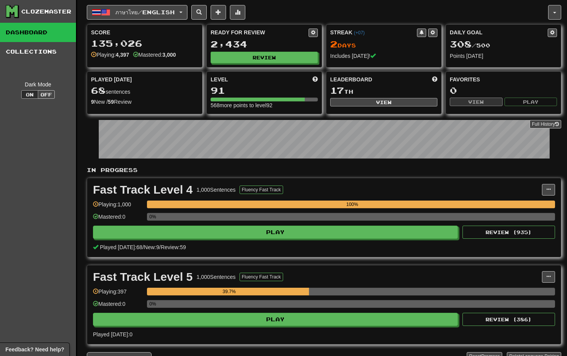
click at [377, 103] on button "View" at bounding box center [383, 102] width 107 height 8
select select "**********"
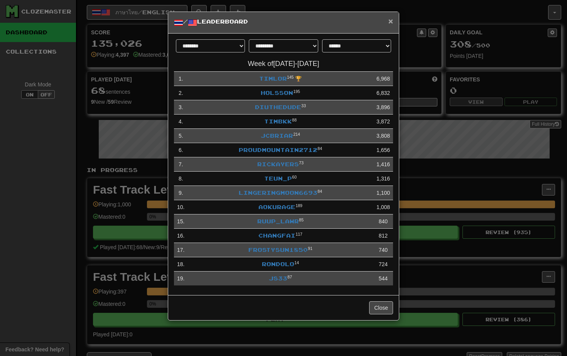
click at [390, 22] on span "×" at bounding box center [390, 21] width 5 height 9
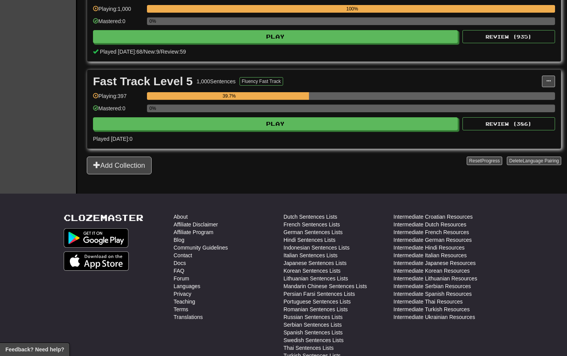
scroll to position [196, 0]
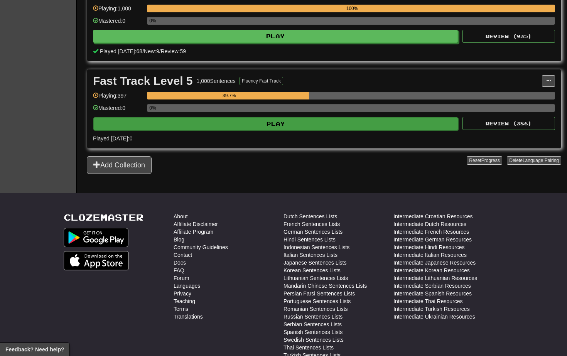
click at [228, 122] on button "Play" at bounding box center [275, 123] width 365 height 13
select select "**"
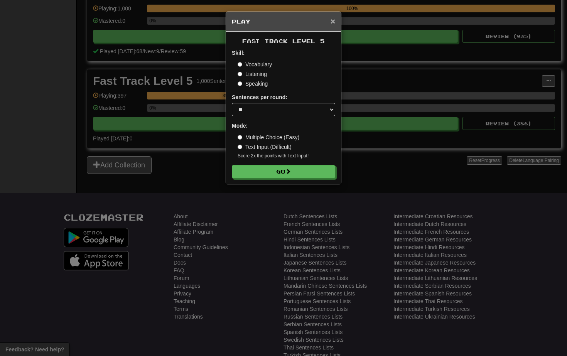
click at [334, 22] on span "×" at bounding box center [332, 21] width 5 height 9
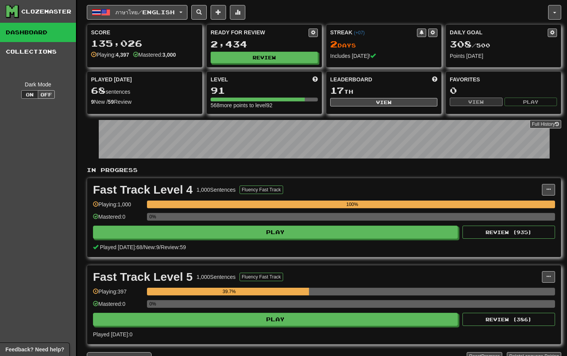
scroll to position [0, 0]
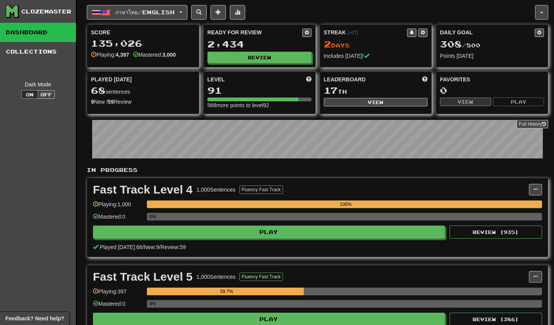
click at [20, 156] on div "Clozemaster Dashboard Collections Dark Mode On Off" at bounding box center [38, 194] width 77 height 389
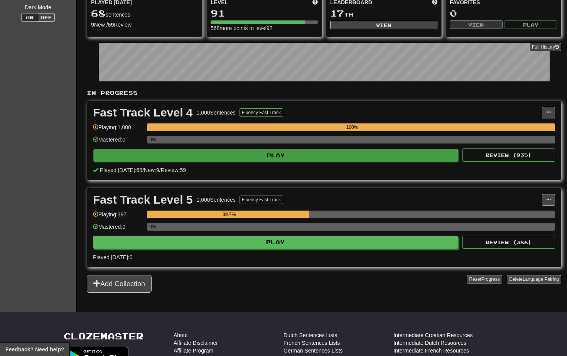
scroll to position [77, 0]
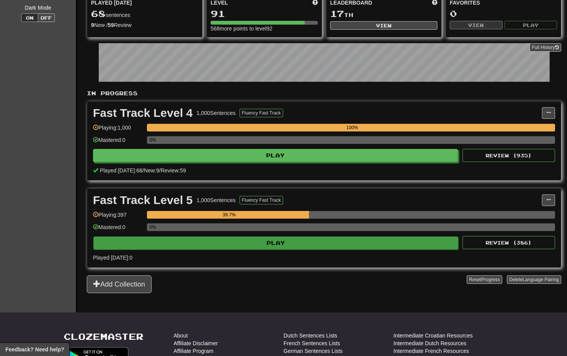
click at [227, 244] on button "Play" at bounding box center [275, 242] width 365 height 13
select select "**"
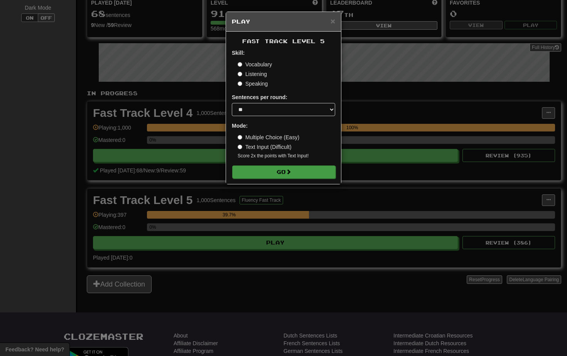
click at [282, 175] on button "Go" at bounding box center [283, 171] width 103 height 13
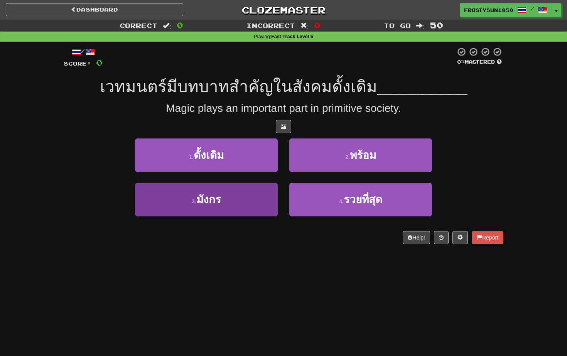
click at [245, 195] on button "3 . มังกร" at bounding box center [206, 200] width 143 height 34
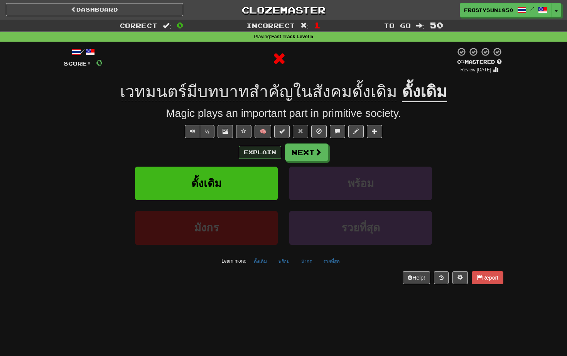
click at [258, 149] on button "Explain" at bounding box center [260, 152] width 42 height 13
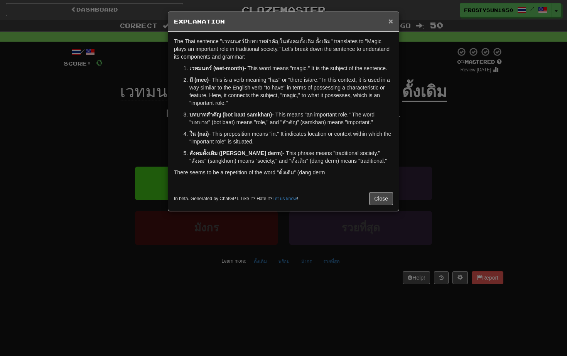
click at [389, 21] on span "×" at bounding box center [390, 21] width 5 height 9
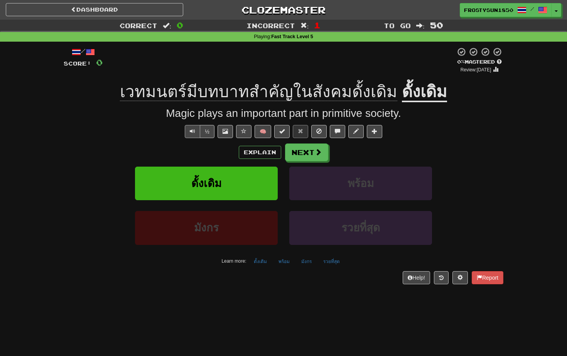
click at [189, 130] on button "Text-to-speech controls" at bounding box center [192, 131] width 15 height 13
click at [302, 154] on button "Next" at bounding box center [306, 153] width 43 height 18
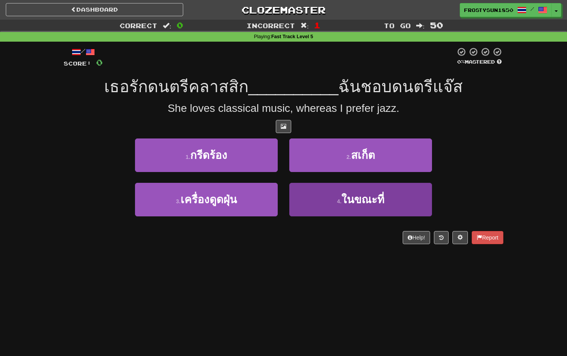
click at [312, 203] on button "4 . ในขณะที่" at bounding box center [360, 200] width 143 height 34
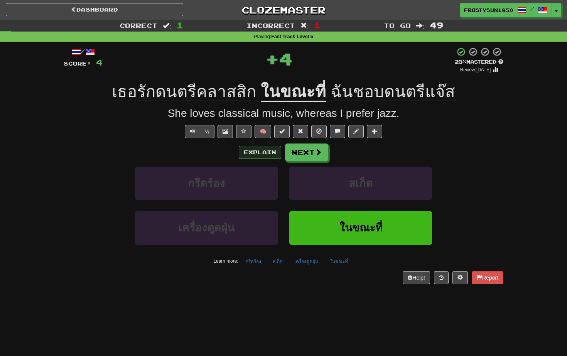
click at [261, 153] on button "Explain" at bounding box center [260, 152] width 42 height 13
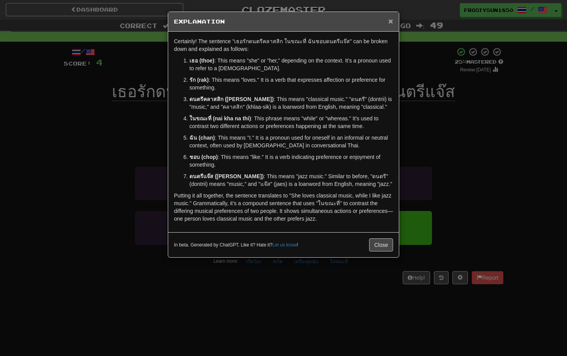
click at [390, 23] on span "×" at bounding box center [390, 21] width 5 height 9
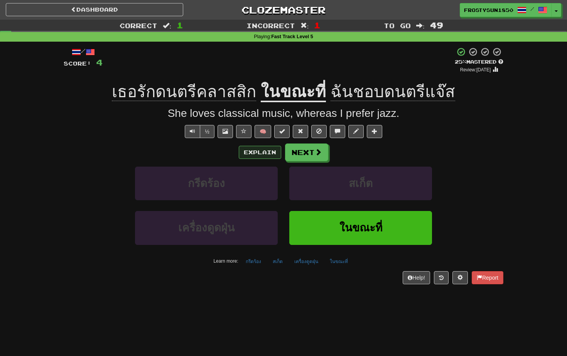
click at [256, 154] on button "Explain" at bounding box center [260, 152] width 42 height 13
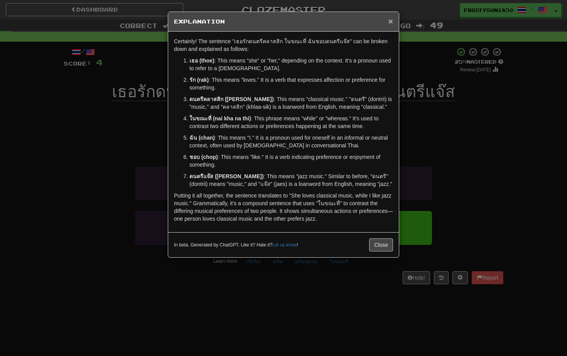
click at [392, 22] on span "×" at bounding box center [390, 21] width 5 height 9
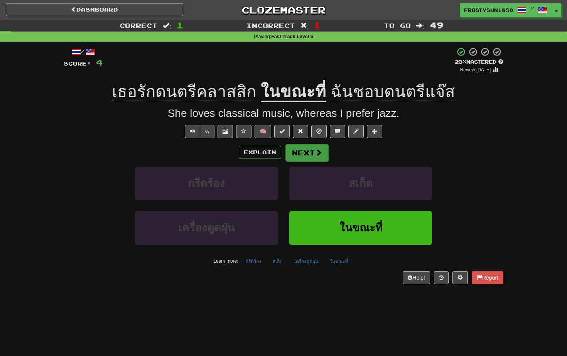
click at [318, 152] on span at bounding box center [318, 152] width 7 height 7
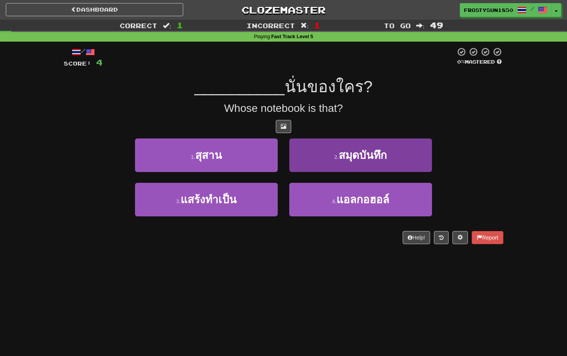
click at [319, 153] on button "2 . สมุดบันทึก" at bounding box center [360, 155] width 143 height 34
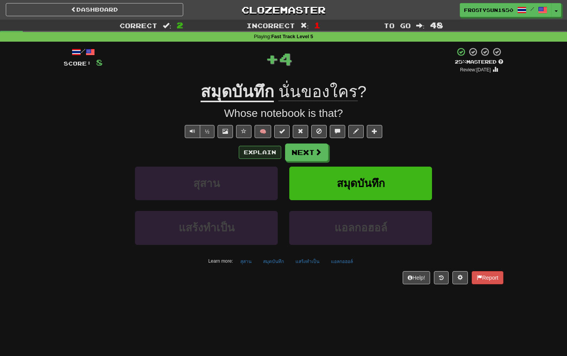
click at [265, 151] on button "Explain" at bounding box center [260, 152] width 42 height 13
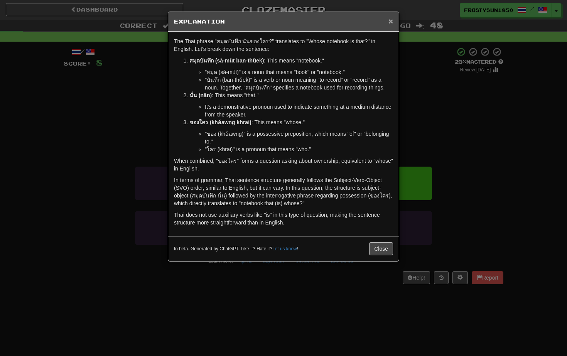
click at [391, 21] on span "×" at bounding box center [390, 21] width 5 height 9
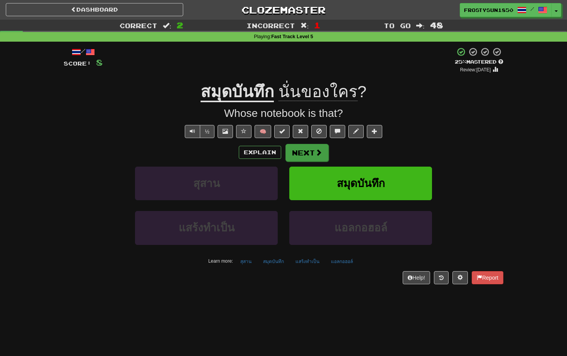
click at [313, 149] on button "Next" at bounding box center [306, 153] width 43 height 18
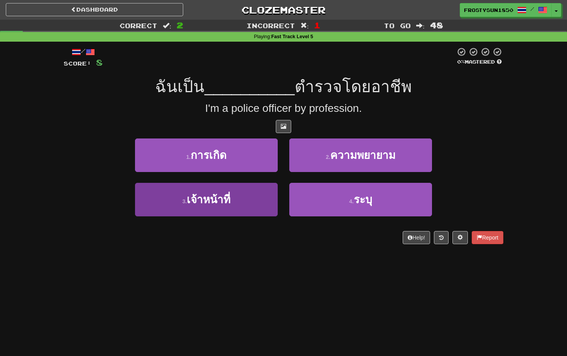
click at [234, 194] on button "3 . เจ้าหน้าที่" at bounding box center [206, 200] width 143 height 34
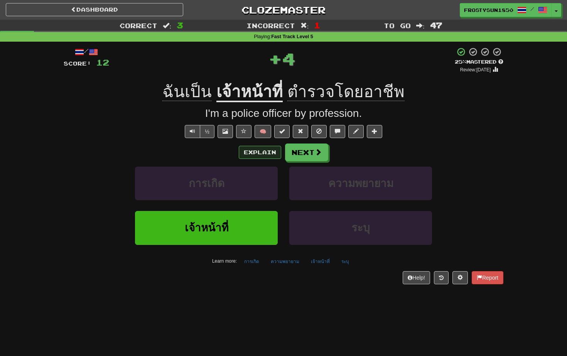
click at [263, 152] on button "Explain" at bounding box center [260, 152] width 42 height 13
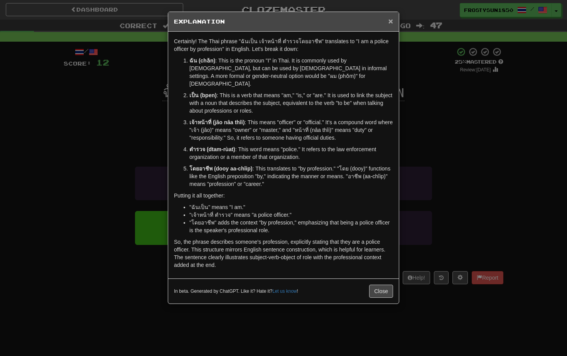
click at [392, 22] on span "×" at bounding box center [390, 21] width 5 height 9
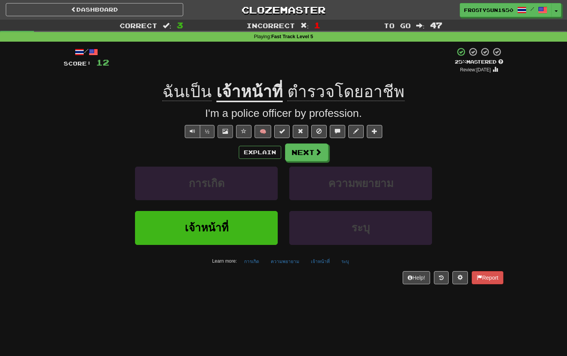
click at [227, 129] on button at bounding box center [224, 131] width 15 height 13
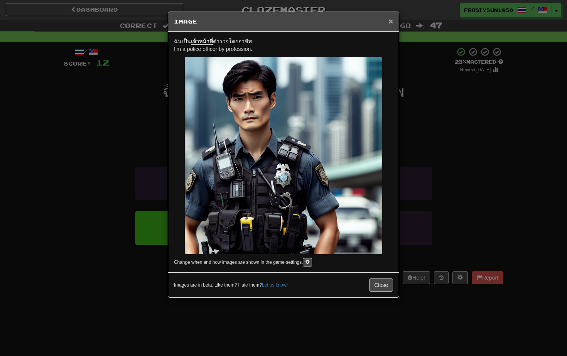
click at [390, 21] on span "×" at bounding box center [390, 21] width 5 height 9
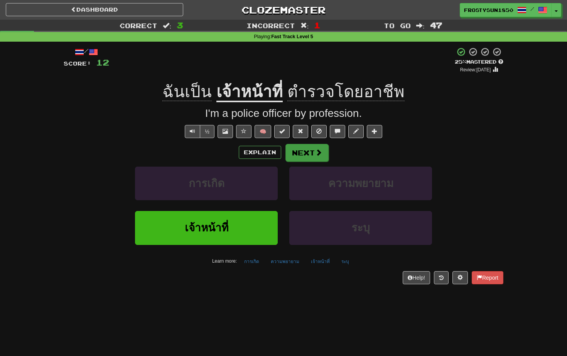
click at [300, 157] on button "Next" at bounding box center [306, 153] width 43 height 18
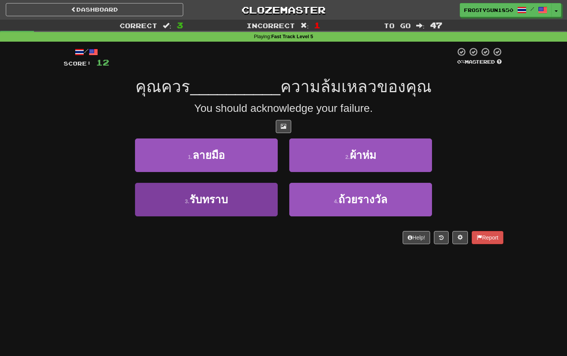
click at [254, 203] on button "3 . รับทราบ" at bounding box center [206, 200] width 143 height 34
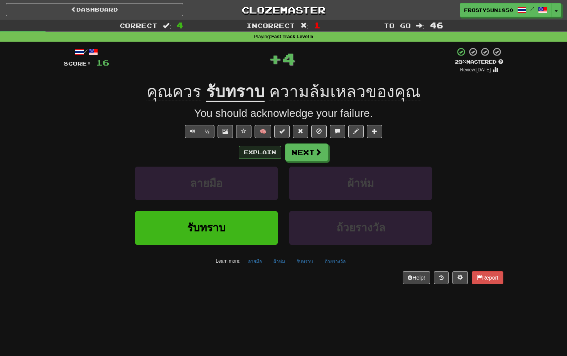
click at [257, 150] on button "Explain" at bounding box center [260, 152] width 42 height 13
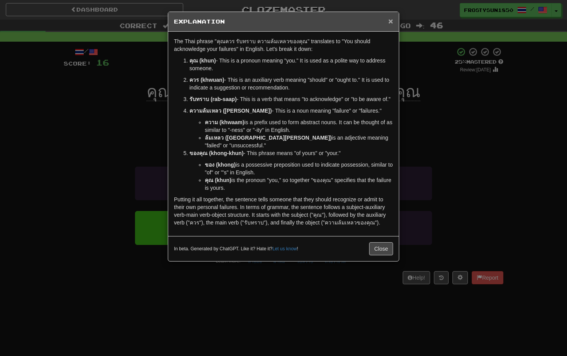
click at [389, 21] on span "×" at bounding box center [390, 21] width 5 height 9
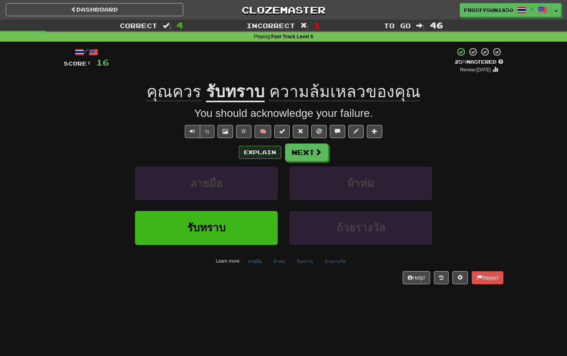
click at [253, 152] on button "Explain" at bounding box center [260, 152] width 42 height 13
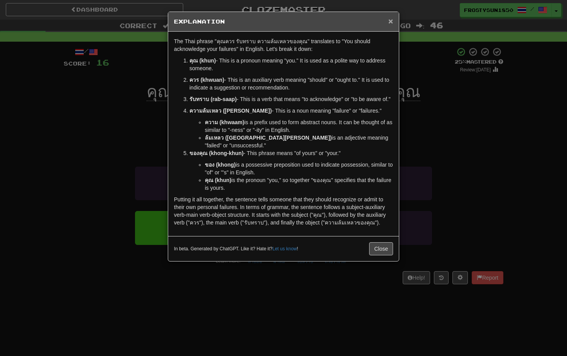
click at [391, 22] on span "×" at bounding box center [390, 21] width 5 height 9
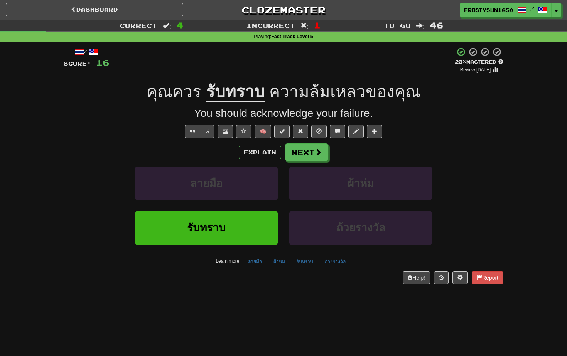
click at [238, 94] on u "รับทราบ" at bounding box center [235, 93] width 59 height 20
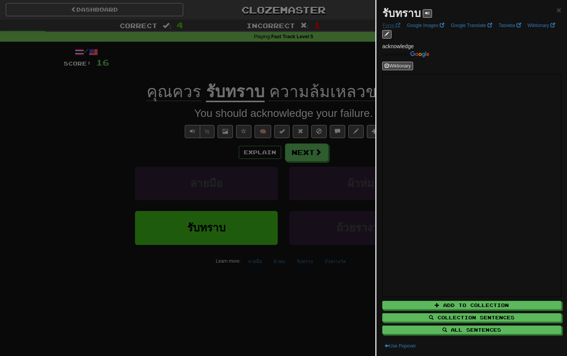
click at [389, 28] on link "Forvo" at bounding box center [391, 25] width 22 height 8
click at [482, 26] on link "Google Translate" at bounding box center [471, 25] width 46 height 8
click at [559, 10] on span "×" at bounding box center [558, 9] width 5 height 9
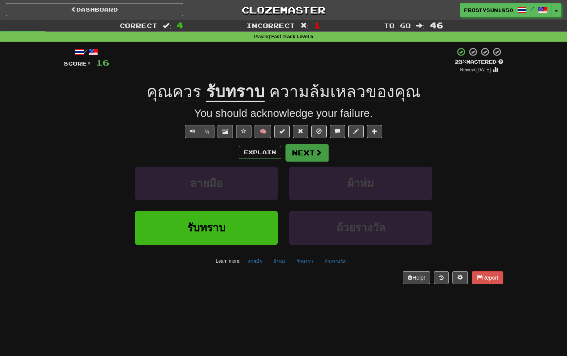
click at [313, 156] on button "Next" at bounding box center [306, 153] width 43 height 18
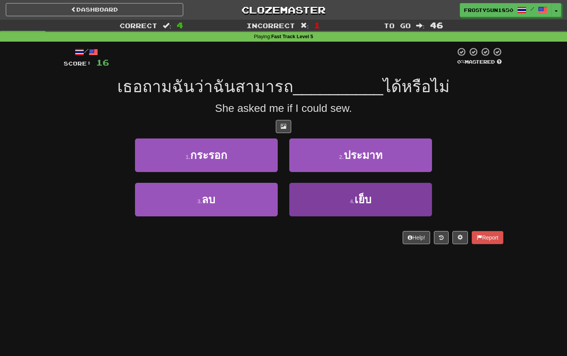
click at [342, 195] on button "4 . เย็บ" at bounding box center [360, 200] width 143 height 34
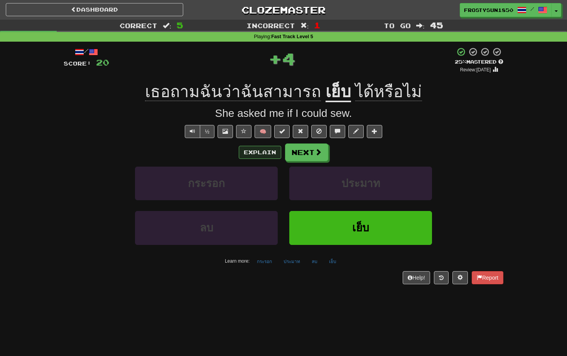
click at [263, 152] on button "Explain" at bounding box center [260, 152] width 42 height 13
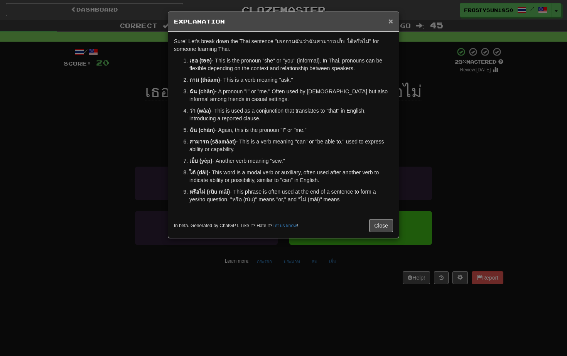
click at [391, 22] on span "×" at bounding box center [390, 21] width 5 height 9
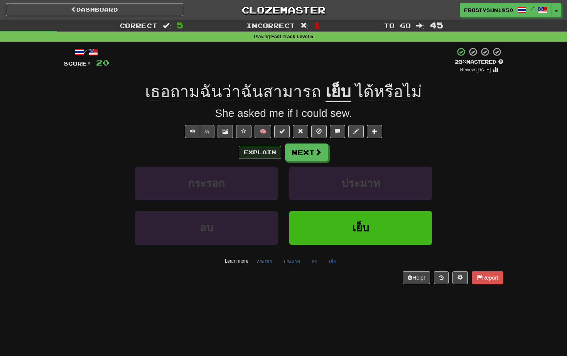
click at [251, 156] on button "Explain" at bounding box center [260, 152] width 42 height 13
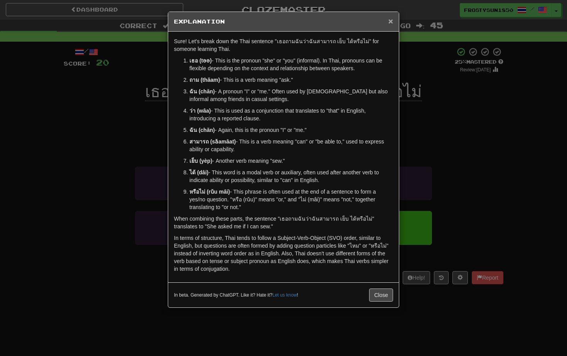
click at [390, 22] on span "×" at bounding box center [390, 21] width 5 height 9
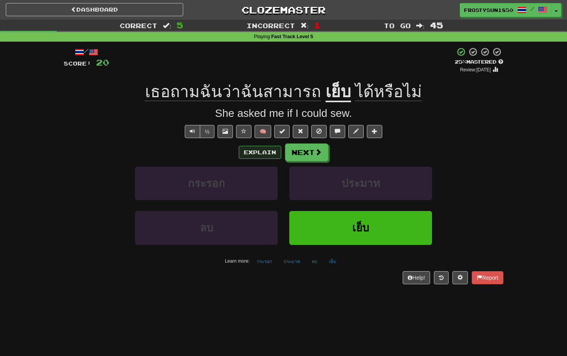
click at [254, 152] on button "Explain" at bounding box center [260, 152] width 42 height 13
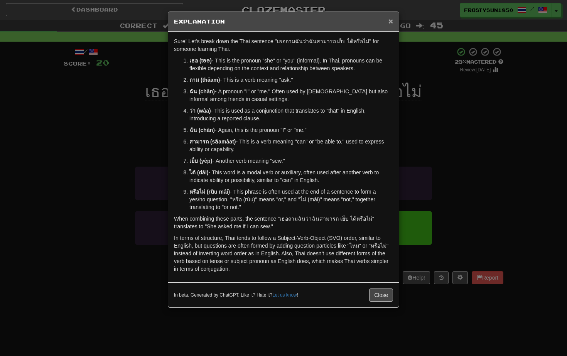
click at [389, 22] on span "×" at bounding box center [390, 21] width 5 height 9
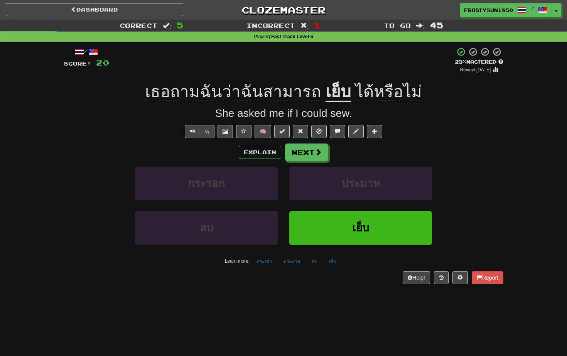
click at [308, 163] on div "Explain Next กระรอก ประมาท ลบ เย็บ Learn more: กระรอก ประมาท ลบ เย็บ" at bounding box center [284, 205] width 440 height 124
click at [308, 156] on button "Next" at bounding box center [306, 153] width 43 height 18
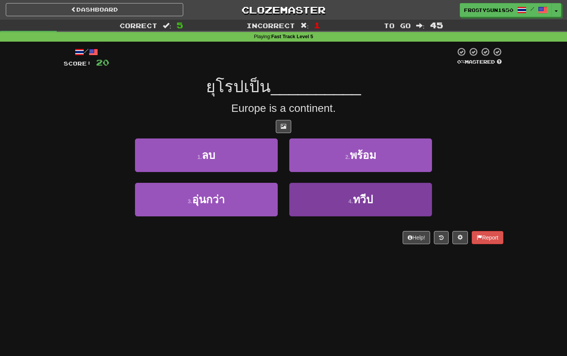
click at [404, 199] on button "4 . ทวีป" at bounding box center [360, 200] width 143 height 34
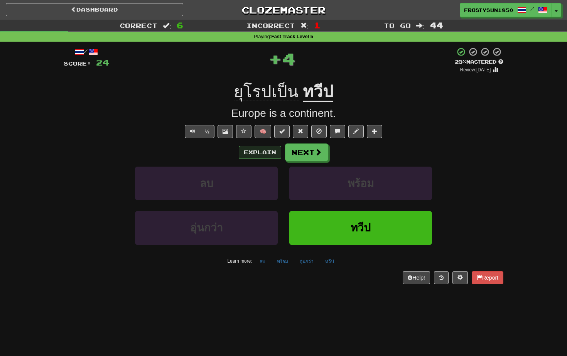
click at [271, 155] on button "Explain" at bounding box center [260, 152] width 42 height 13
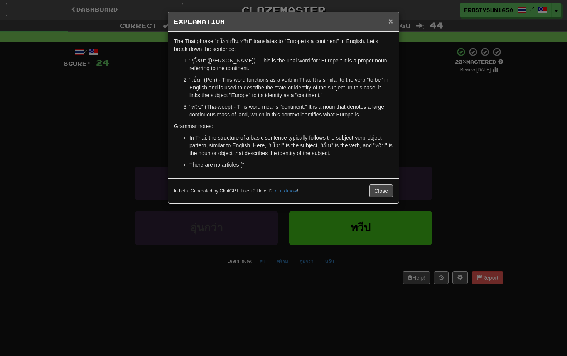
click at [390, 21] on span "×" at bounding box center [390, 21] width 5 height 9
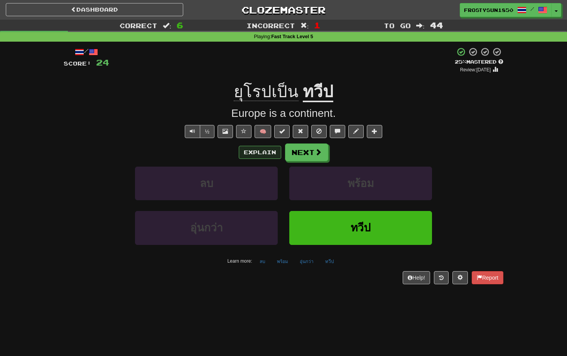
click at [248, 150] on button "Explain" at bounding box center [260, 152] width 42 height 13
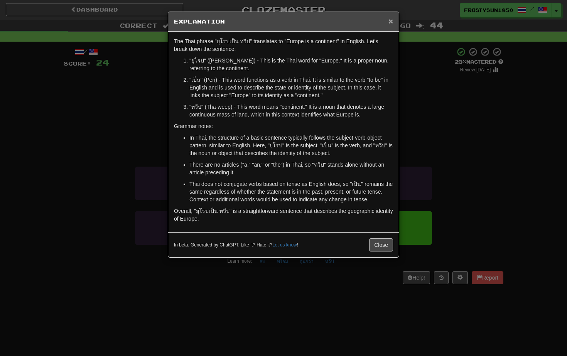
click at [393, 20] on span "×" at bounding box center [390, 21] width 5 height 9
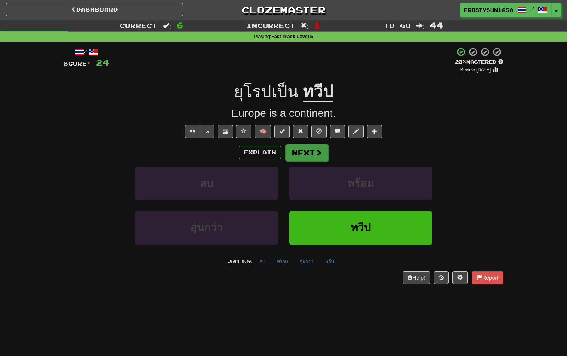
click at [309, 148] on button "Next" at bounding box center [306, 153] width 43 height 18
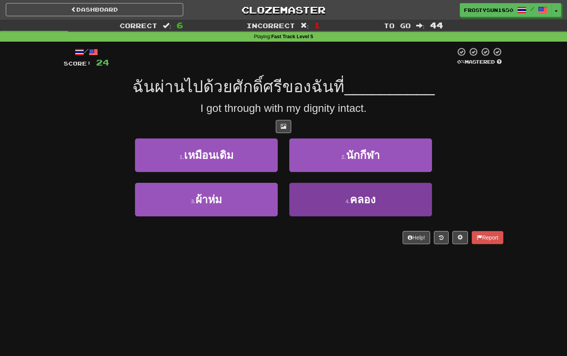
click at [376, 202] on span "คลอง" at bounding box center [363, 200] width 26 height 12
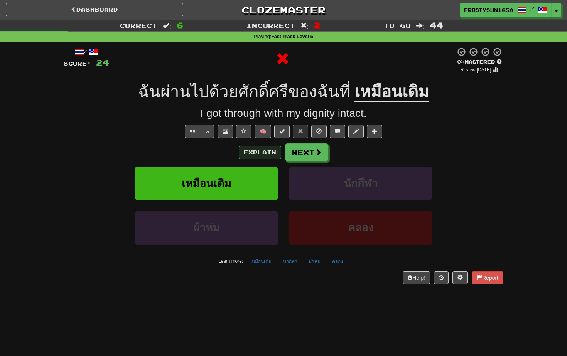
click at [262, 150] on button "Explain" at bounding box center [260, 152] width 42 height 13
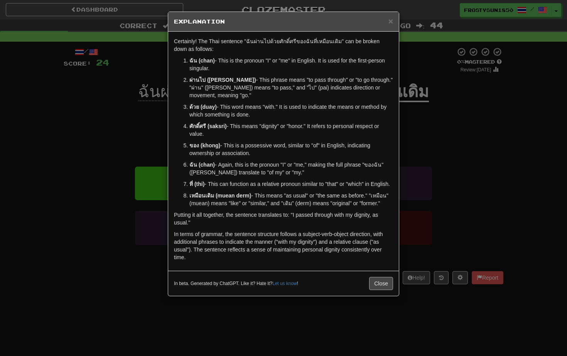
click at [382, 290] on button "Close" at bounding box center [381, 283] width 24 height 13
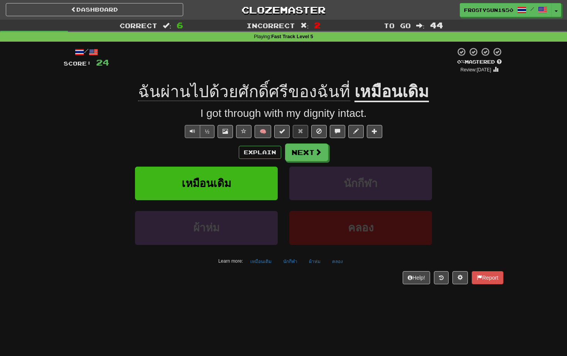
click at [192, 132] on span "Text-to-speech controls" at bounding box center [192, 130] width 5 height 5
click at [251, 151] on button "Explain" at bounding box center [260, 152] width 42 height 13
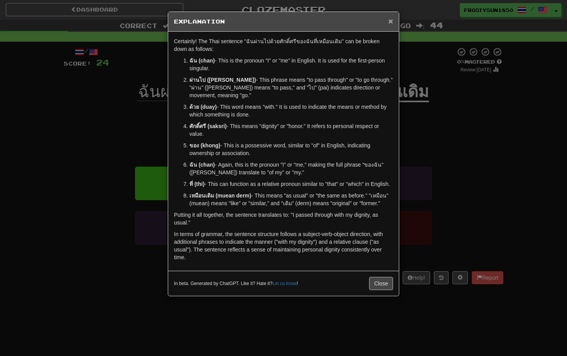
click at [391, 23] on span "×" at bounding box center [390, 21] width 5 height 9
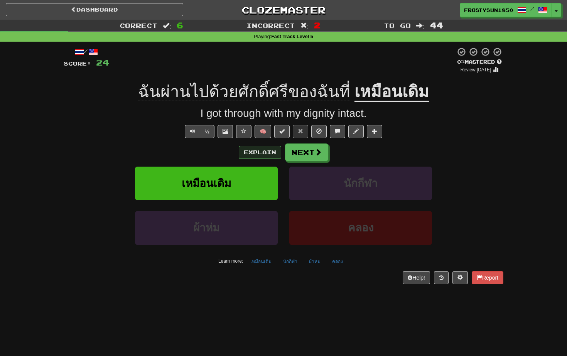
click at [259, 154] on button "Explain" at bounding box center [260, 152] width 42 height 13
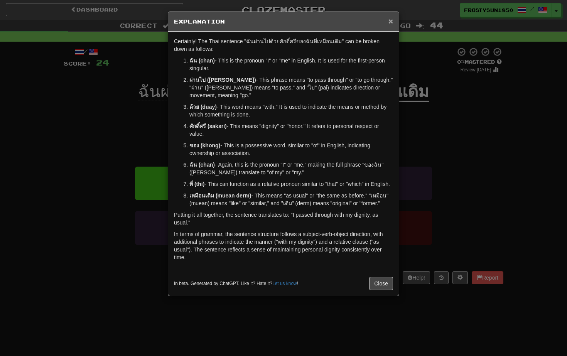
click at [391, 22] on span "×" at bounding box center [390, 21] width 5 height 9
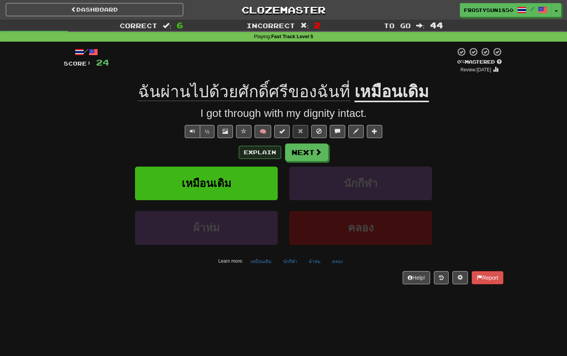
click at [260, 152] on button "Explain" at bounding box center [260, 152] width 42 height 13
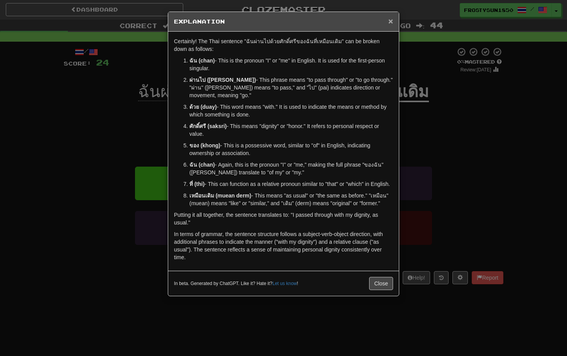
click at [391, 21] on span "×" at bounding box center [390, 21] width 5 height 9
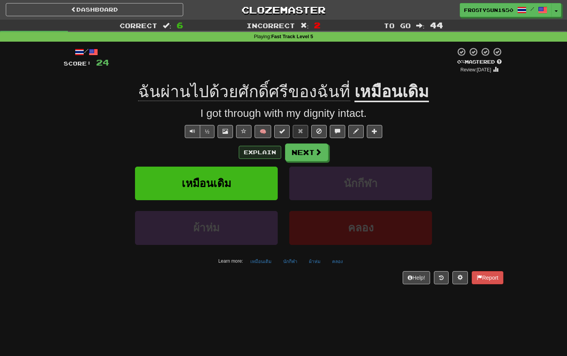
click at [259, 153] on button "Explain" at bounding box center [260, 152] width 42 height 13
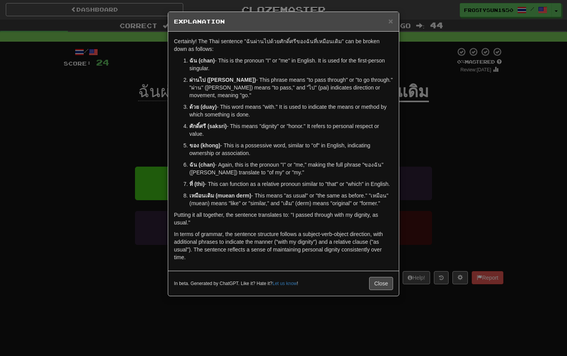
click at [382, 290] on button "Close" at bounding box center [381, 283] width 24 height 13
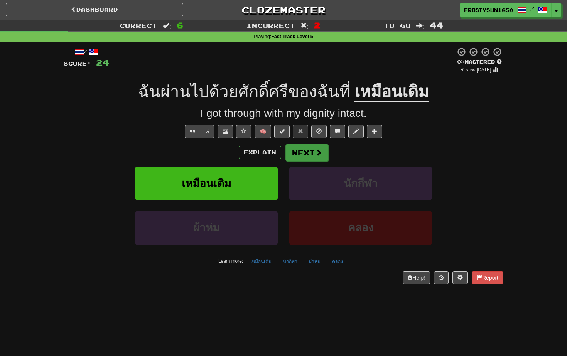
click at [307, 152] on button "Next" at bounding box center [306, 153] width 43 height 18
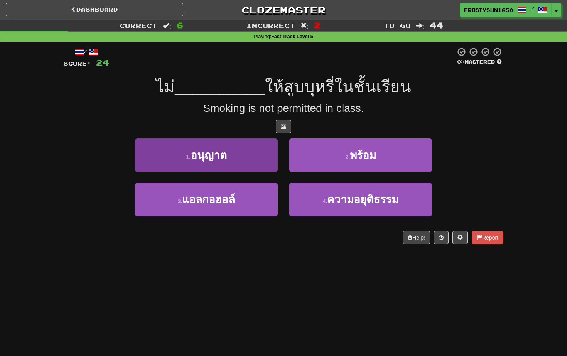
click at [226, 160] on button "1 . อนุญาต" at bounding box center [206, 155] width 143 height 34
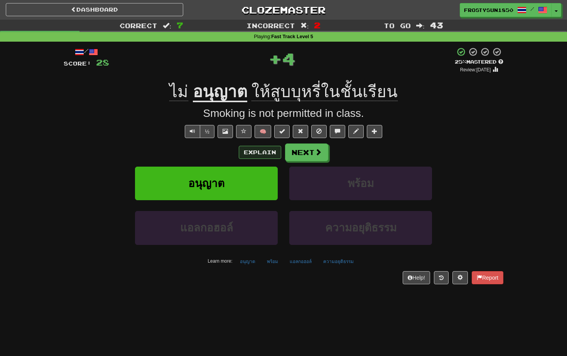
click at [255, 153] on button "Explain" at bounding box center [260, 152] width 42 height 13
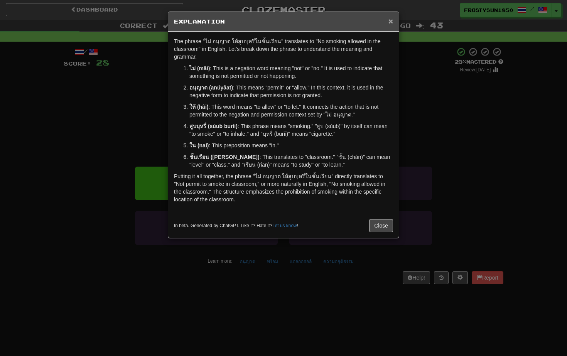
click at [390, 21] on span "×" at bounding box center [390, 21] width 5 height 9
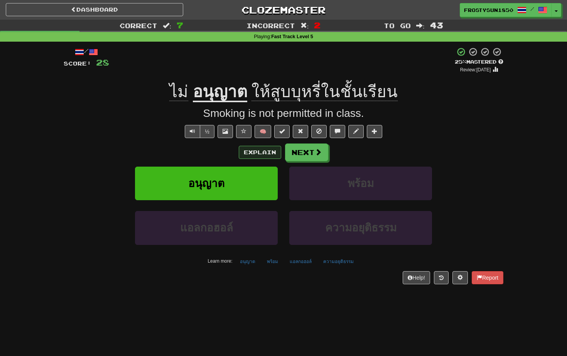
click at [263, 153] on button "Explain" at bounding box center [260, 152] width 42 height 13
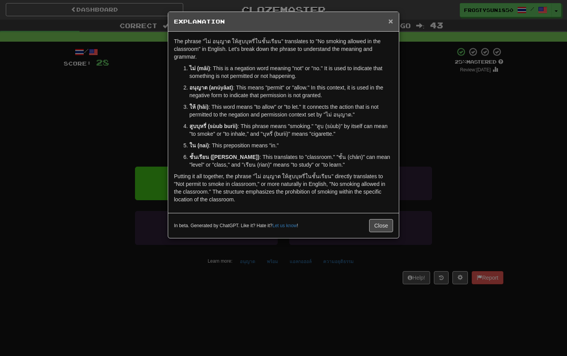
click at [392, 22] on span "×" at bounding box center [390, 21] width 5 height 9
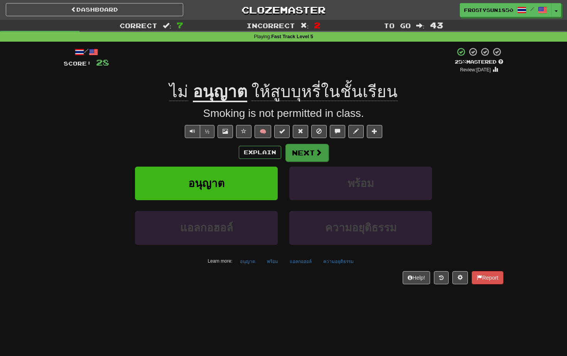
click at [306, 150] on button "Next" at bounding box center [306, 153] width 43 height 18
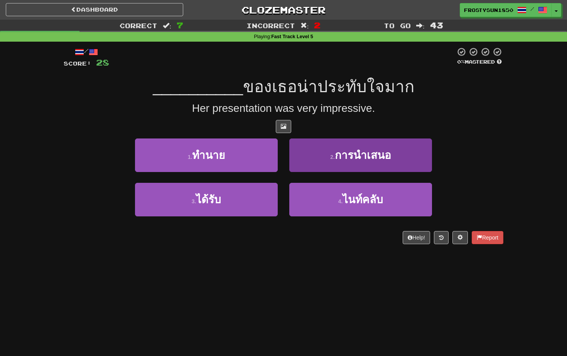
click at [410, 157] on button "2 . การนำเสนอ" at bounding box center [360, 155] width 143 height 34
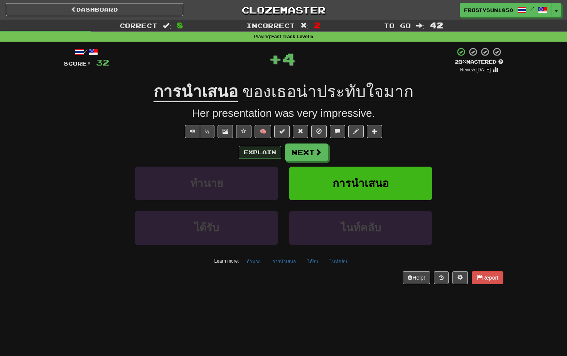
click at [252, 153] on button "Explain" at bounding box center [260, 152] width 42 height 13
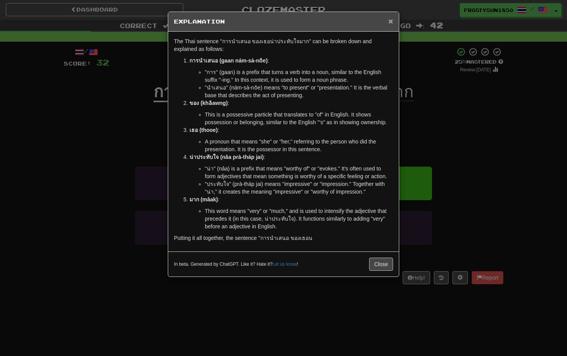
click at [390, 22] on span "×" at bounding box center [390, 21] width 5 height 9
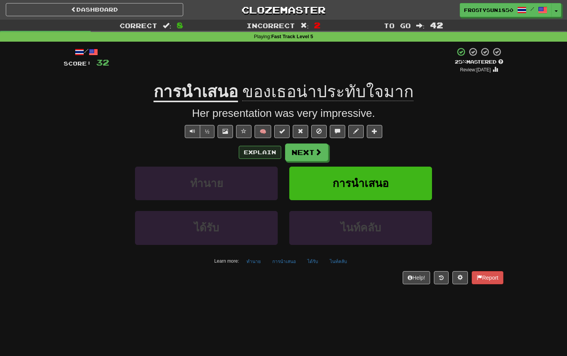
click at [261, 155] on button "Explain" at bounding box center [260, 152] width 42 height 13
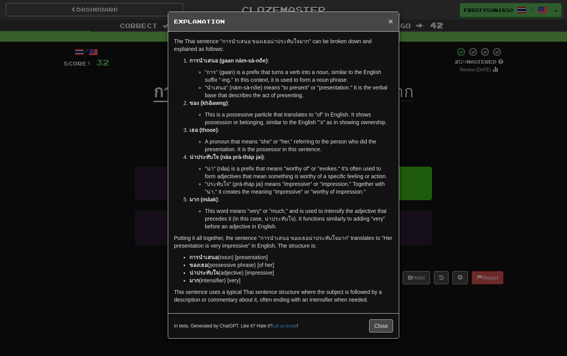
click at [391, 23] on span "×" at bounding box center [390, 21] width 5 height 9
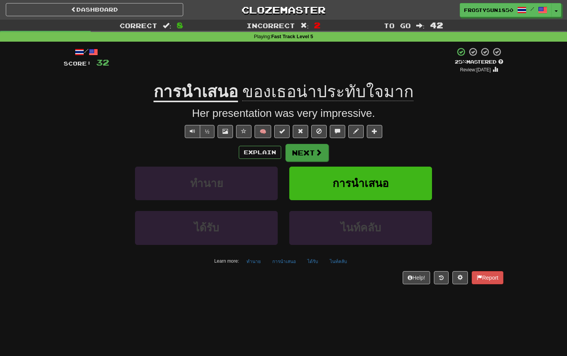
click at [305, 152] on button "Next" at bounding box center [306, 153] width 43 height 18
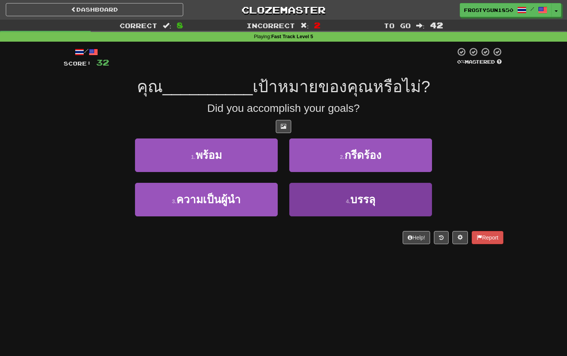
click at [322, 190] on button "4 . บรรลุ" at bounding box center [360, 200] width 143 height 34
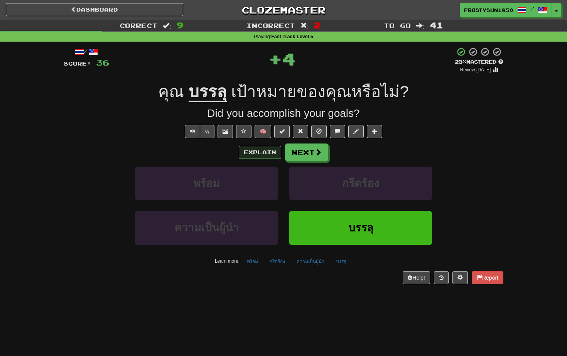
click at [261, 153] on button "Explain" at bounding box center [260, 152] width 42 height 13
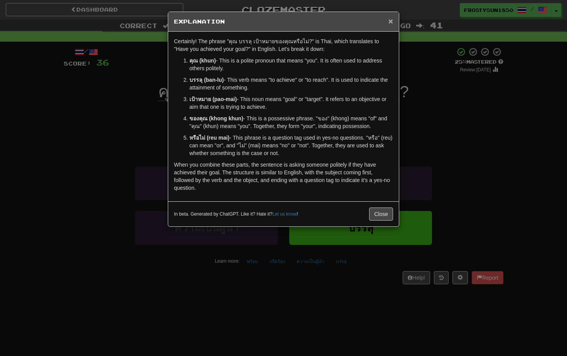
click at [391, 21] on span "×" at bounding box center [390, 21] width 5 height 9
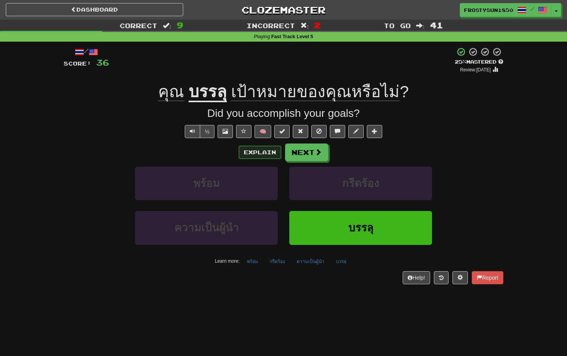
click at [263, 152] on button "Explain" at bounding box center [260, 152] width 42 height 13
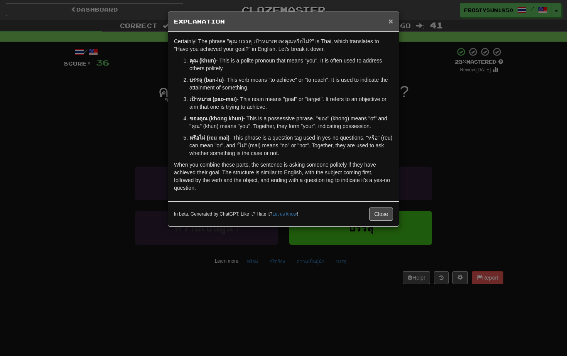
click at [392, 20] on span "×" at bounding box center [390, 21] width 5 height 9
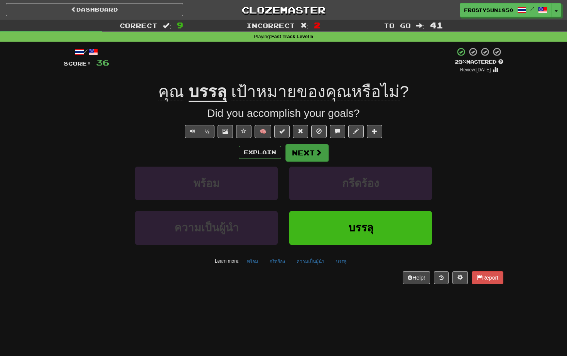
click at [308, 155] on button "Next" at bounding box center [306, 153] width 43 height 18
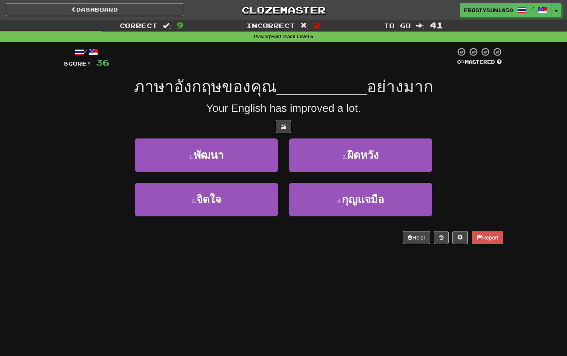
click at [281, 125] on span at bounding box center [283, 125] width 5 height 5
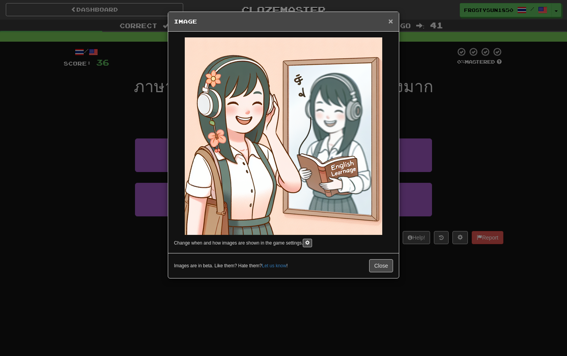
click at [391, 22] on span "×" at bounding box center [390, 21] width 5 height 9
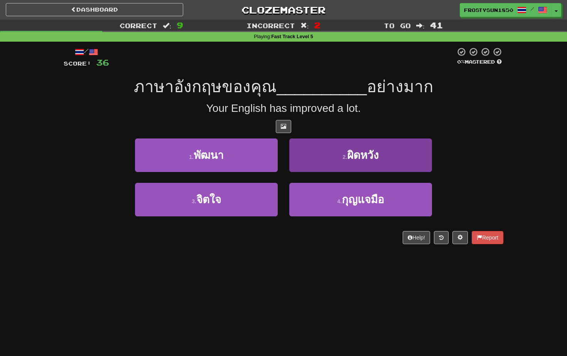
click at [327, 148] on button "2 . ผิดหวัง" at bounding box center [360, 155] width 143 height 34
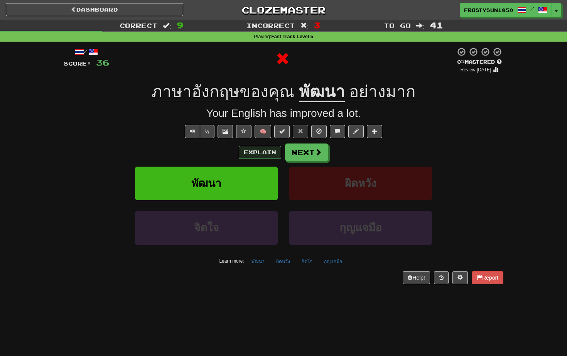
click at [264, 151] on button "Explain" at bounding box center [260, 152] width 42 height 13
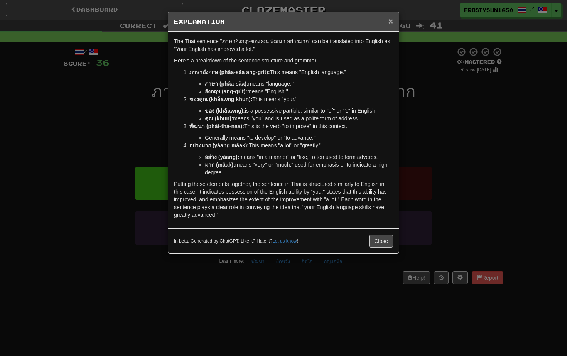
click at [390, 22] on span "×" at bounding box center [390, 21] width 5 height 9
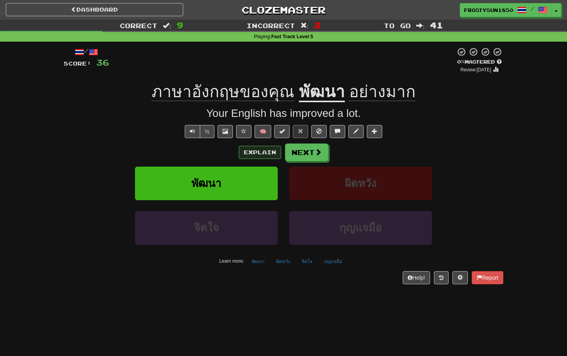
click at [266, 157] on button "Explain" at bounding box center [260, 152] width 42 height 13
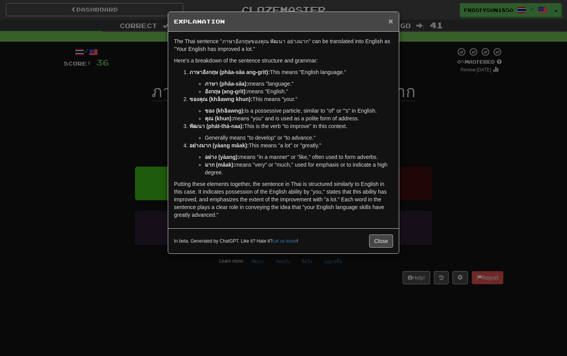
click at [389, 23] on span "×" at bounding box center [390, 21] width 5 height 9
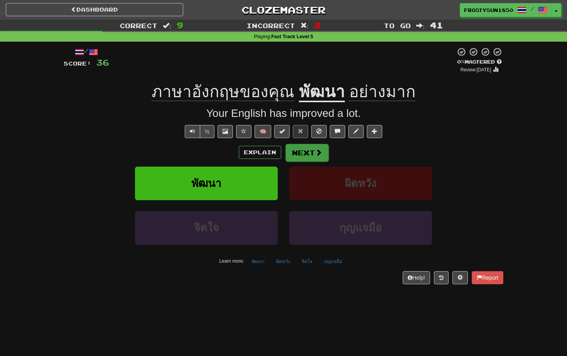
click at [300, 151] on button "Next" at bounding box center [306, 153] width 43 height 18
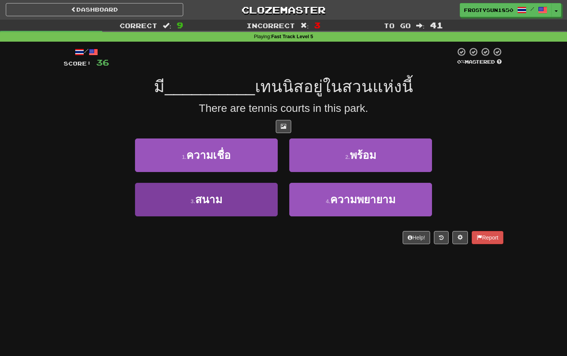
click at [233, 191] on button "3 . สนาม" at bounding box center [206, 200] width 143 height 34
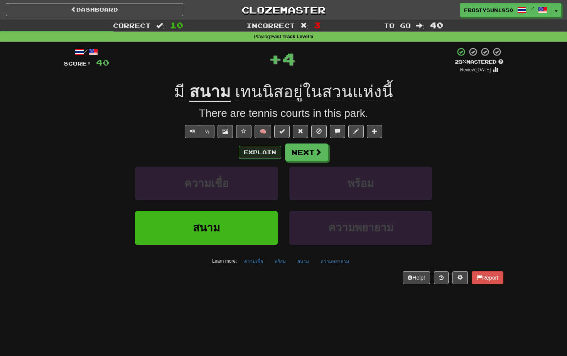
click at [259, 151] on button "Explain" at bounding box center [260, 152] width 42 height 13
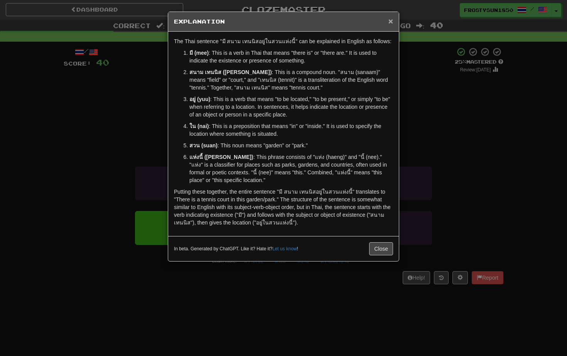
click at [389, 22] on span "×" at bounding box center [390, 21] width 5 height 9
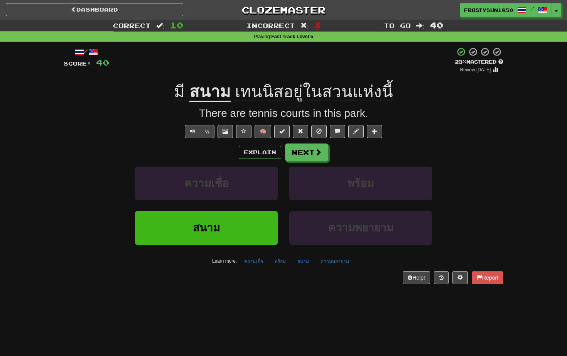
click at [111, 122] on div "/ Score: 40 + 4 25 % Mastered Review: 2025-09-19 มี สนาม เทนนิสอยู่ในสวนแห่งนี้…" at bounding box center [284, 165] width 440 height 237
click at [95, 10] on link "Dashboard" at bounding box center [94, 9] width 177 height 13
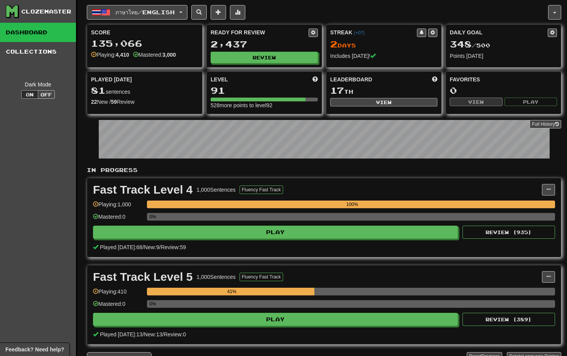
click at [363, 103] on button "View" at bounding box center [383, 102] width 107 height 8
select select "**********"
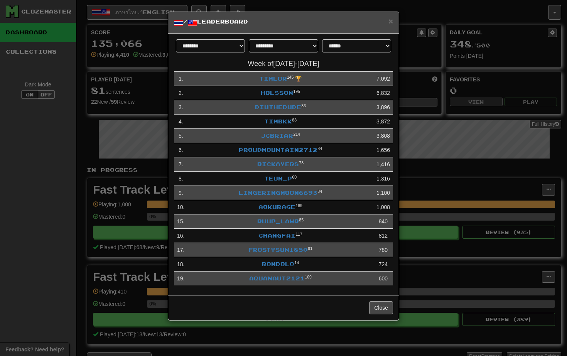
click at [379, 308] on button "Close" at bounding box center [381, 307] width 24 height 13
